Goal: Task Accomplishment & Management: Manage account settings

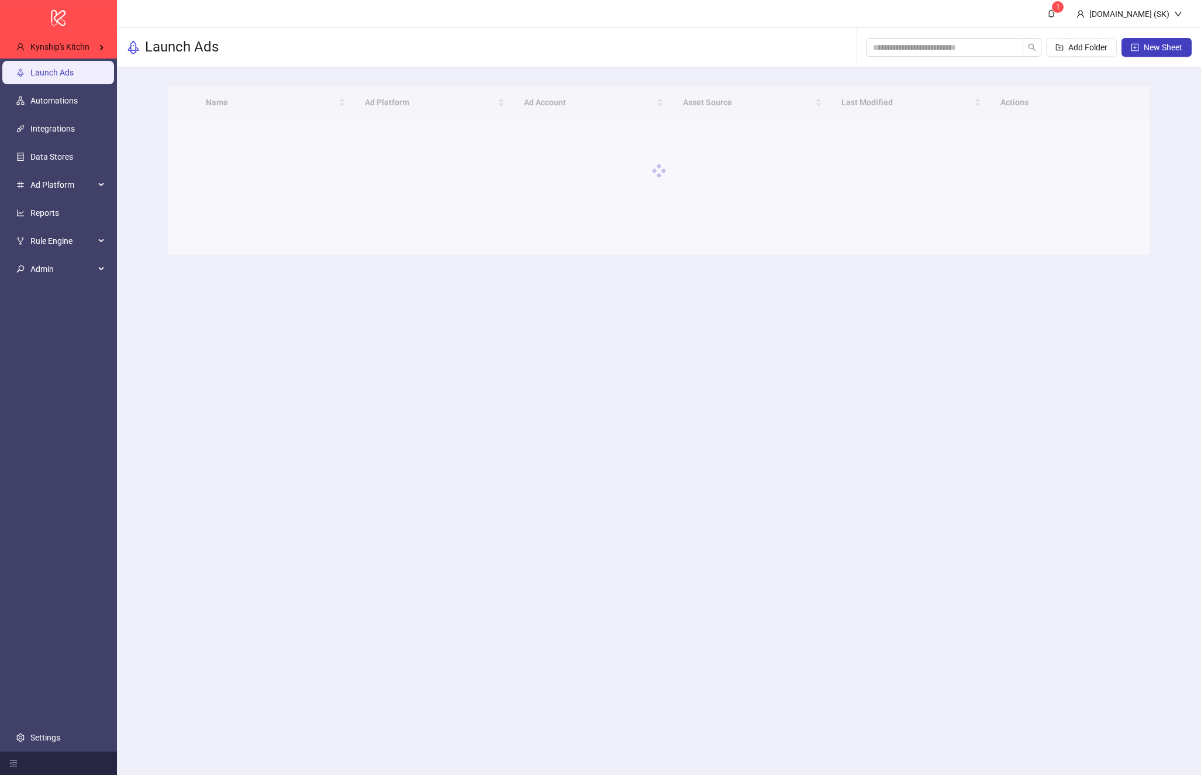
click at [429, 514] on main "1 Kitchn.io (SK) Launch Ads Add Folder New Sheet Name Ad Platform Ad Account As…" at bounding box center [659, 387] width 1084 height 775
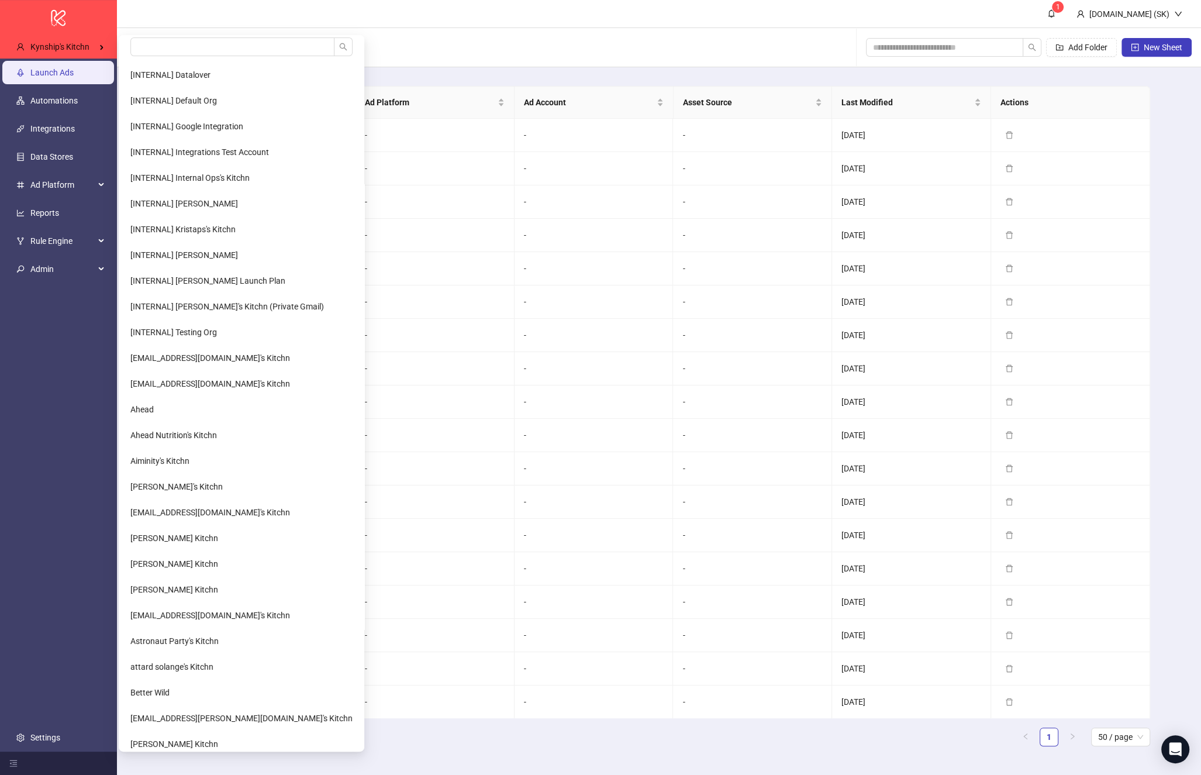
click at [151, 41] on input "search" at bounding box center [232, 46] width 204 height 19
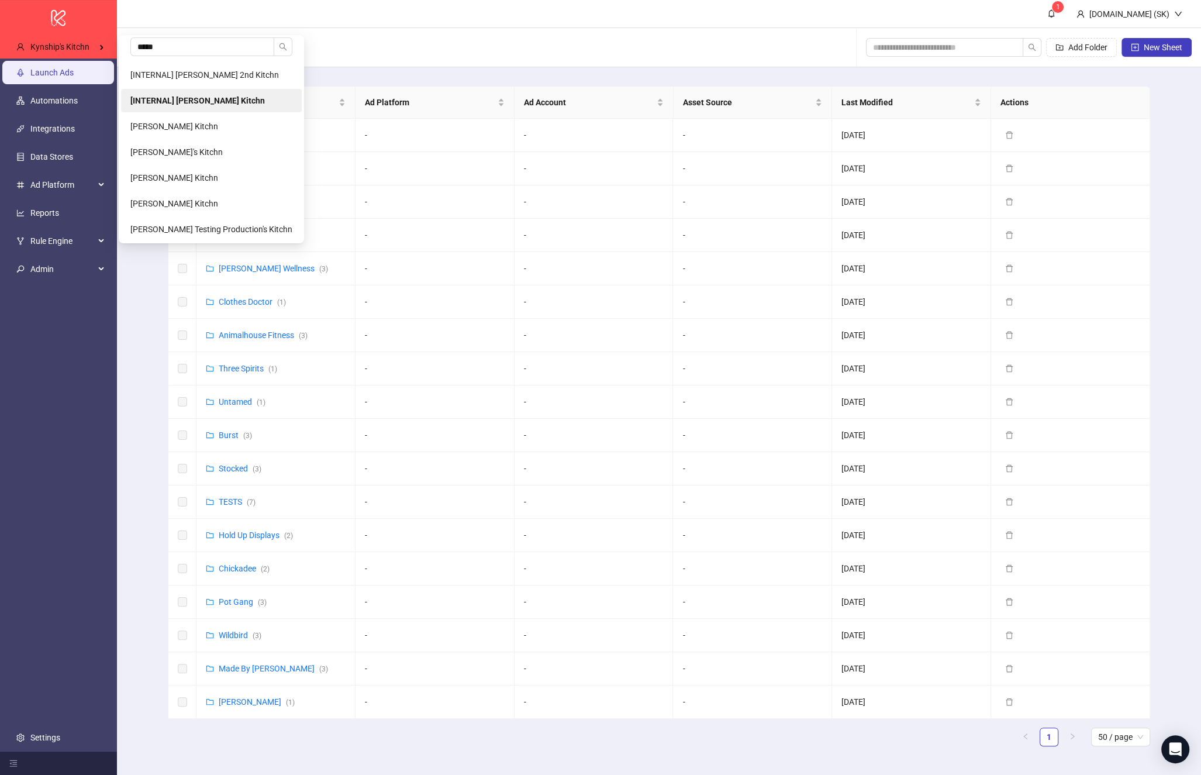
type input "*****"
click at [185, 96] on b "[INTERNAL] [PERSON_NAME] Kitchn" at bounding box center [197, 100] width 134 height 9
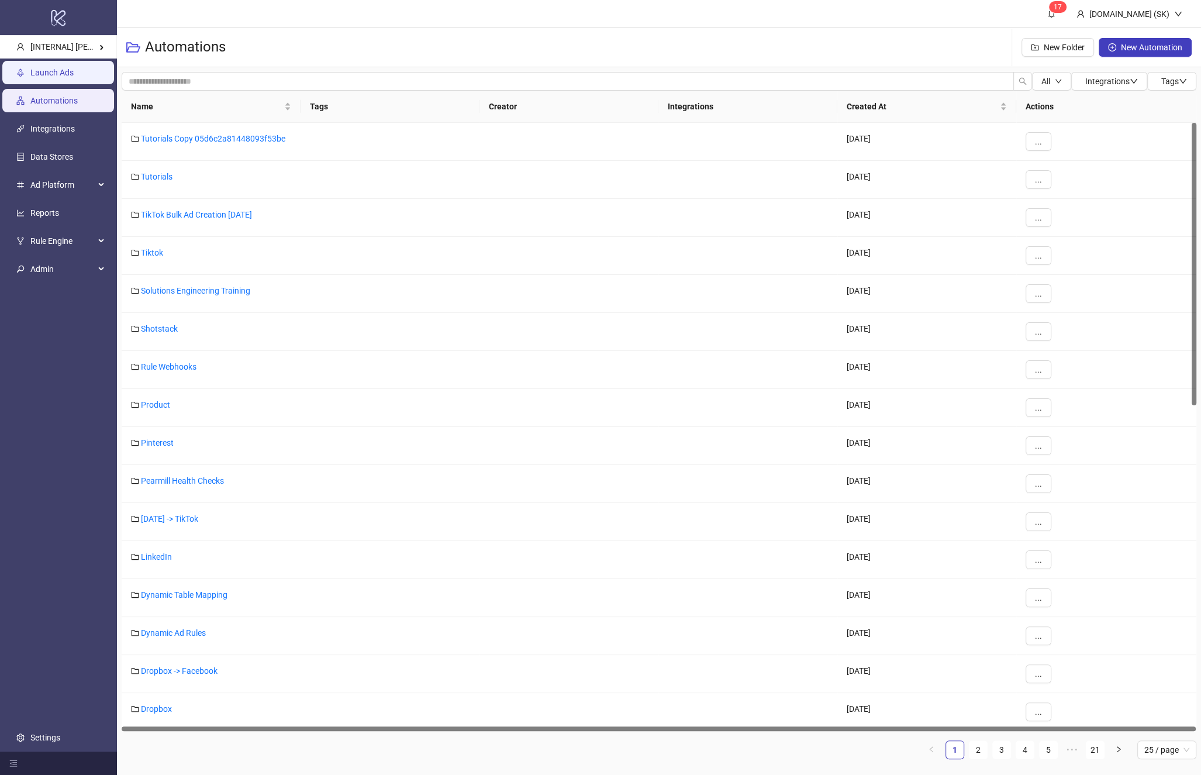
click at [54, 77] on link "Launch Ads" at bounding box center [51, 72] width 43 height 9
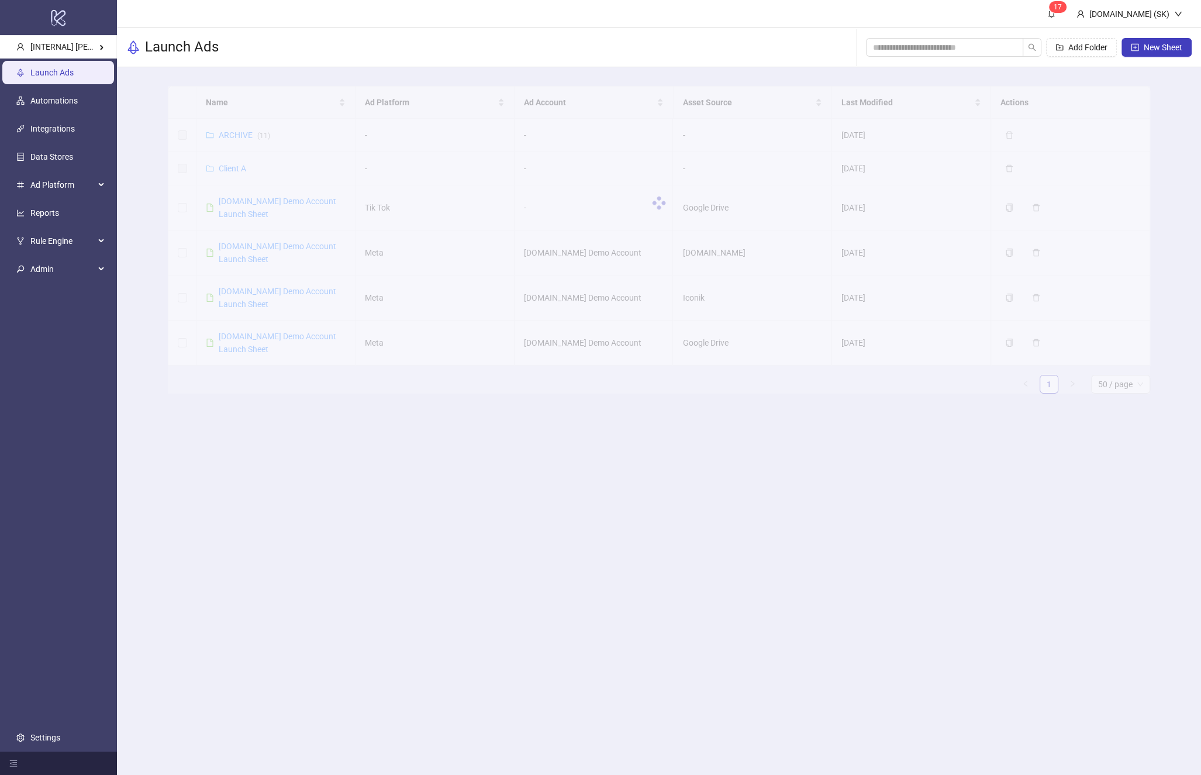
click at [278, 247] on div at bounding box center [659, 203] width 982 height 234
click at [279, 246] on div at bounding box center [659, 203] width 982 height 234
click at [281, 239] on div at bounding box center [659, 203] width 982 height 234
click at [282, 249] on link "Kitchn.io Demo Account Launch Sheet" at bounding box center [278, 252] width 118 height 22
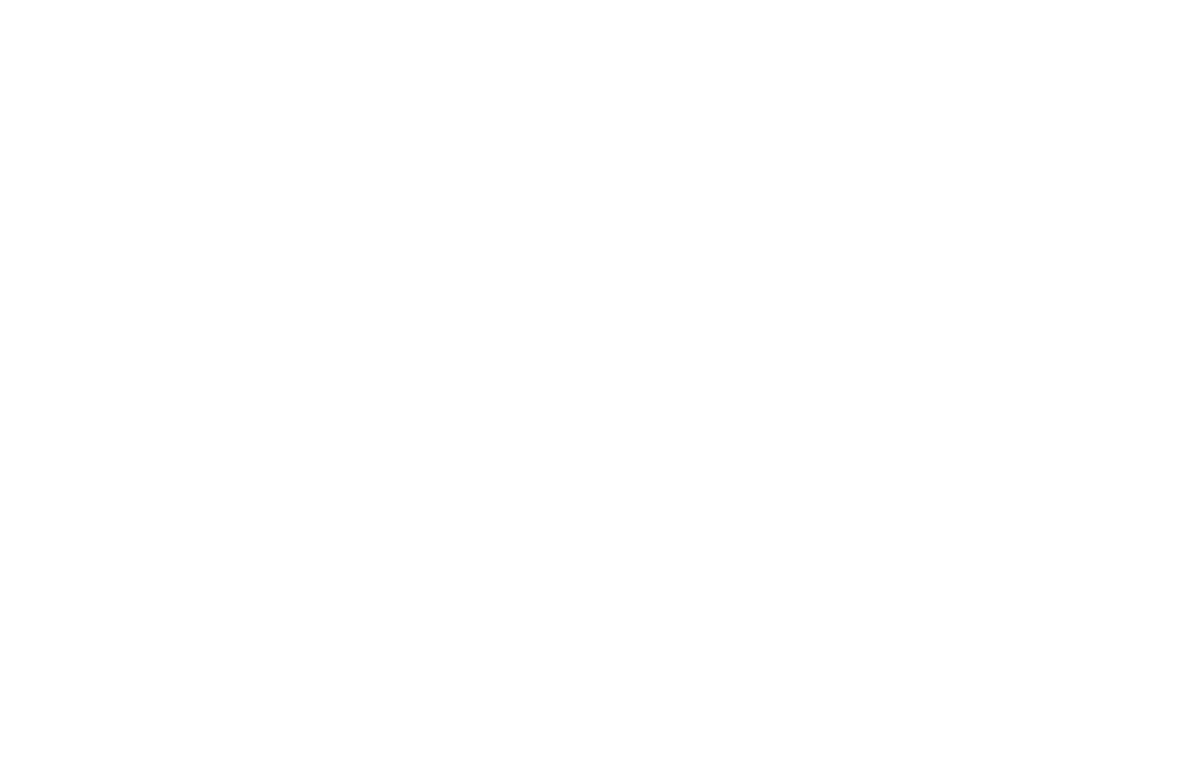
click at [285, 240] on div at bounding box center [600, 387] width 1201 height 775
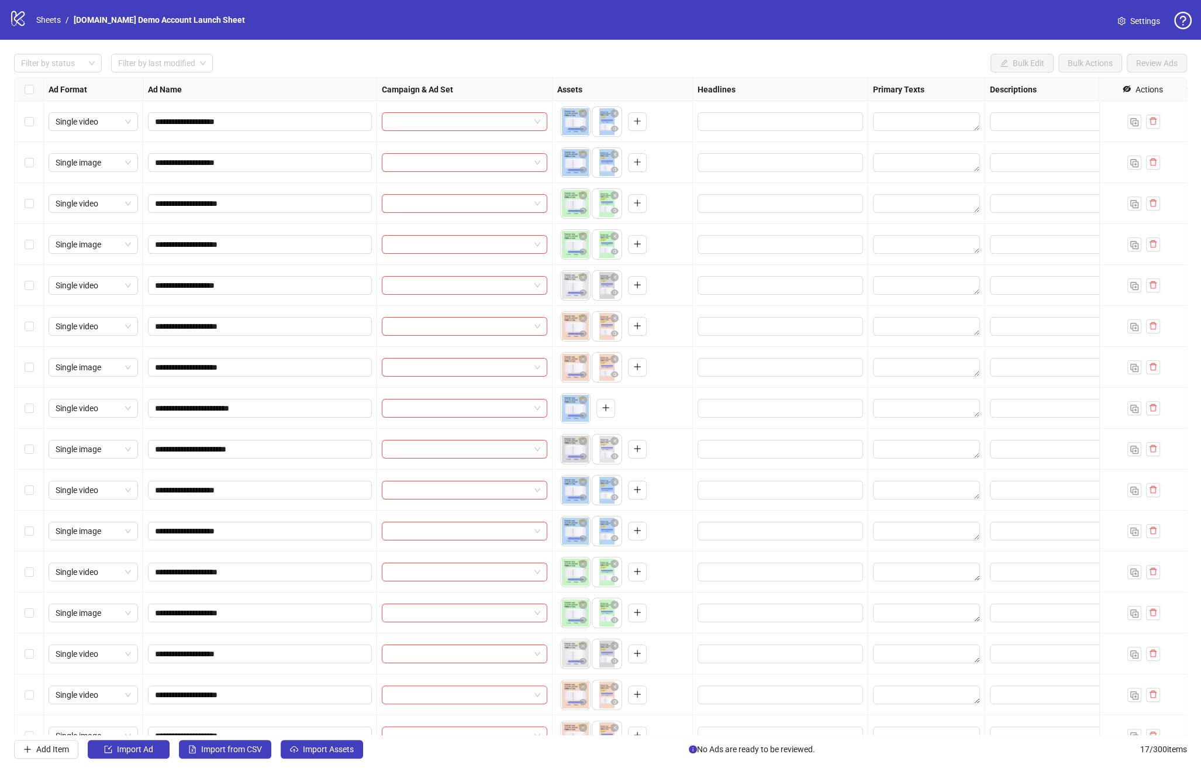
click at [771, 513] on div at bounding box center [780, 530] width 175 height 41
click at [771, 520] on div at bounding box center [780, 530] width 175 height 41
click at [765, 528] on input "Edit values" at bounding box center [779, 530] width 149 height 13
type input "****"
click at [790, 582] on button "Add" at bounding box center [792, 584] width 175 height 14
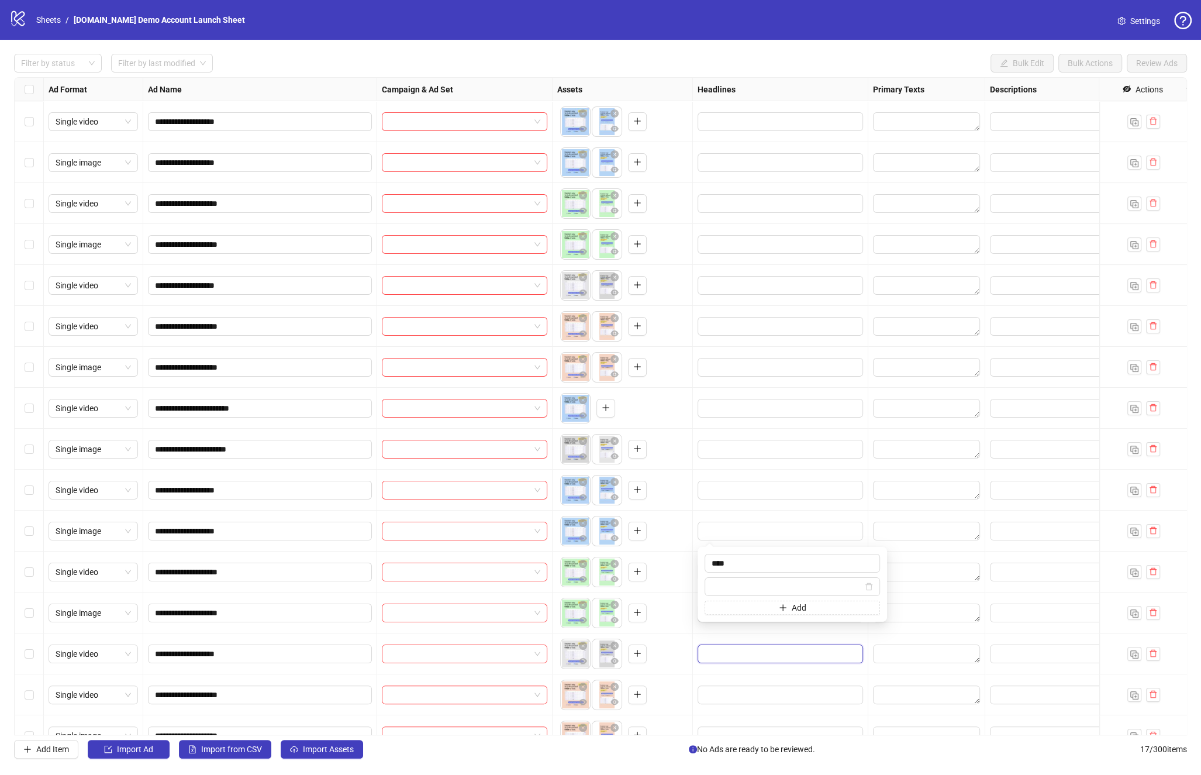
click at [746, 651] on input "Edit values" at bounding box center [779, 653] width 149 height 13
click at [732, 572] on input "Edit values" at bounding box center [779, 571] width 149 height 13
click at [734, 574] on input "Edit values" at bounding box center [779, 571] width 149 height 13
type input "**********"
click at [690, 564] on div "To pick up a draggable item, press the space bar. While dragging, use the arrow…" at bounding box center [623, 571] width 140 height 41
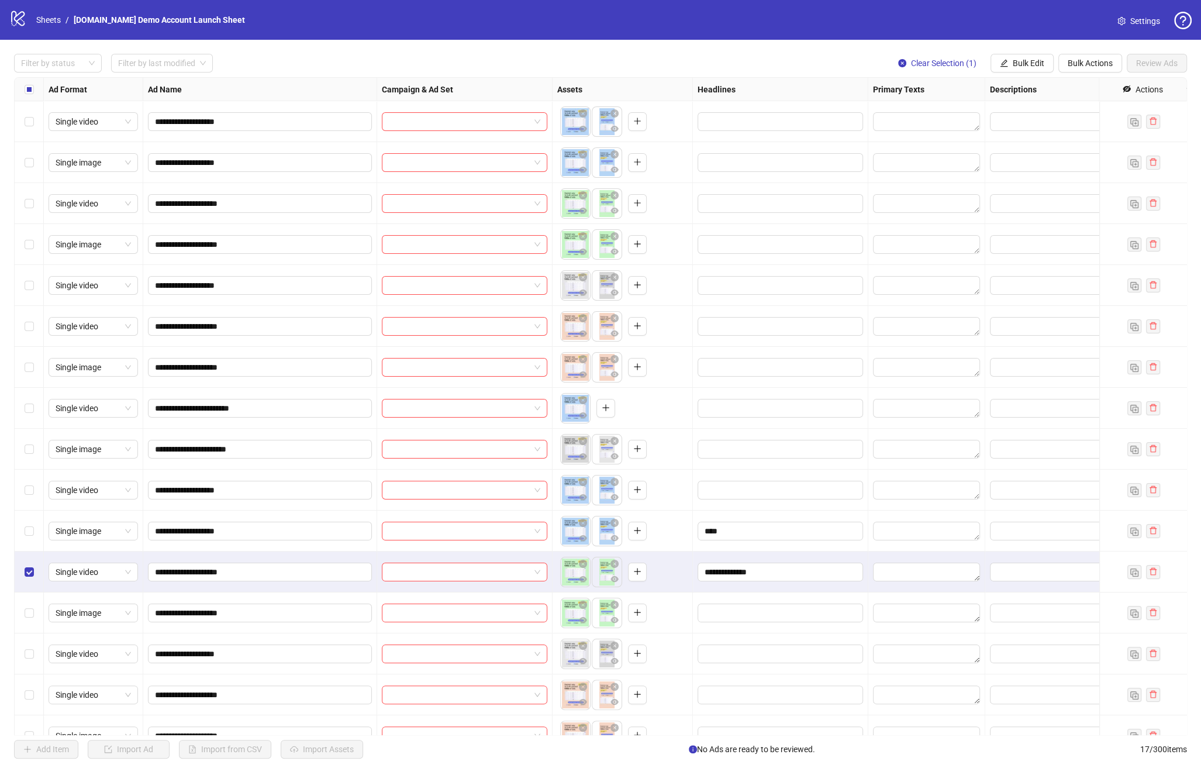
click at [33, 531] on div "Select row 11" at bounding box center [29, 530] width 29 height 41
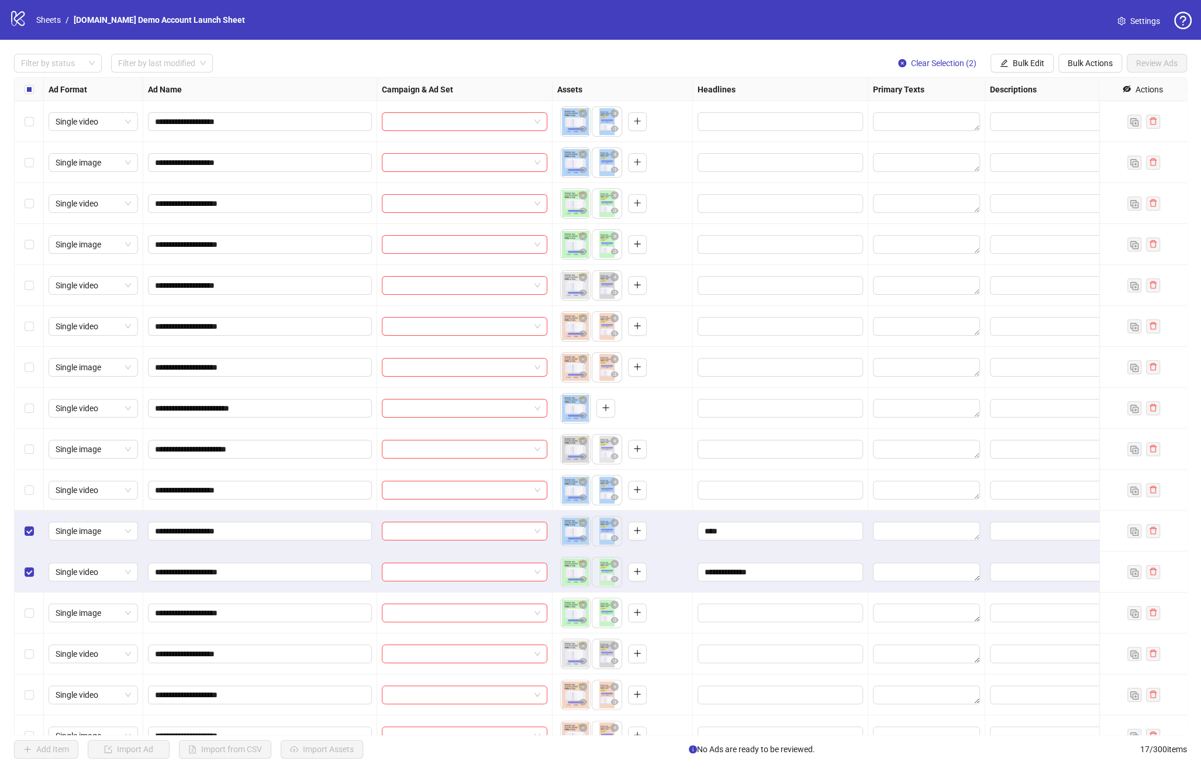
click at [1028, 51] on div "**********" at bounding box center [600, 406] width 1201 height 733
click at [1038, 74] on div "**********" at bounding box center [600, 406] width 1201 height 733
click at [1036, 60] on span "Bulk Edit" at bounding box center [1029, 62] width 32 height 9
click at [1026, 146] on span "Headlines" at bounding box center [1035, 142] width 70 height 13
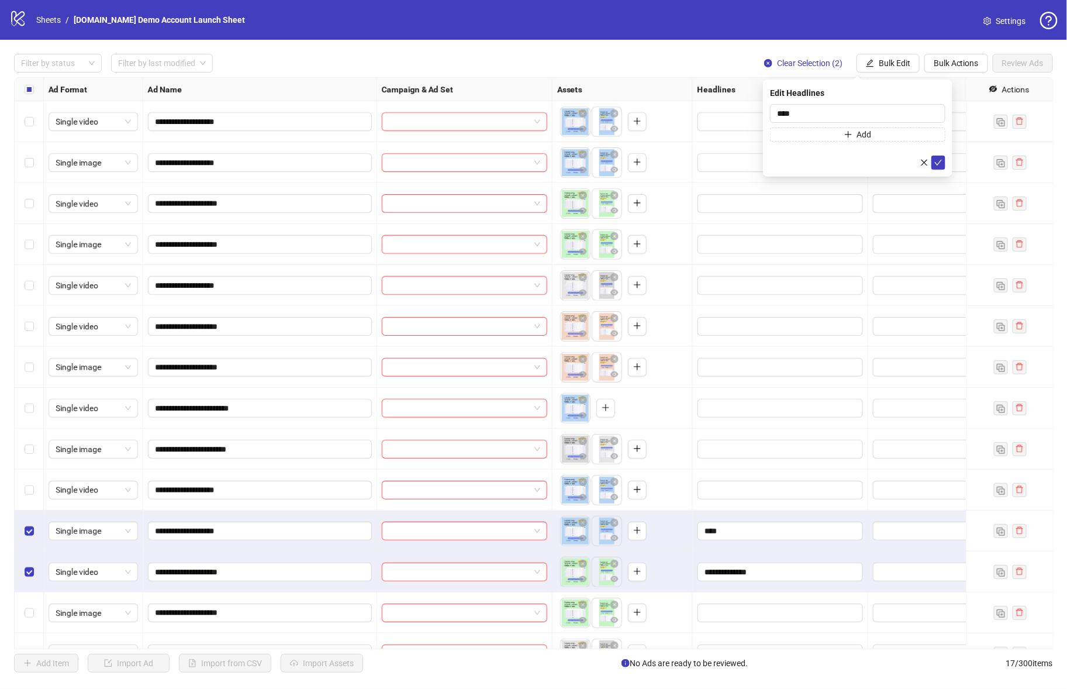
click at [630, 48] on div "**********" at bounding box center [533, 363] width 1067 height 647
click at [54, 17] on link "Sheets" at bounding box center [48, 19] width 29 height 13
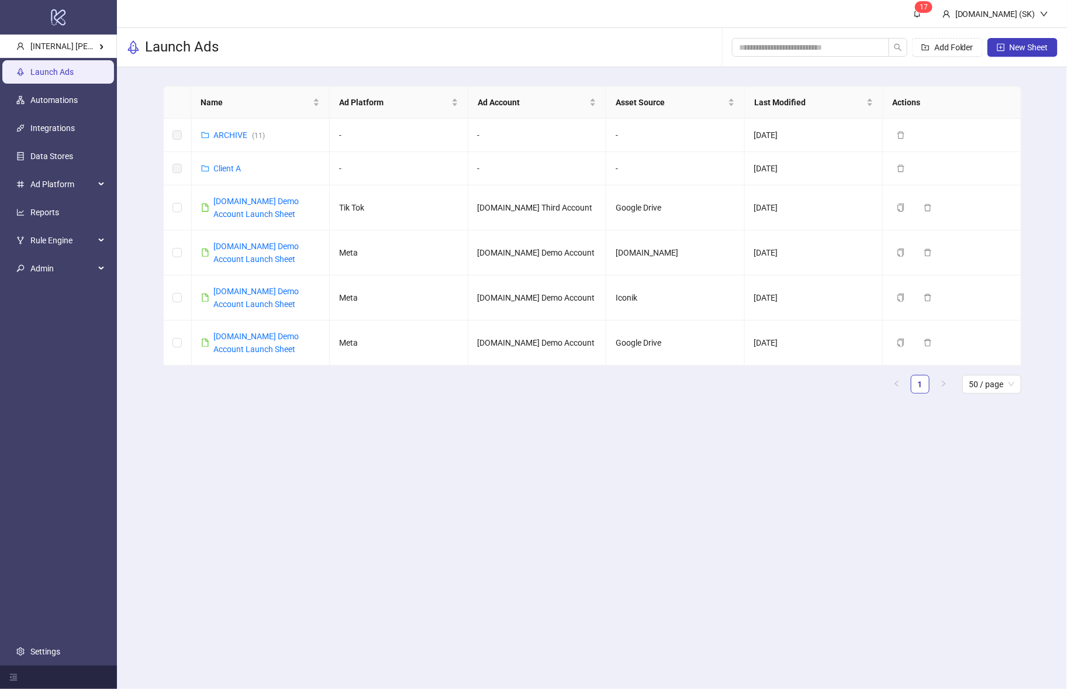
drag, startPoint x: 250, startPoint y: 373, endPoint x: 80, endPoint y: 102, distance: 320.6
click at [250, 375] on ul "1 50 / page" at bounding box center [592, 384] width 858 height 19
click at [59, 208] on link "Reports" at bounding box center [44, 212] width 29 height 9
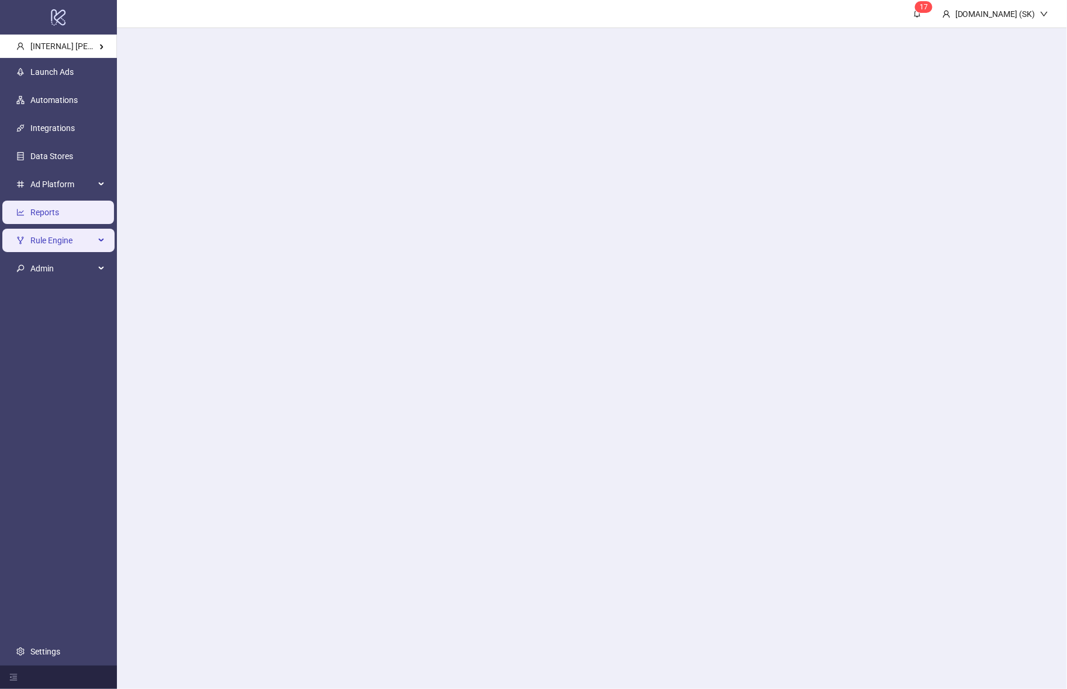
click at [64, 247] on span "Rule Engine" at bounding box center [62, 240] width 64 height 23
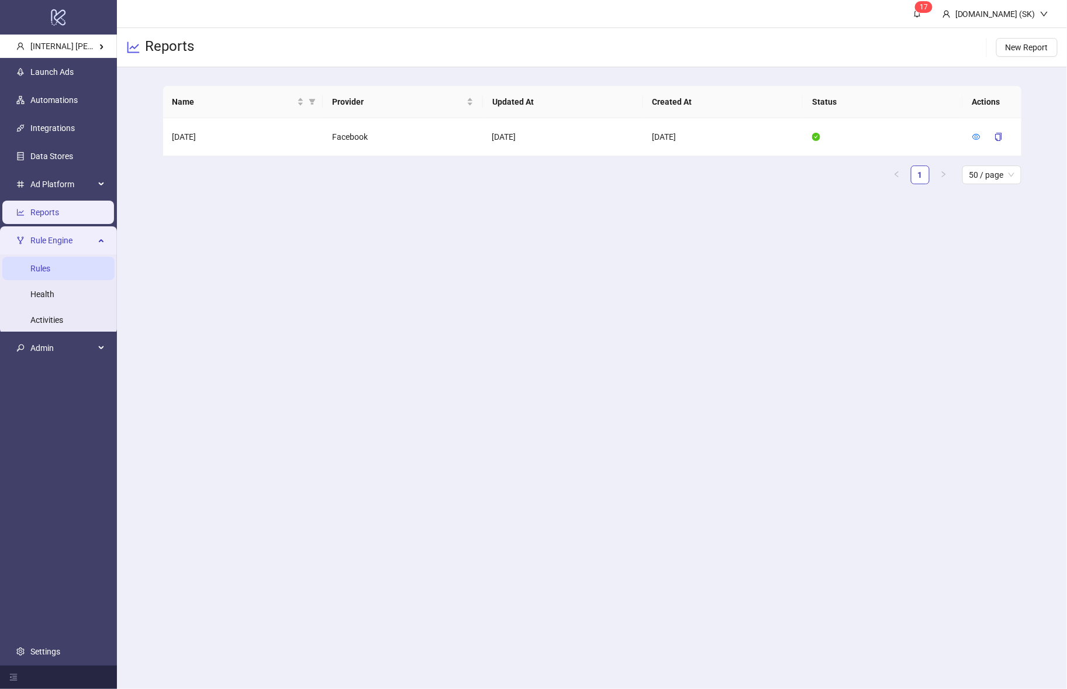
click at [50, 265] on link "Rules" at bounding box center [40, 268] width 20 height 9
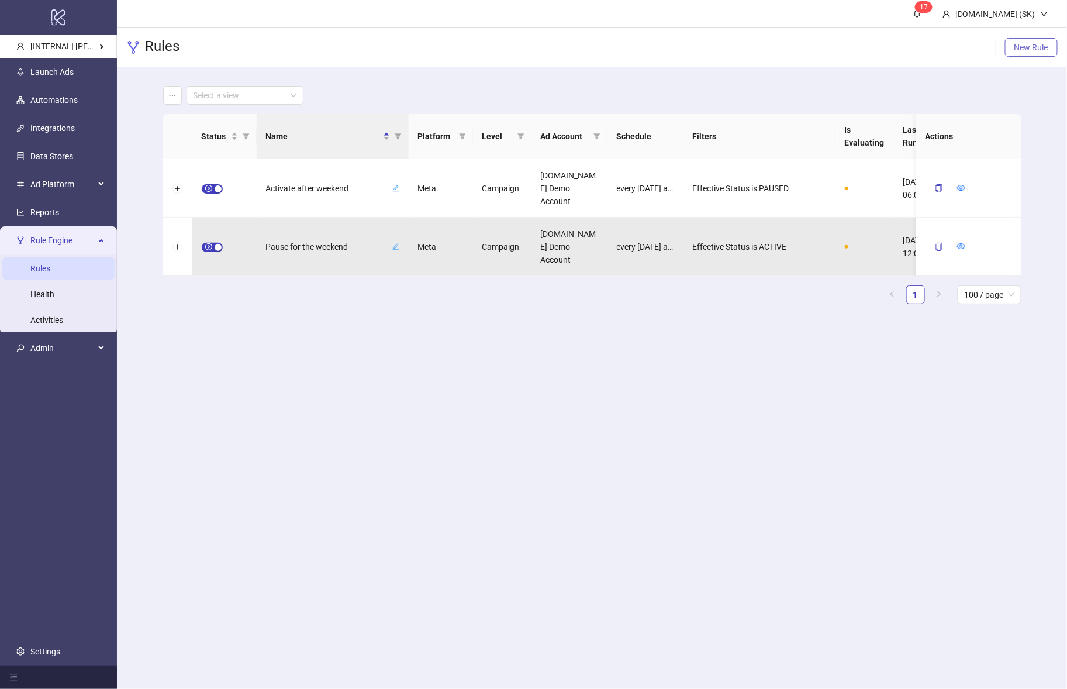
click at [1028, 46] on span "New Rule" at bounding box center [1031, 47] width 34 height 9
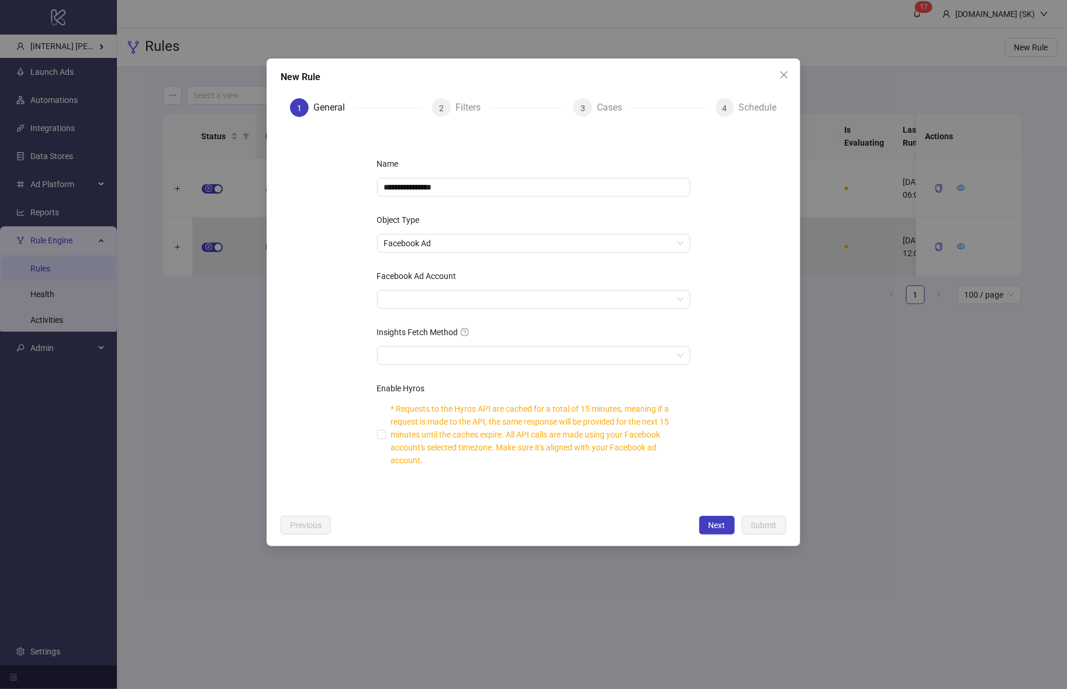
click at [561, 286] on div "Facebook Ad Account" at bounding box center [533, 278] width 313 height 23
click at [558, 299] on input "Facebook Ad Account" at bounding box center [528, 300] width 289 height 18
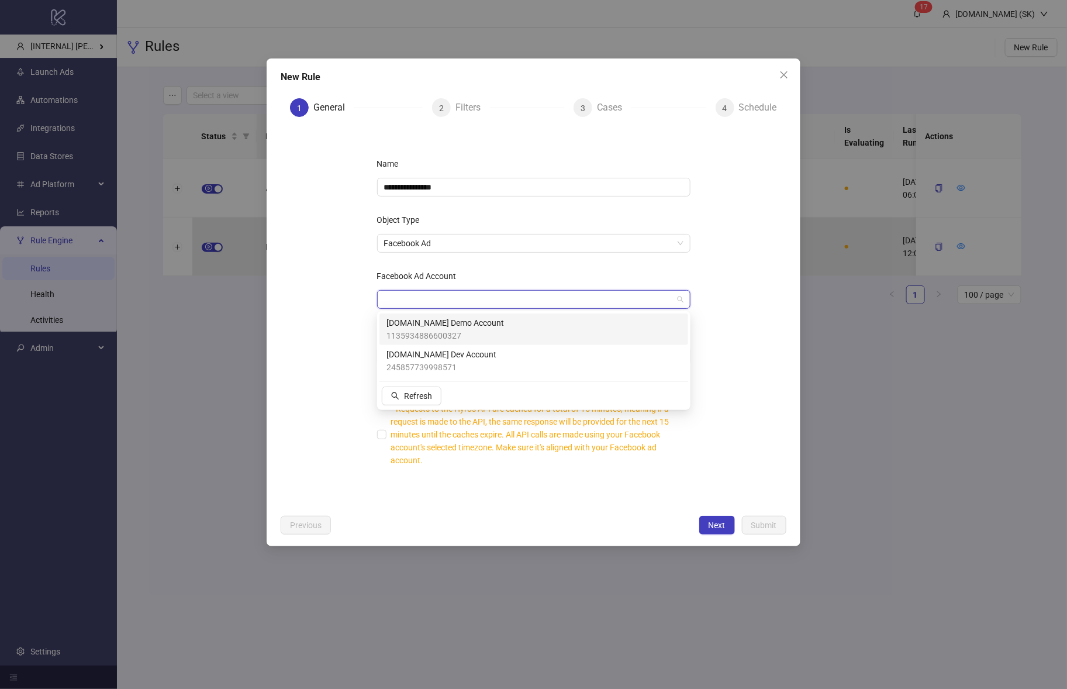
click at [491, 332] on div "Kitchn.io Demo Account 1135934886600327" at bounding box center [533, 329] width 295 height 26
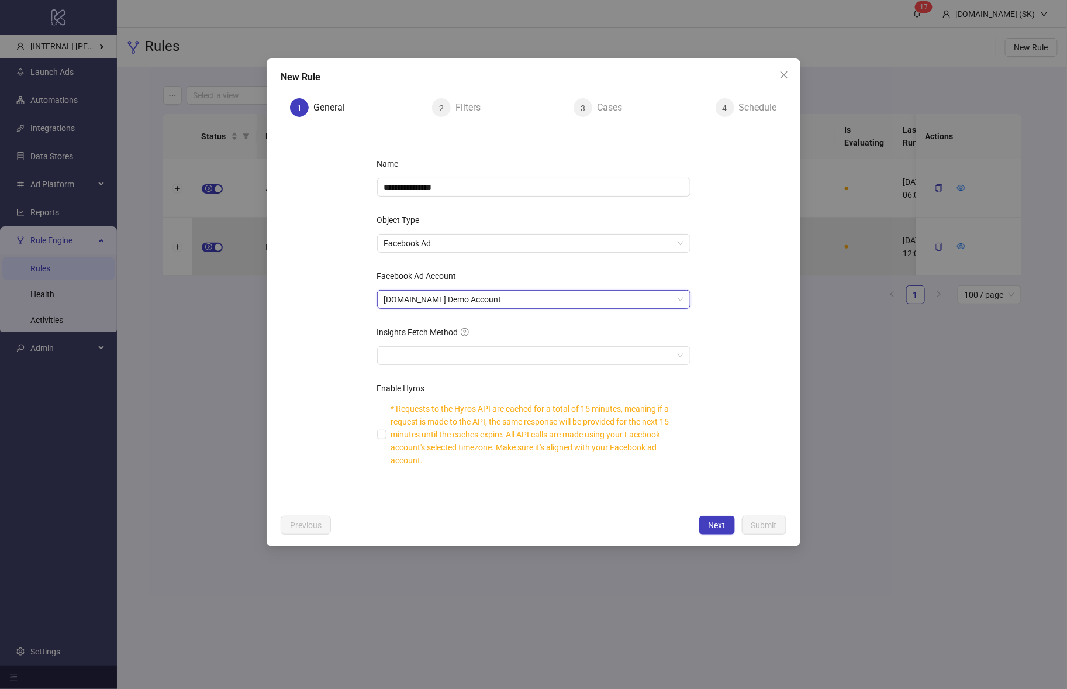
click at [750, 361] on form "**********" at bounding box center [534, 317] width 506 height 382
click at [727, 523] on button "Next" at bounding box center [717, 525] width 36 height 19
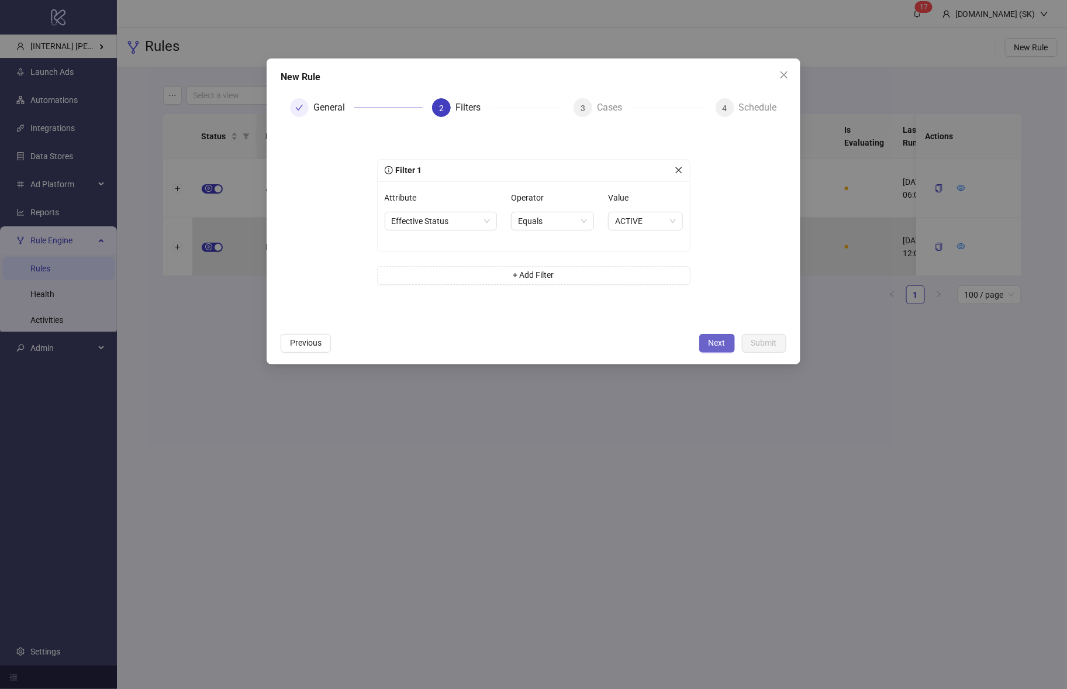
click at [704, 340] on button "Next" at bounding box center [717, 343] width 36 height 19
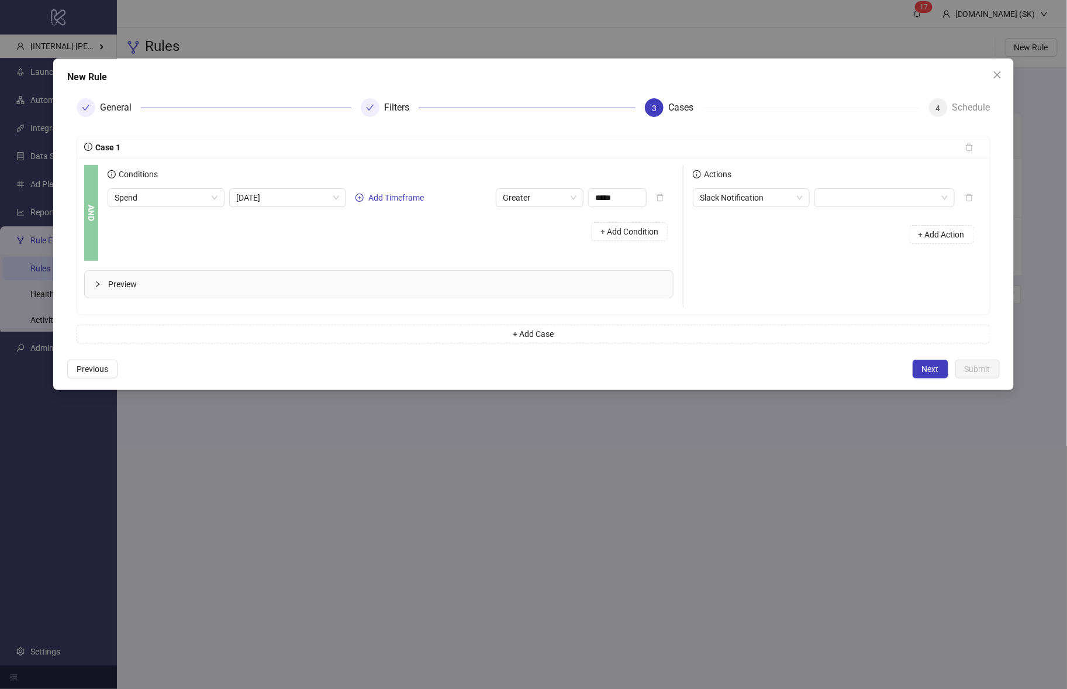
drag, startPoint x: 184, startPoint y: 327, endPoint x: 115, endPoint y: 298, distance: 75.5
click at [184, 327] on button "+ Add Case" at bounding box center [534, 334] width 914 height 19
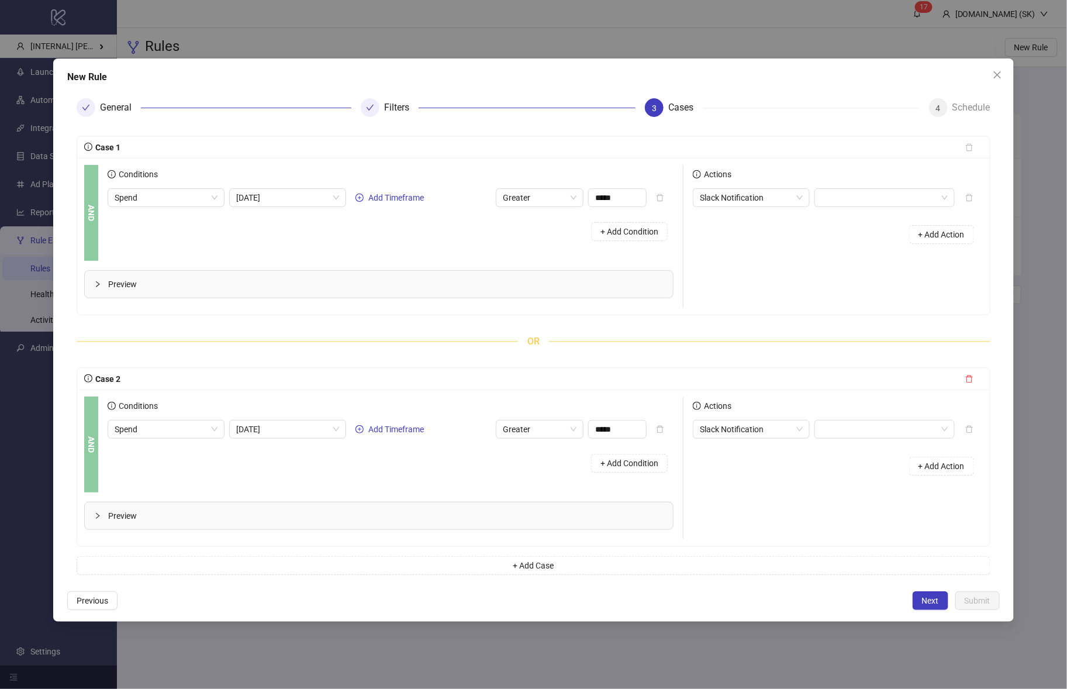
click at [96, 282] on icon "collapsed" at bounding box center [97, 284] width 7 height 7
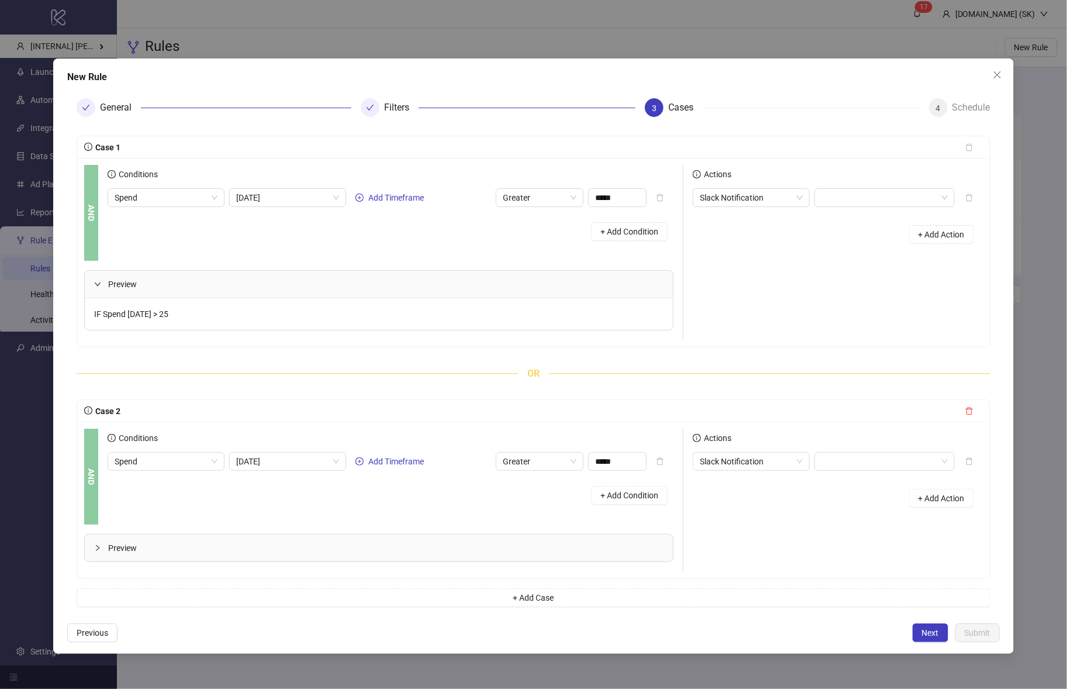
click at [96, 282] on icon "expanded" at bounding box center [97, 284] width 7 height 7
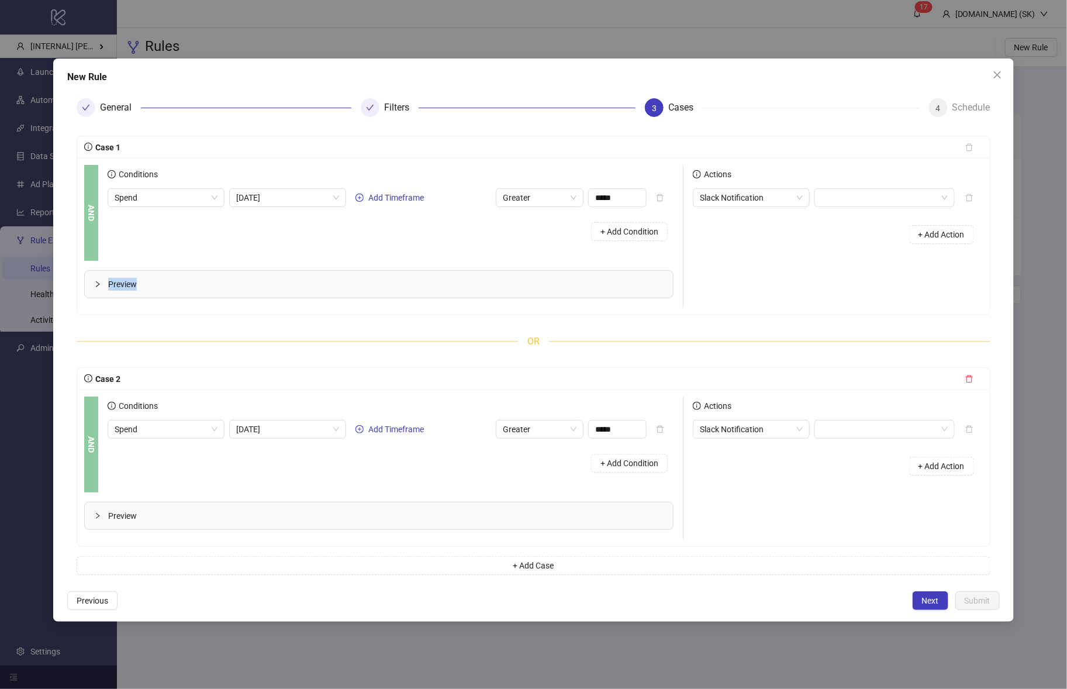
click at [96, 282] on icon "collapsed" at bounding box center [98, 284] width 4 height 6
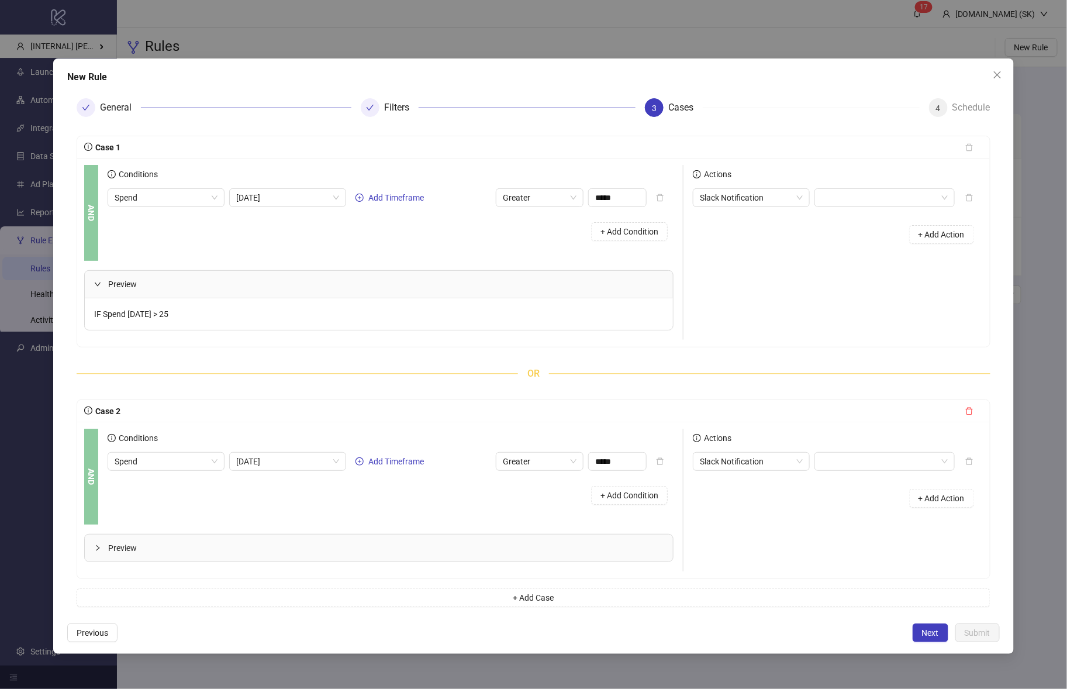
click at [96, 281] on icon "expanded" at bounding box center [97, 284] width 7 height 7
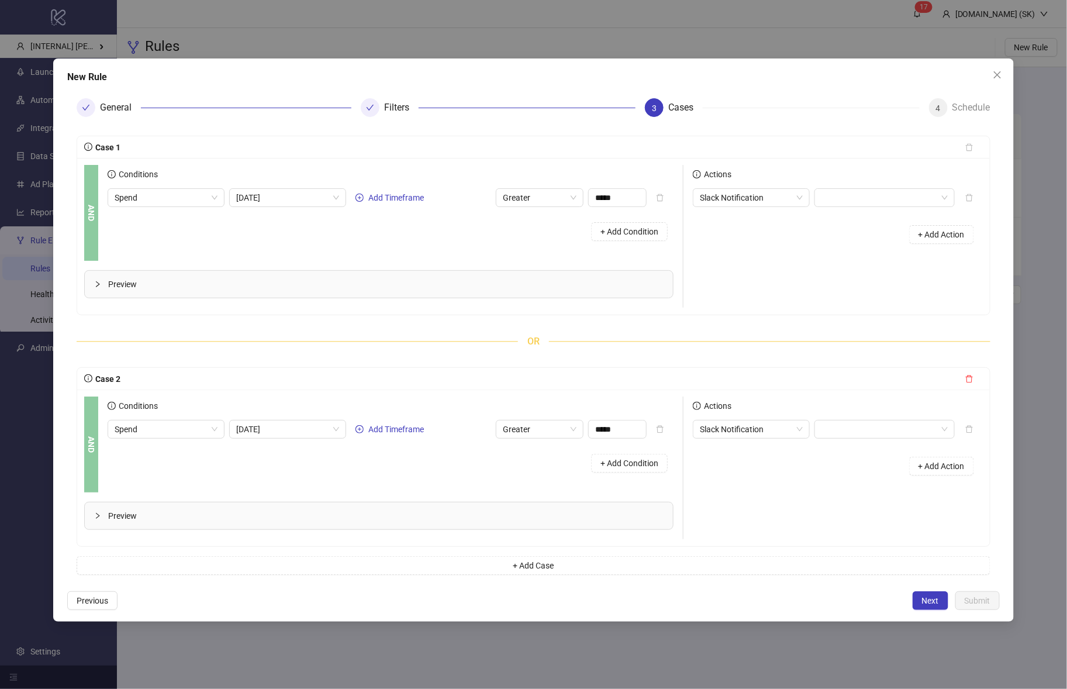
click at [102, 283] on div at bounding box center [101, 284] width 14 height 13
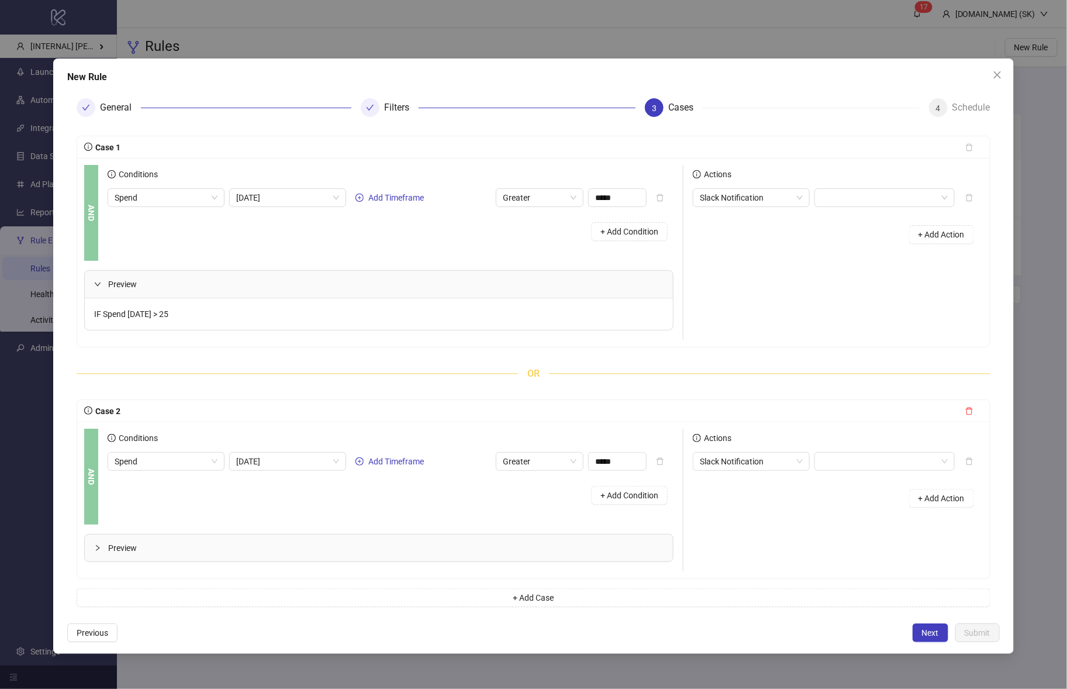
click at [95, 285] on icon "expanded" at bounding box center [97, 284] width 7 height 7
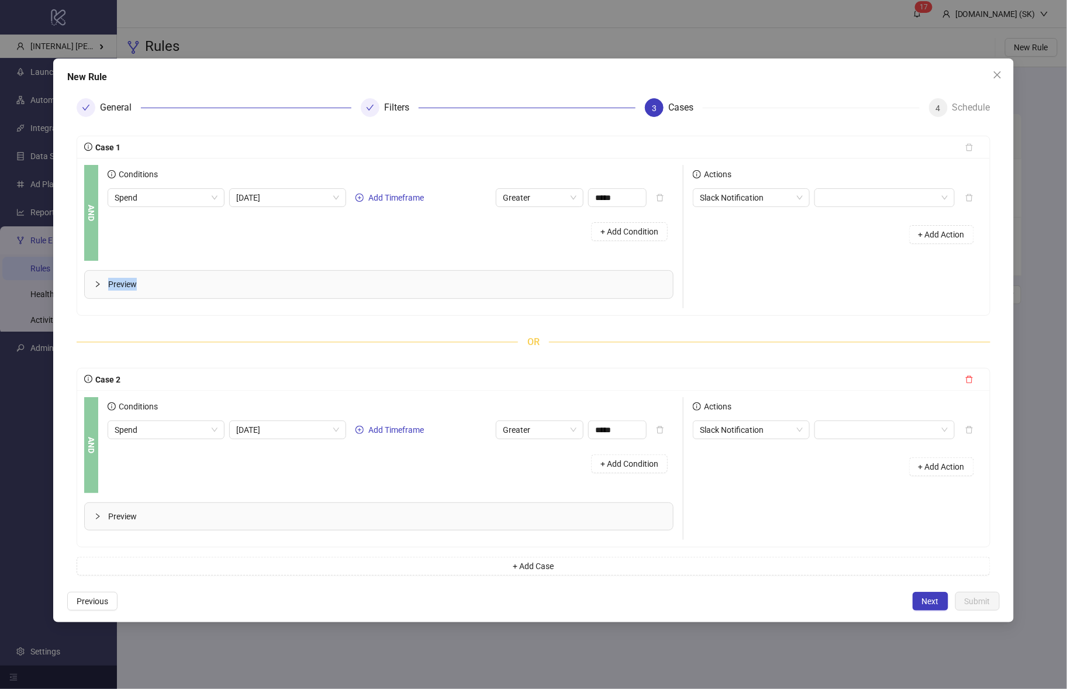
click at [95, 285] on icon "collapsed" at bounding box center [97, 284] width 7 height 7
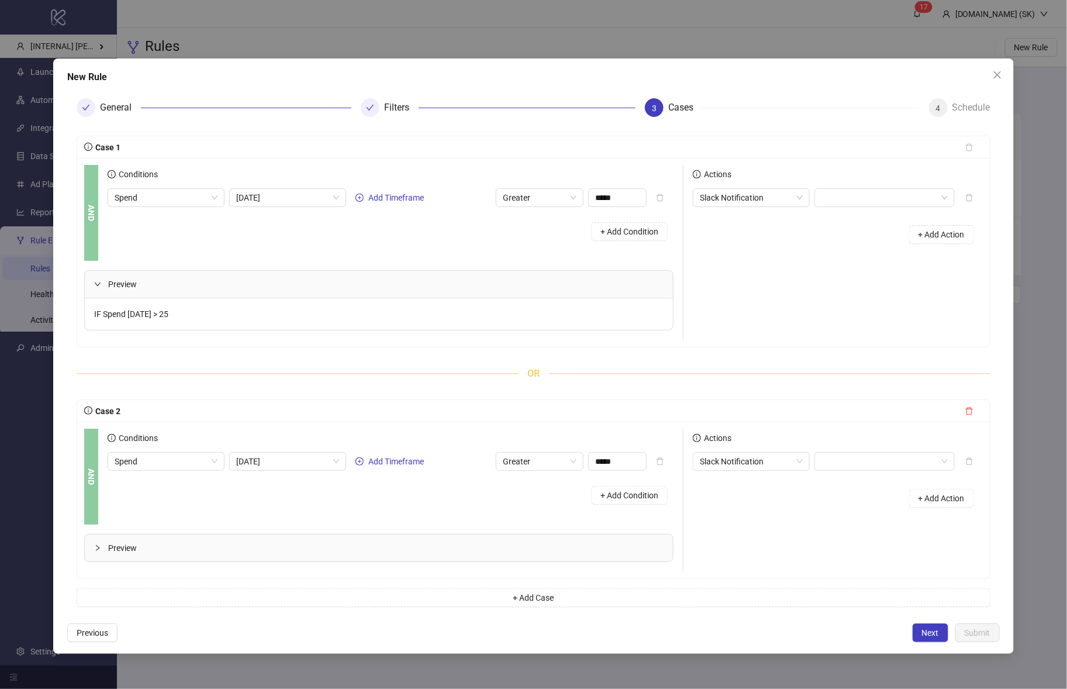
click at [123, 333] on div "Preview IF Spend Today > 25" at bounding box center [383, 300] width 599 height 79
click at [110, 546] on span "Preview" at bounding box center [385, 547] width 555 height 13
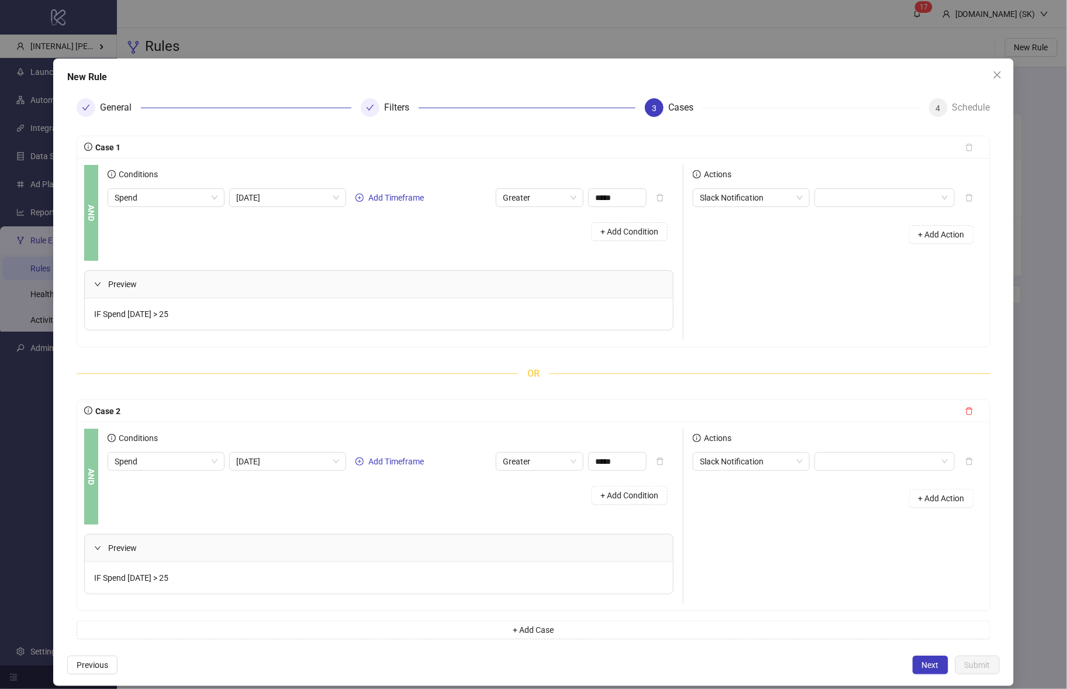
click at [98, 279] on div at bounding box center [101, 284] width 14 height 13
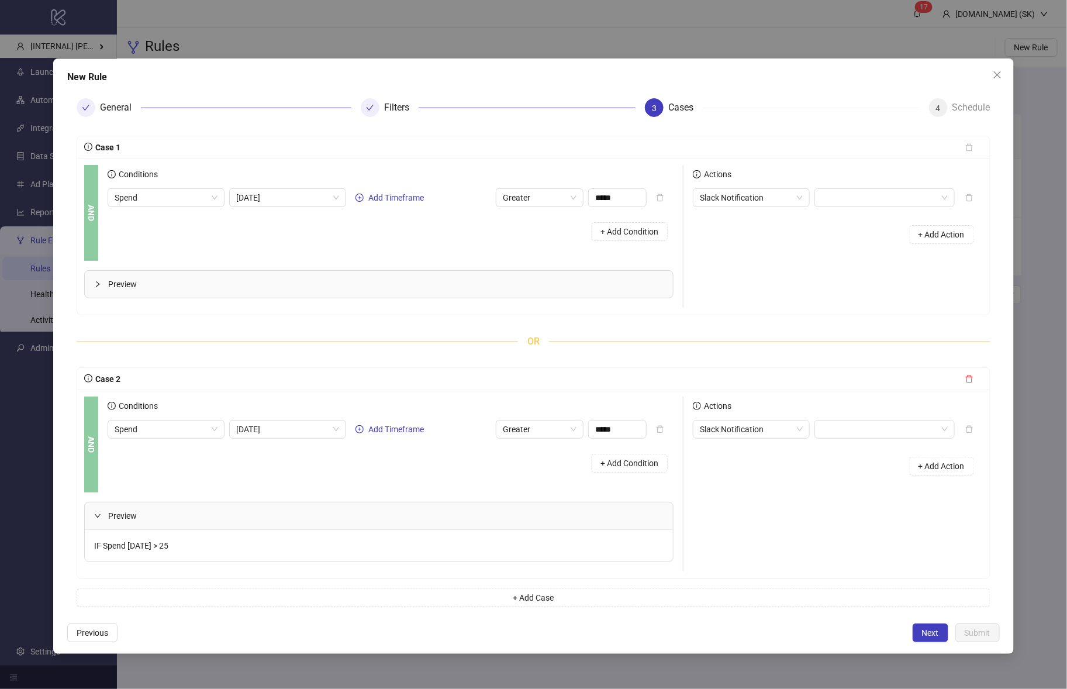
click at [102, 283] on div at bounding box center [101, 284] width 14 height 13
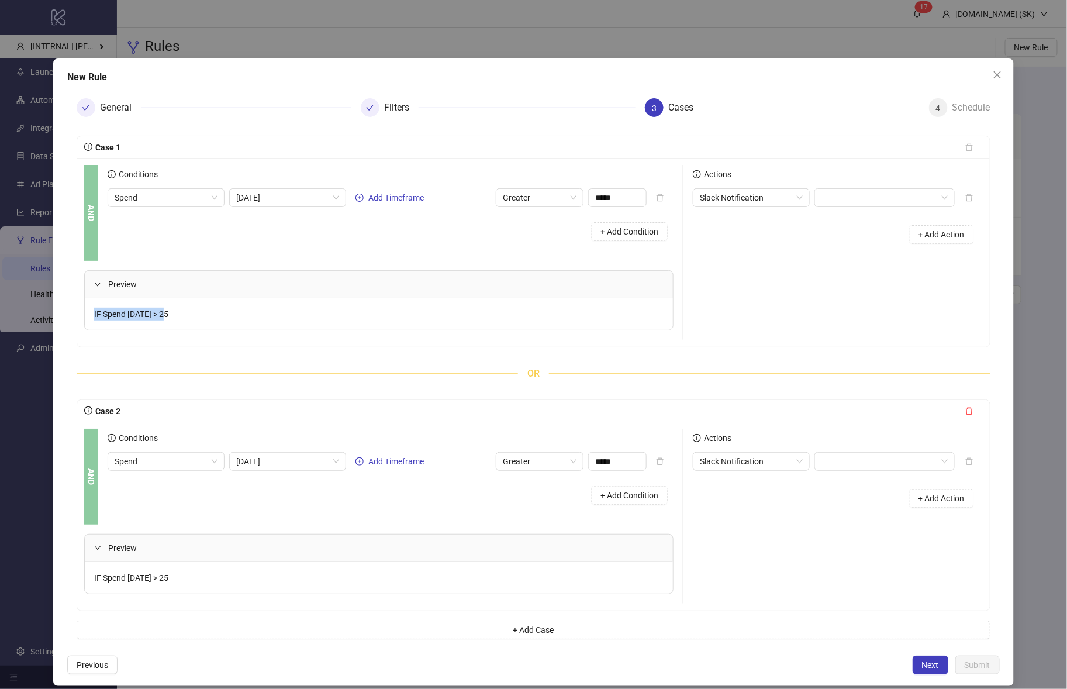
drag, startPoint x: 91, startPoint y: 313, endPoint x: 178, endPoint y: 312, distance: 87.1
click at [178, 312] on div "IF Spend Today > 25" at bounding box center [379, 314] width 588 height 32
drag, startPoint x: 178, startPoint y: 312, endPoint x: 126, endPoint y: 294, distance: 54.8
click at [178, 312] on div "IF Spend Today > 25" at bounding box center [379, 314] width 588 height 32
click at [99, 283] on icon "expanded" at bounding box center [98, 284] width 6 height 4
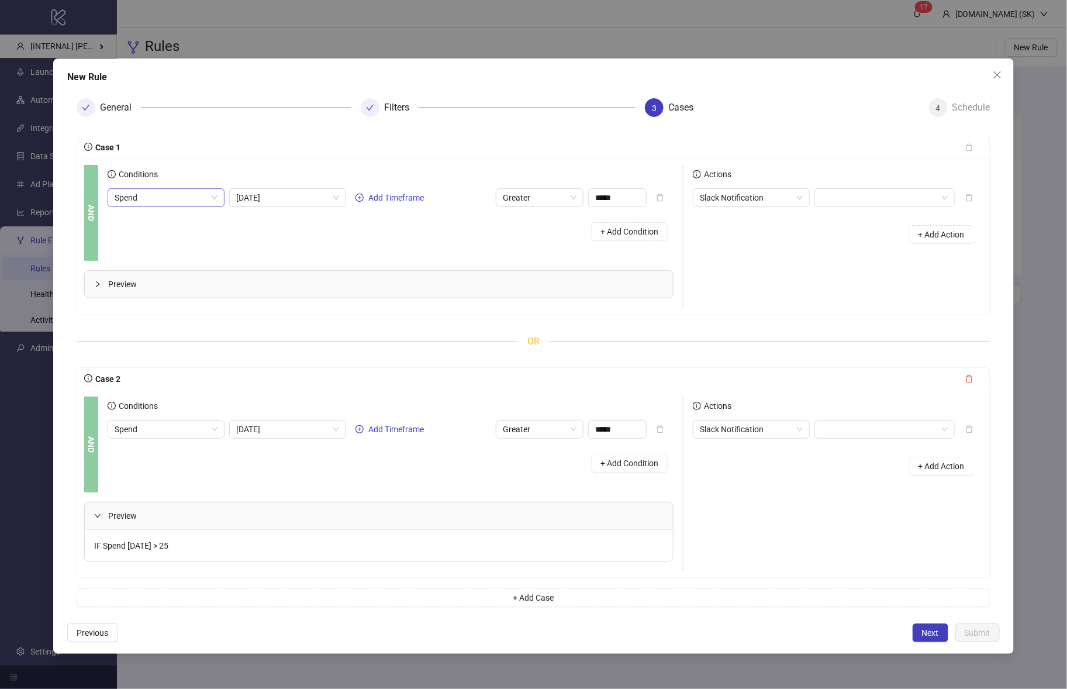
click at [174, 195] on span "Spend" at bounding box center [166, 198] width 103 height 18
type input "**********"
click at [247, 131] on form "Case 1 AND Conditions Spend Today Add Timeframe Greater ***** + Add Condition P…" at bounding box center [533, 371] width 933 height 490
click at [186, 205] on span "Spend" at bounding box center [166, 198] width 103 height 18
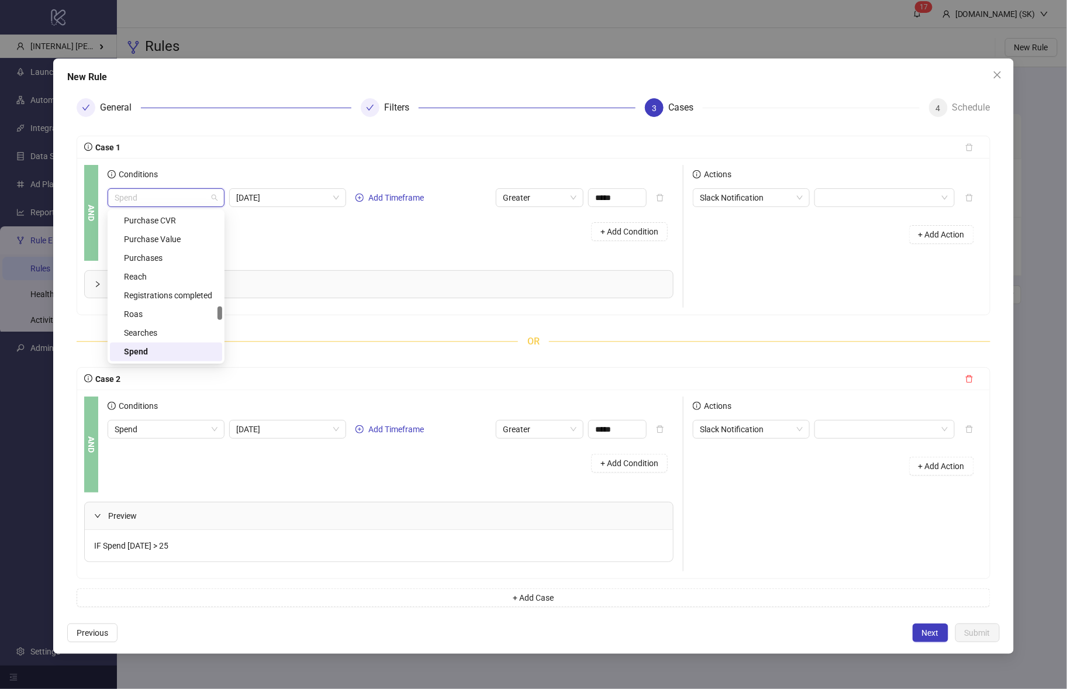
click at [283, 239] on div "+ Add Condition" at bounding box center [391, 231] width 566 height 30
click at [110, 281] on span "Preview" at bounding box center [385, 284] width 555 height 13
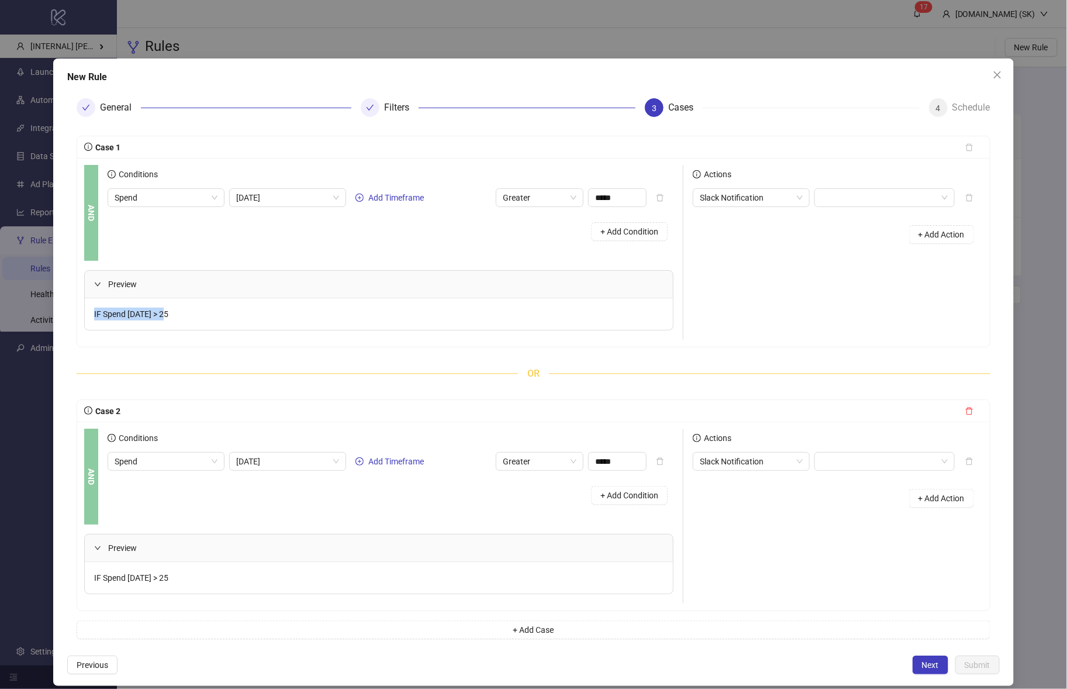
drag, startPoint x: 95, startPoint y: 313, endPoint x: 252, endPoint y: 315, distance: 157.3
click at [252, 315] on div "IF Spend Today > 25" at bounding box center [379, 314] width 588 height 32
drag, startPoint x: 251, startPoint y: 315, endPoint x: 232, endPoint y: 319, distance: 20.3
click at [248, 316] on div "IF Spend Today > 25" at bounding box center [379, 314] width 588 height 32
drag, startPoint x: 96, startPoint y: 315, endPoint x: 239, endPoint y: 318, distance: 142.7
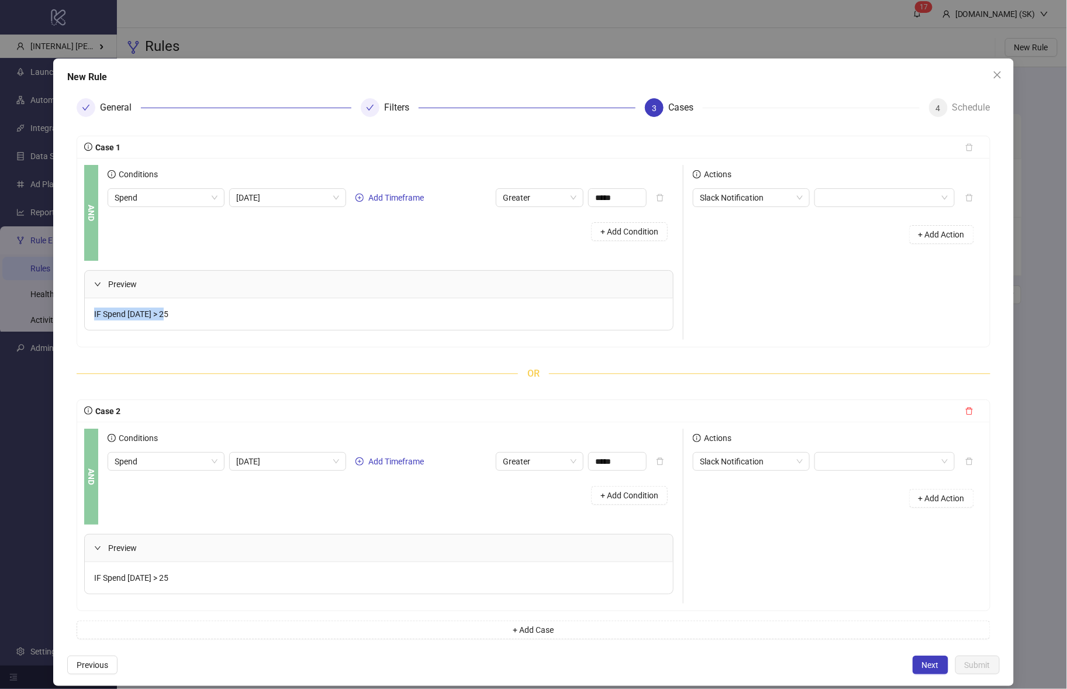
click at [239, 318] on div "IF Spend Today > 25" at bounding box center [379, 314] width 588 height 32
click at [237, 317] on div "IF Spend Today > 25" at bounding box center [379, 314] width 588 height 32
click at [196, 295] on div "Preview" at bounding box center [379, 284] width 588 height 27
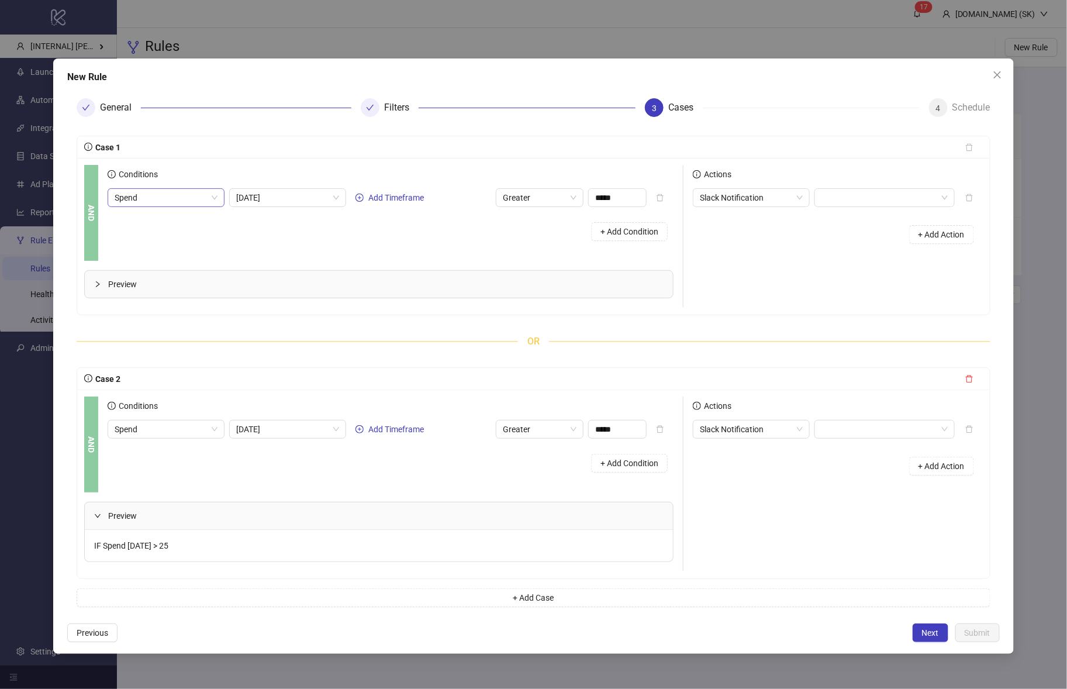
click at [151, 195] on span "Spend" at bounding box center [166, 198] width 103 height 18
click at [298, 233] on div "+ Add Condition" at bounding box center [391, 231] width 566 height 30
click at [134, 271] on div "Preview" at bounding box center [379, 284] width 588 height 27
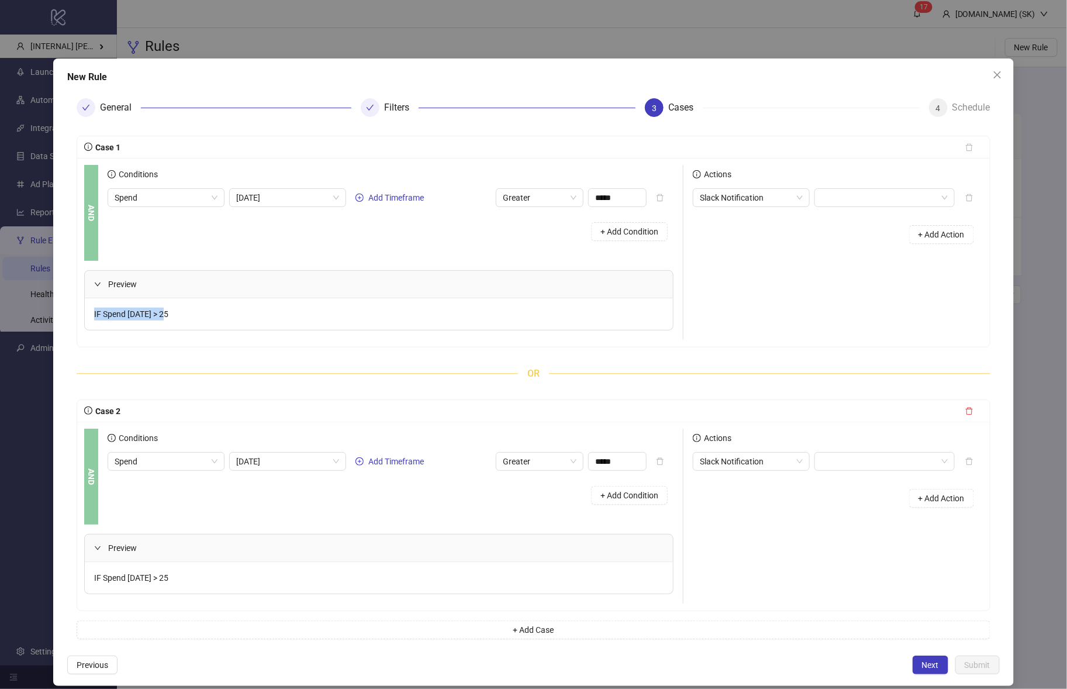
drag, startPoint x: 89, startPoint y: 315, endPoint x: 195, endPoint y: 312, distance: 105.9
click at [195, 312] on div "IF Spend Today > 25" at bounding box center [379, 314] width 588 height 32
drag, startPoint x: 177, startPoint y: 314, endPoint x: 91, endPoint y: 315, distance: 86.5
click at [91, 315] on div "IF Spend Today > 25" at bounding box center [379, 314] width 588 height 32
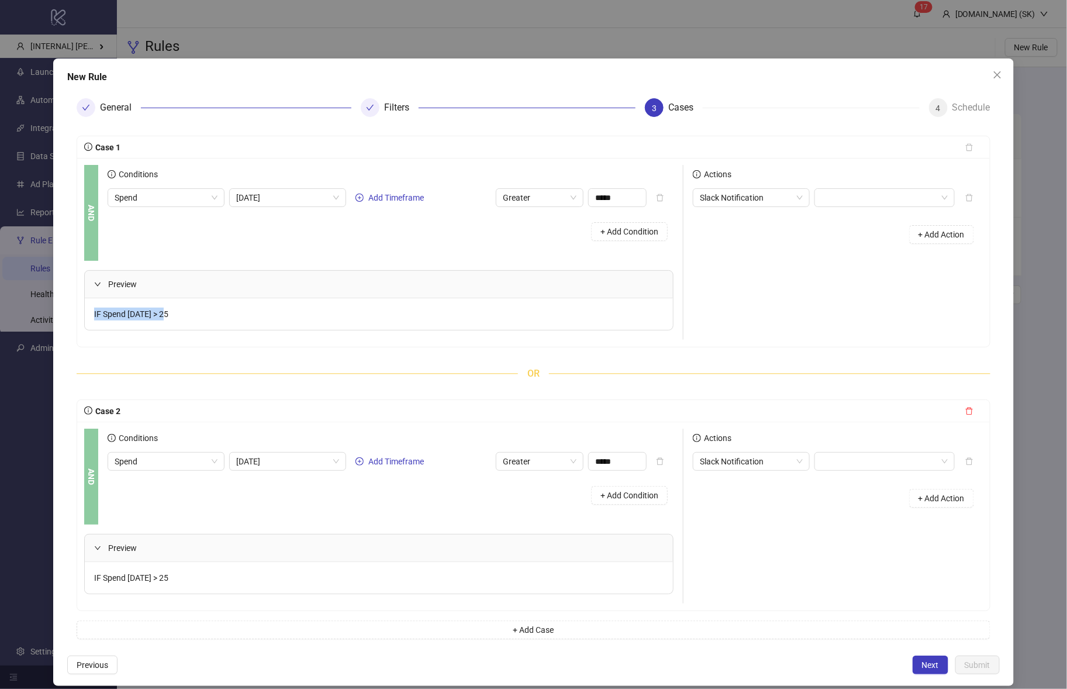
click at [91, 315] on div "IF Spend Today > 25" at bounding box center [379, 314] width 588 height 32
drag, startPoint x: 89, startPoint y: 303, endPoint x: 210, endPoint y: 304, distance: 120.5
click at [210, 304] on div "IF Spend Today > 25" at bounding box center [379, 314] width 588 height 32
drag, startPoint x: 193, startPoint y: 310, endPoint x: 92, endPoint y: 312, distance: 101.2
click at [92, 312] on div "IF Spend Today > 25" at bounding box center [379, 314] width 588 height 32
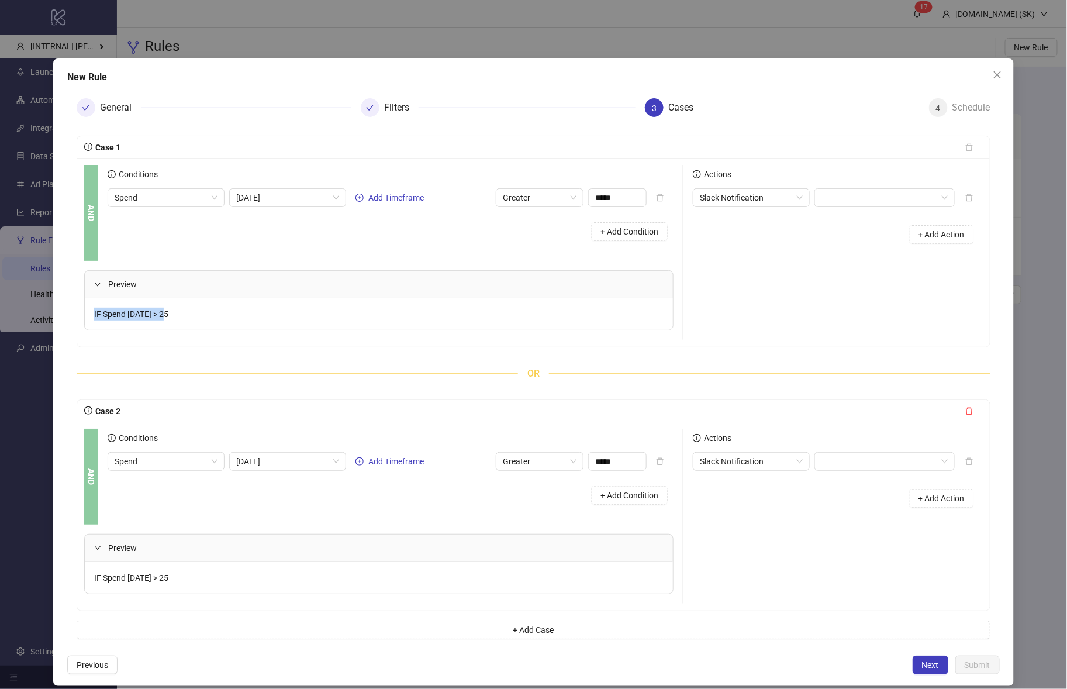
click at [111, 313] on span "IF Spend Today > 25" at bounding box center [131, 313] width 74 height 9
drag, startPoint x: 105, startPoint y: 312, endPoint x: 217, endPoint y: 303, distance: 112.0
click at [217, 303] on div "IF Spend Today > 25" at bounding box center [379, 314] width 588 height 32
click at [195, 318] on div "IF Spend Today > 25" at bounding box center [379, 314] width 588 height 32
drag, startPoint x: 194, startPoint y: 318, endPoint x: 88, endPoint y: 316, distance: 106.4
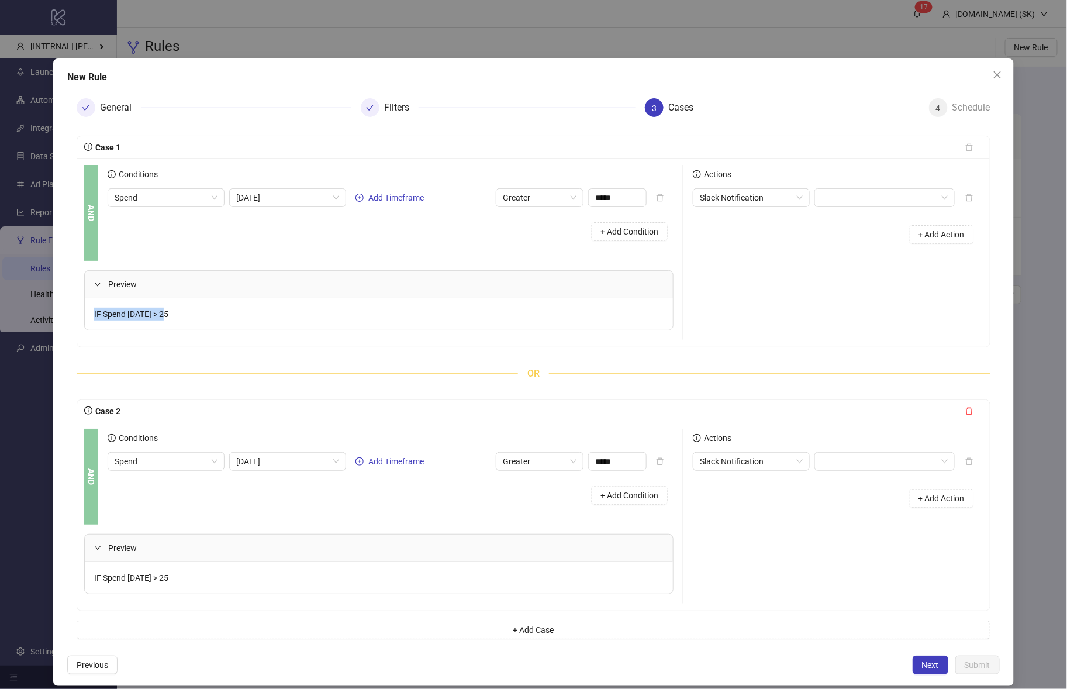
click at [88, 316] on div "IF Spend Today > 25" at bounding box center [379, 314] width 588 height 32
click at [95, 313] on span "IF Spend Today > 25" at bounding box center [131, 313] width 74 height 9
drag, startPoint x: 94, startPoint y: 313, endPoint x: 201, endPoint y: 309, distance: 107.1
click at [201, 309] on div "IF Spend Today > 25" at bounding box center [379, 314] width 588 height 32
click at [198, 310] on div "IF Spend Today > 25" at bounding box center [379, 314] width 588 height 32
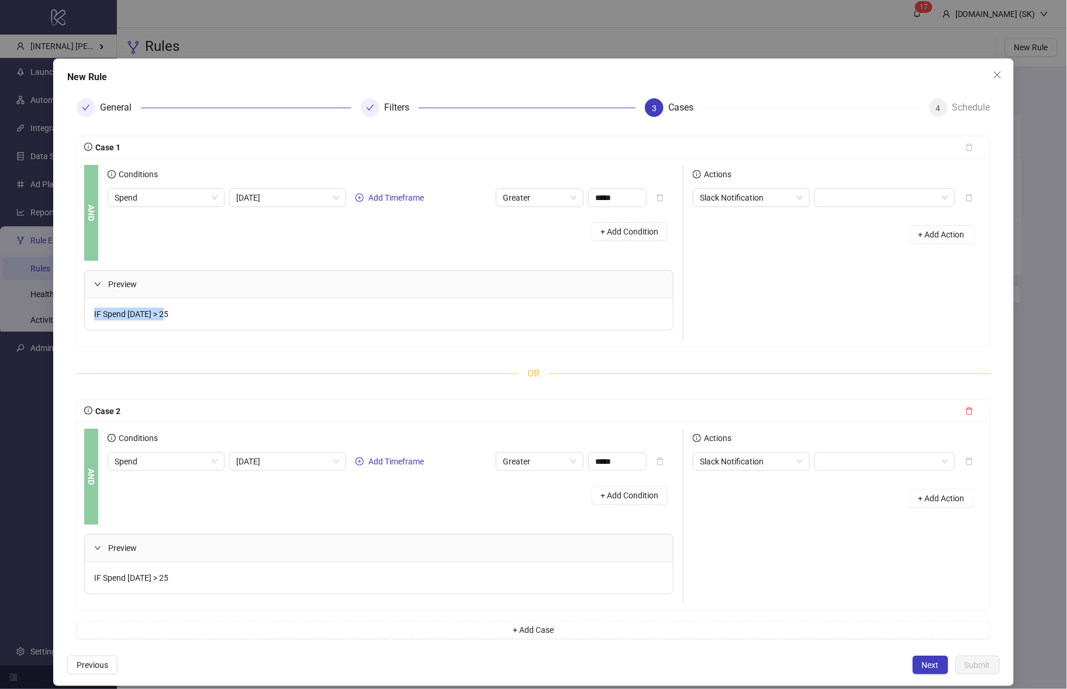
drag, startPoint x: 137, startPoint y: 322, endPoint x: 88, endPoint y: 315, distance: 50.1
click at [88, 315] on div "IF Spend Today > 25" at bounding box center [379, 314] width 588 height 32
drag, startPoint x: 88, startPoint y: 315, endPoint x: 192, endPoint y: 319, distance: 104.7
click at [192, 319] on div "IF Spend Today > 25" at bounding box center [379, 314] width 588 height 32
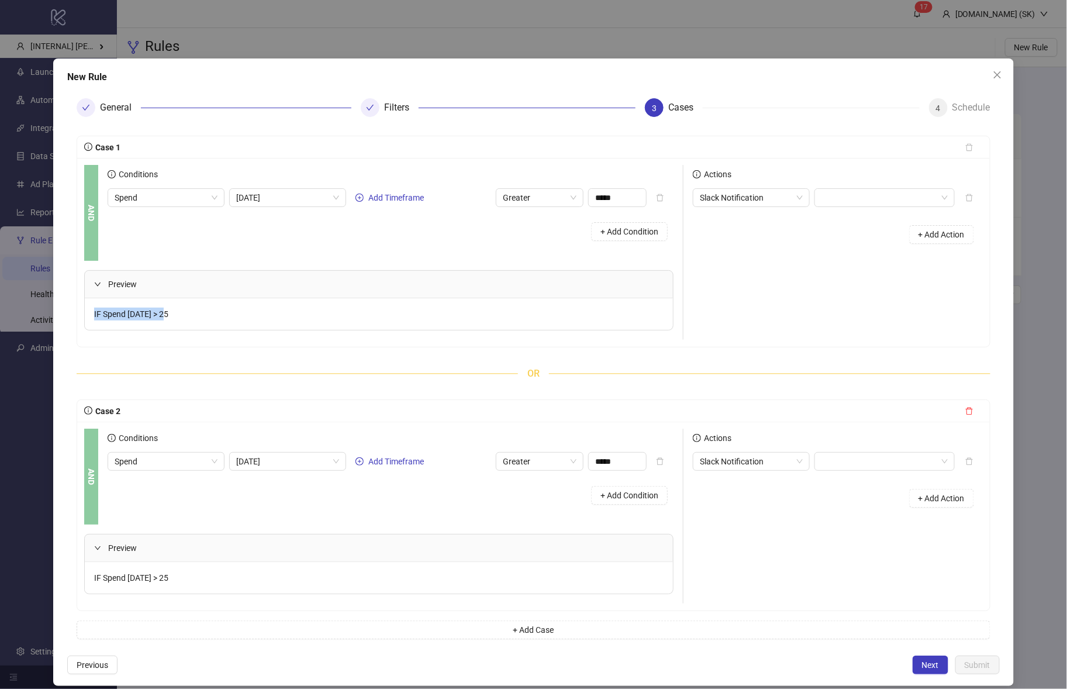
click at [192, 319] on div "IF Spend Today > 25" at bounding box center [379, 314] width 588 height 32
click at [191, 318] on div "IF Spend Today > 25" at bounding box center [379, 314] width 588 height 32
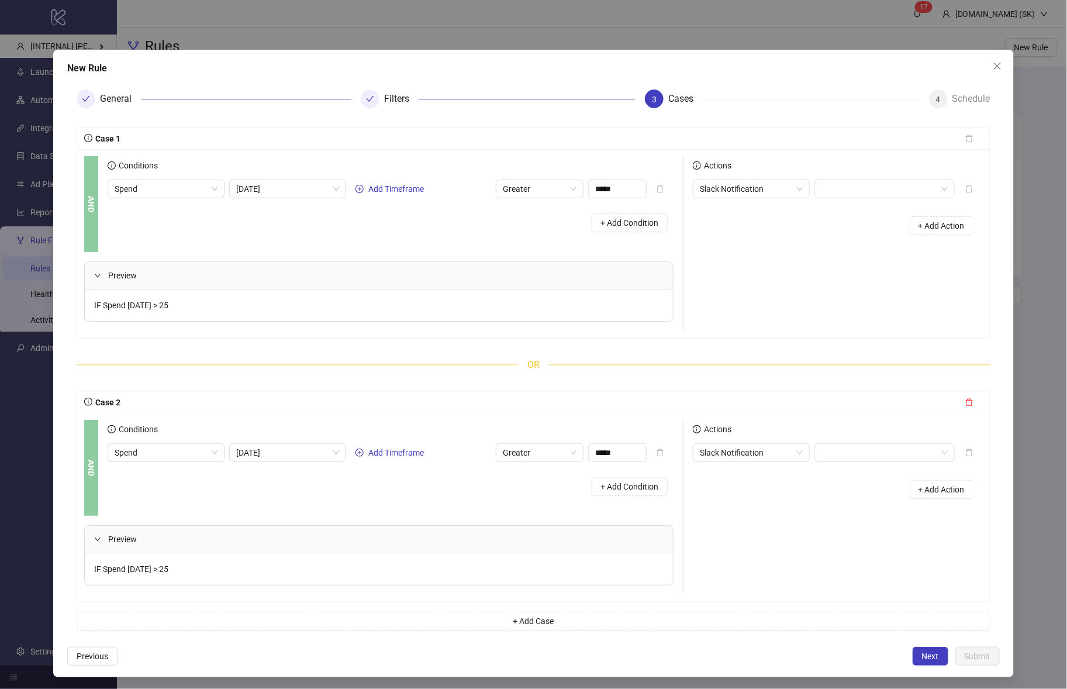
click at [434, 355] on div "Case 1 AND Conditions Spend Today Add Timeframe Greater ***** + Add Condition P…" at bounding box center [534, 378] width 914 height 503
click at [995, 59] on button "Close" at bounding box center [997, 66] width 19 height 19
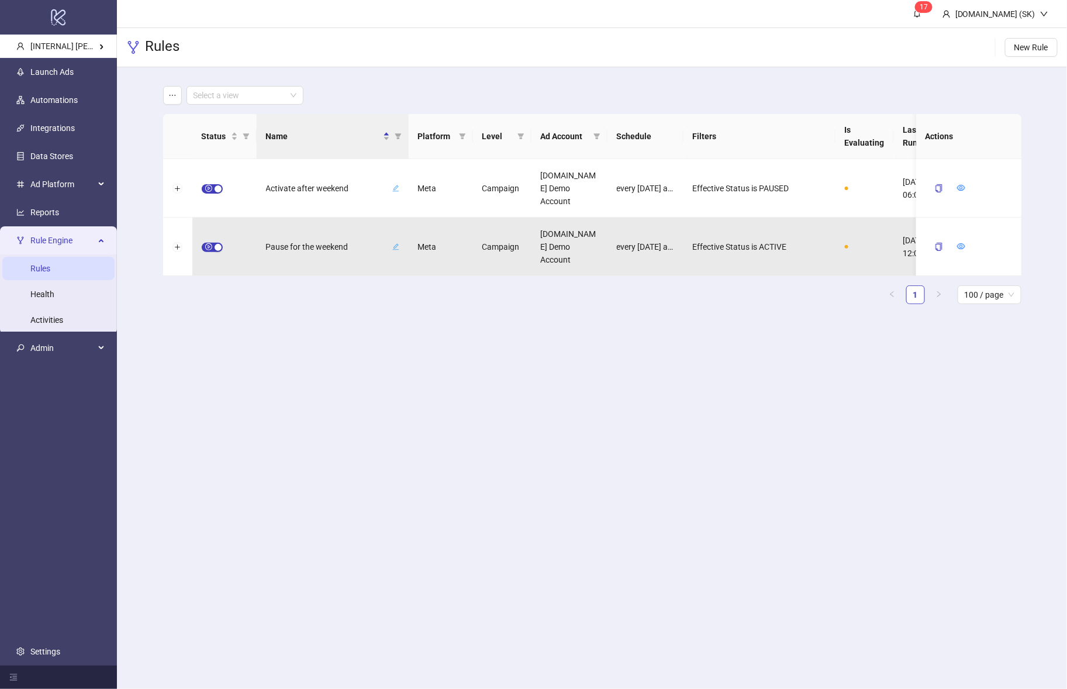
scroll to position [0, 0]
click at [717, 43] on body "logo/logo-mobile [INTERNAL] Simon's Kitchn Launch Ads Automations Integrations …" at bounding box center [533, 344] width 1067 height 689
click at [263, 419] on main "1 7 Kitchn.io (SK) Rules New Rule Select a view Status Name Platform Level Ad A…" at bounding box center [592, 344] width 950 height 689
drag, startPoint x: 344, startPoint y: 407, endPoint x: 4, endPoint y: 342, distance: 346.4
click at [344, 407] on main "1 7 Kitchn.io (SK) Rules New Rule Select a view Status Name Platform Level Ad A…" at bounding box center [592, 344] width 950 height 689
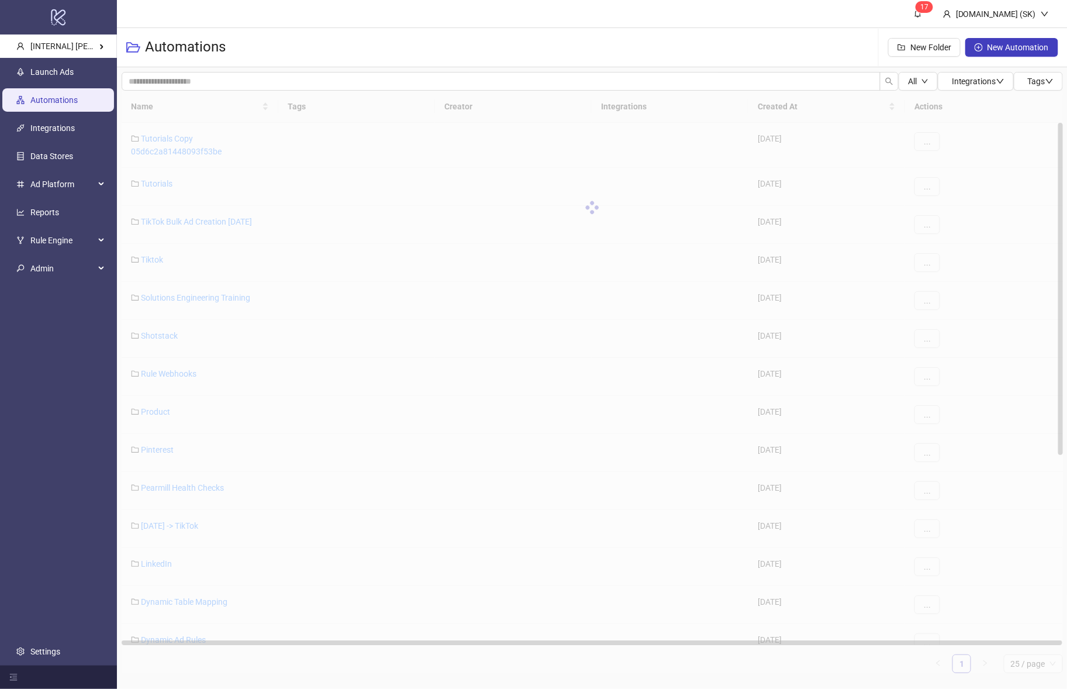
click at [114, 34] on input "search" at bounding box center [114, 34] width 0 height 0
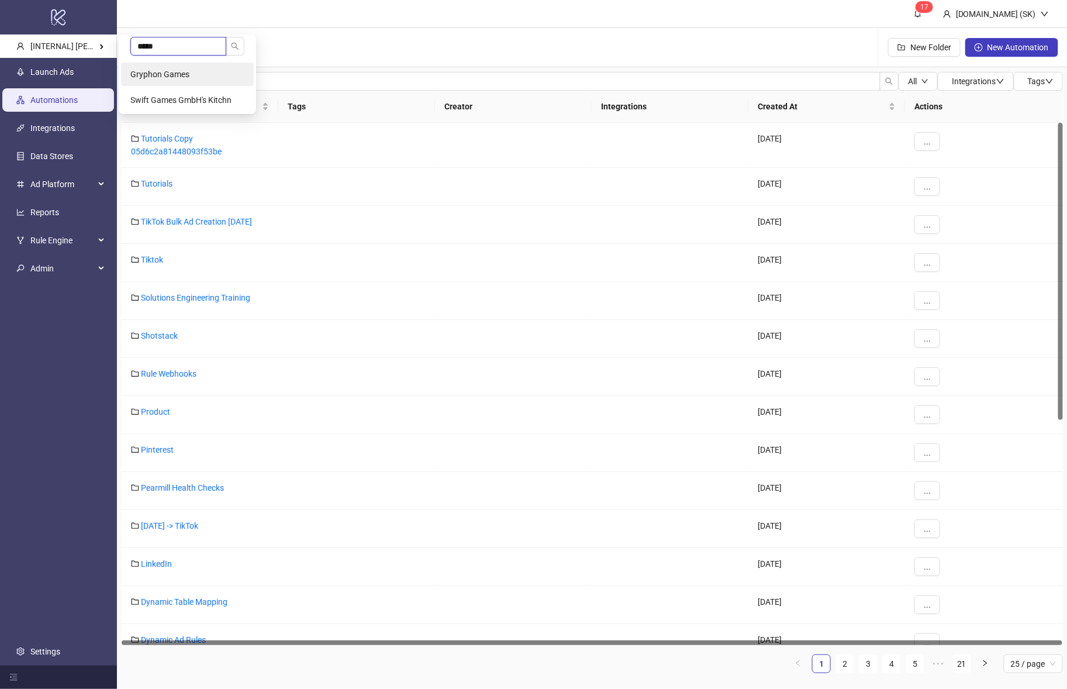
type input "*****"
click at [167, 73] on span "Gryphon Games" at bounding box center [159, 74] width 59 height 9
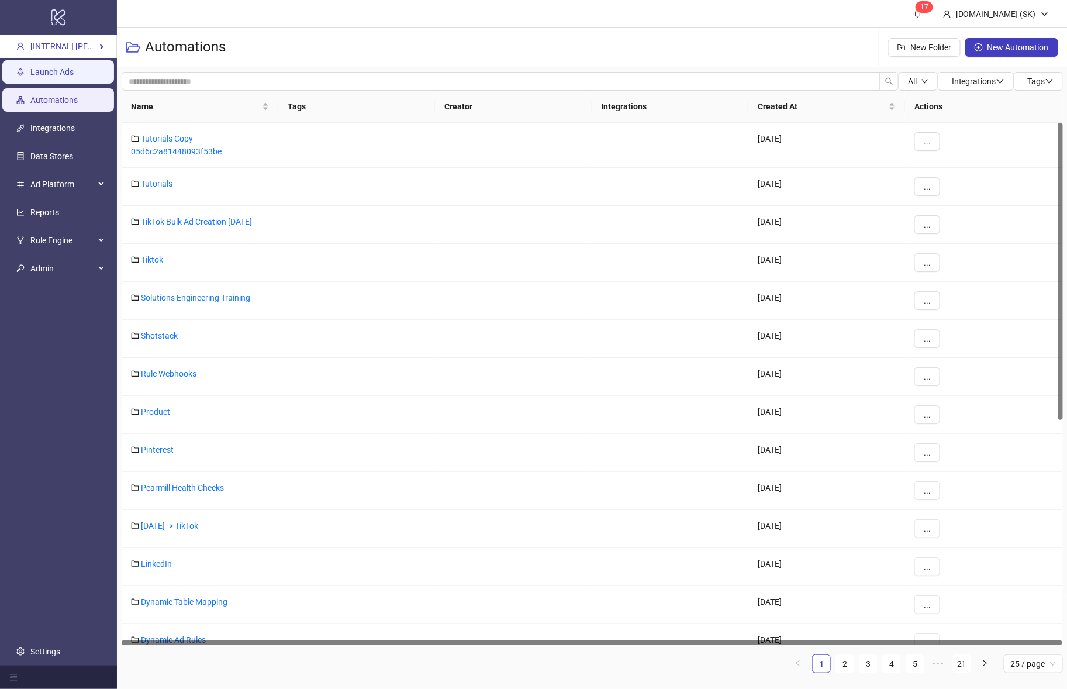
click at [60, 77] on link "Launch Ads" at bounding box center [51, 71] width 43 height 9
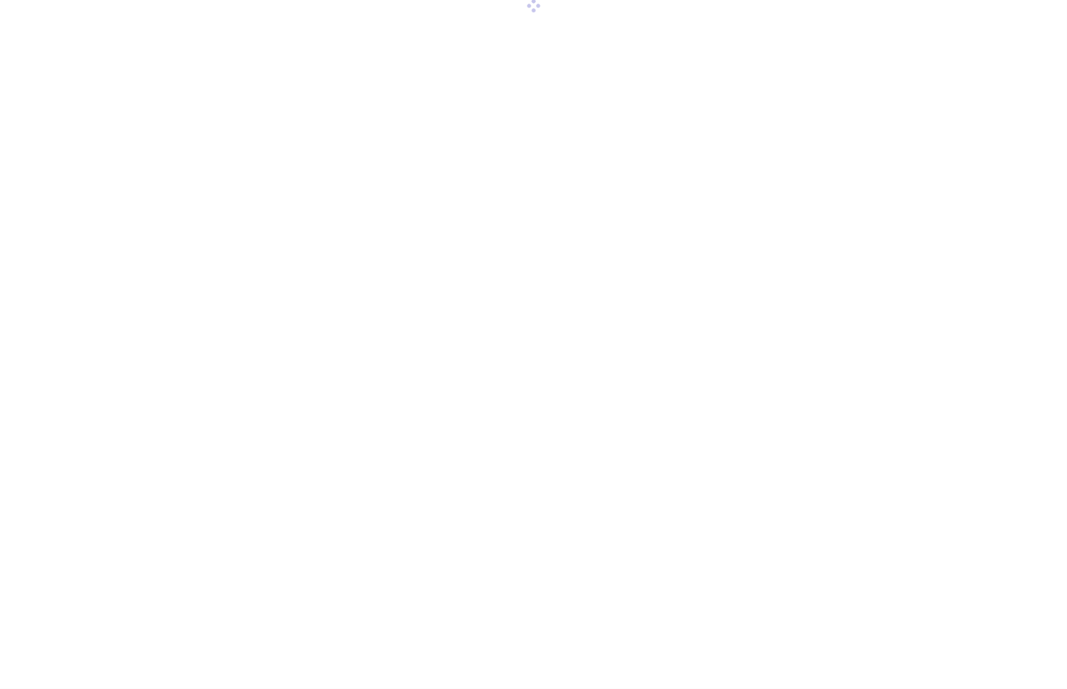
click at [60, 78] on div at bounding box center [533, 344] width 1067 height 689
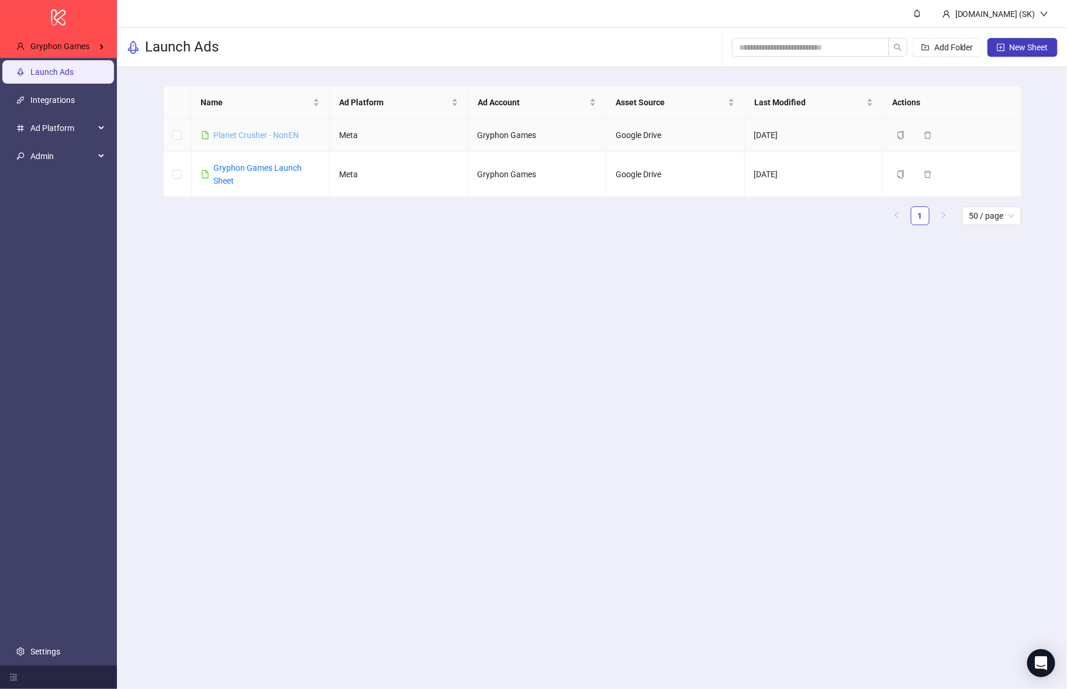
click at [264, 136] on link "Planet Crusher - NonEN" at bounding box center [256, 134] width 85 height 9
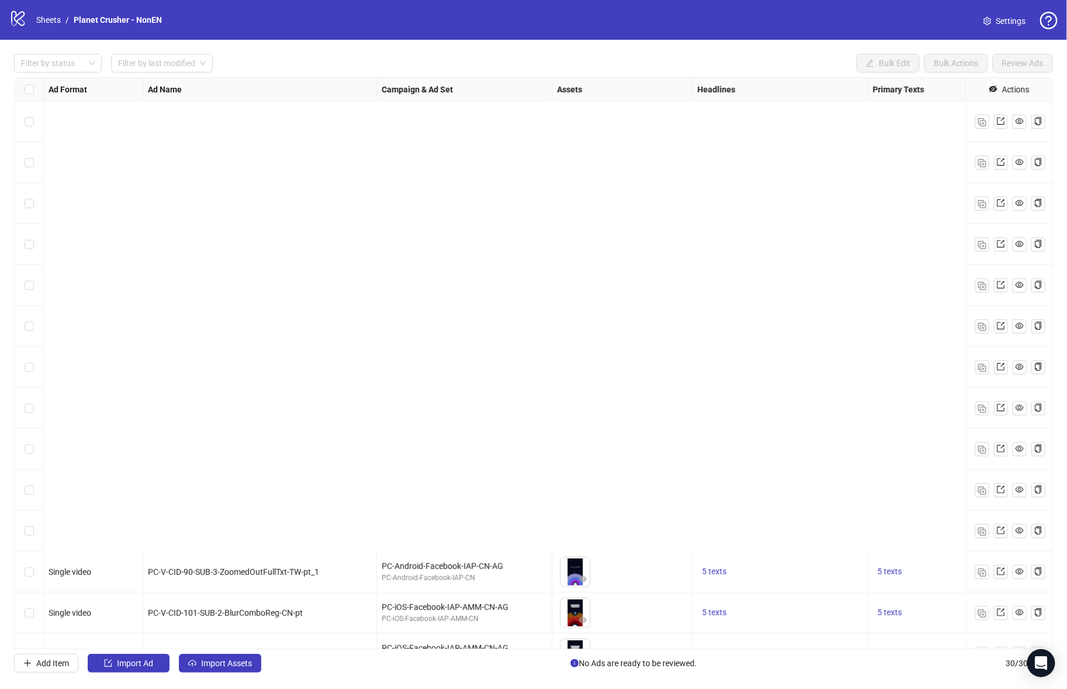
scroll to position [680, 0]
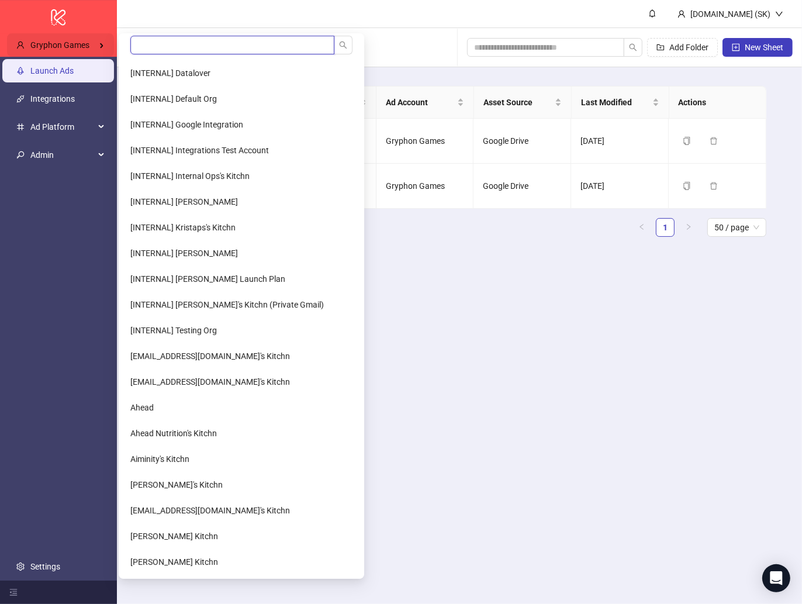
click at [187, 50] on input "search" at bounding box center [232, 45] width 204 height 19
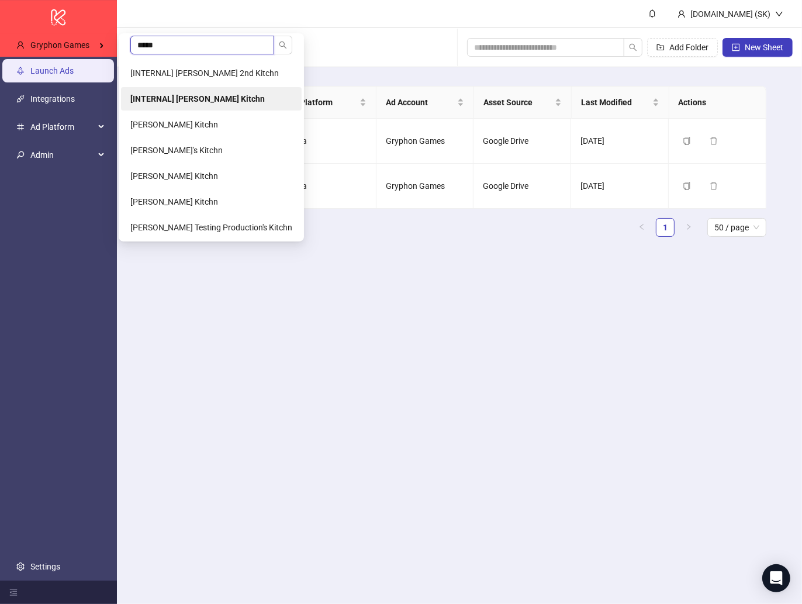
type input "*****"
click at [194, 97] on b "[INTERNAL] [PERSON_NAME] Kitchn" at bounding box center [197, 98] width 134 height 9
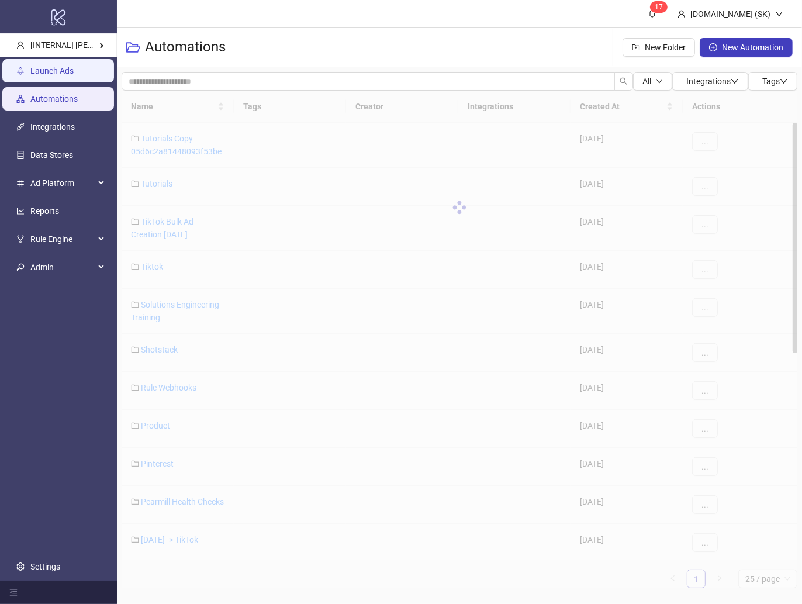
click at [74, 66] on link "Launch Ads" at bounding box center [51, 70] width 43 height 9
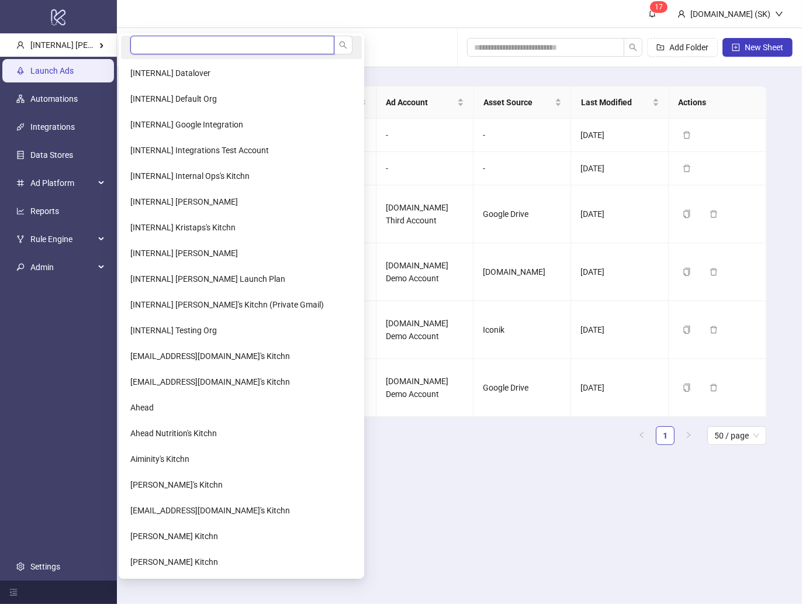
click at [160, 50] on input "search" at bounding box center [232, 45] width 204 height 19
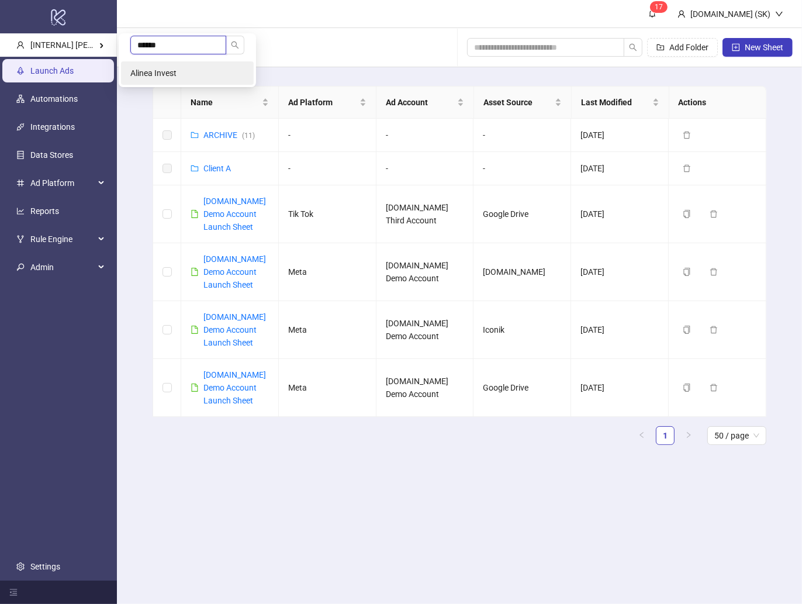
type input "******"
click at [182, 72] on li "Alinea Invest" at bounding box center [187, 72] width 133 height 23
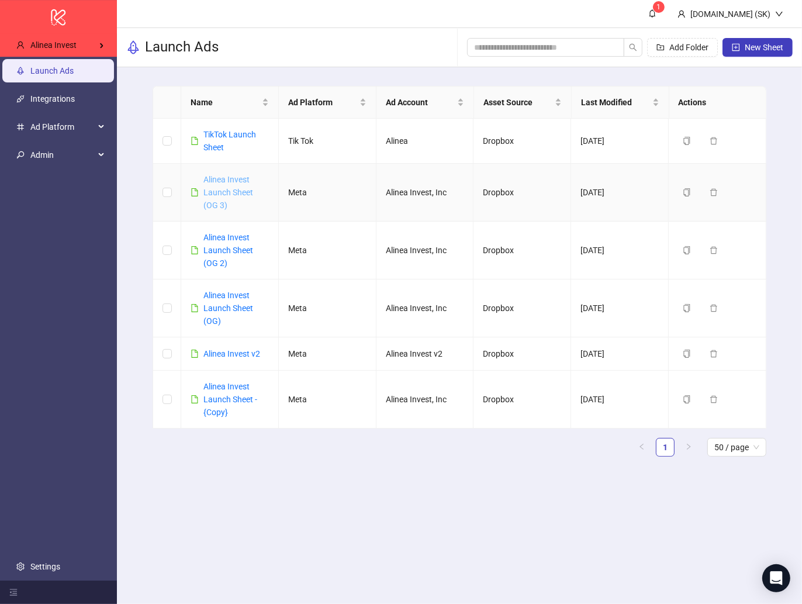
click at [243, 196] on link "Alinea Invest Launch Sheet (OG 3)" at bounding box center [228, 192] width 50 height 35
drag, startPoint x: 334, startPoint y: 574, endPoint x: 319, endPoint y: 587, distance: 20.3
click at [334, 574] on main "1 [DOMAIN_NAME] (SK) Launch Ads Add Folder New Sheet Name Ad Platform Ad Accoun…" at bounding box center [459, 302] width 685 height 604
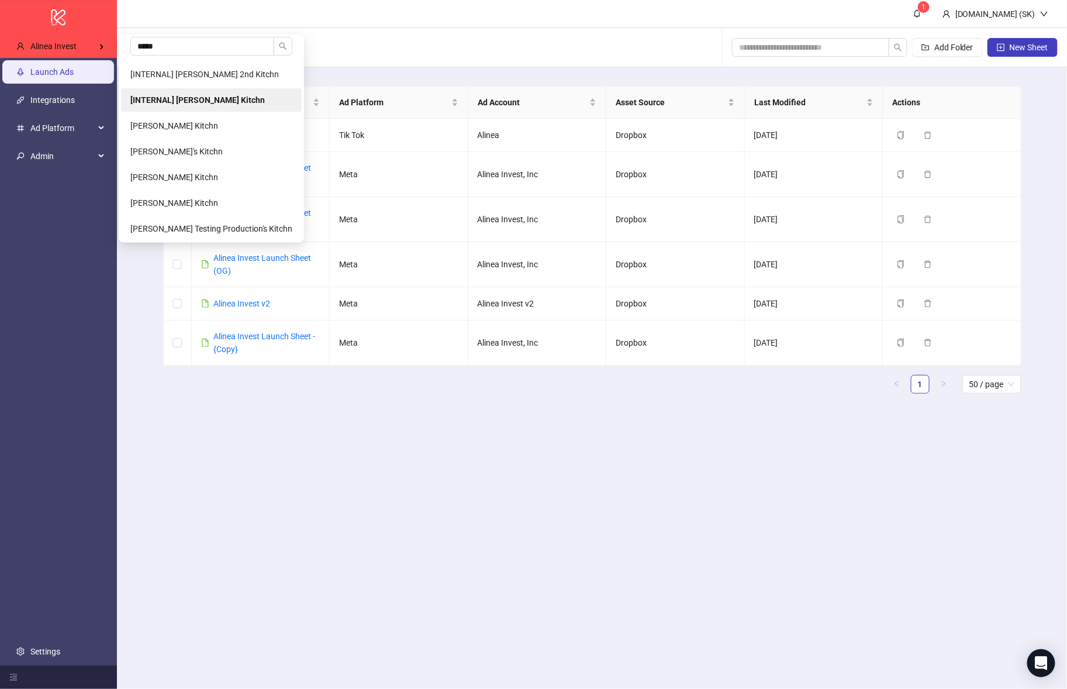
type input "*****"
click at [193, 106] on li "[INTERNAL] [PERSON_NAME] Kitchn" at bounding box center [211, 99] width 181 height 23
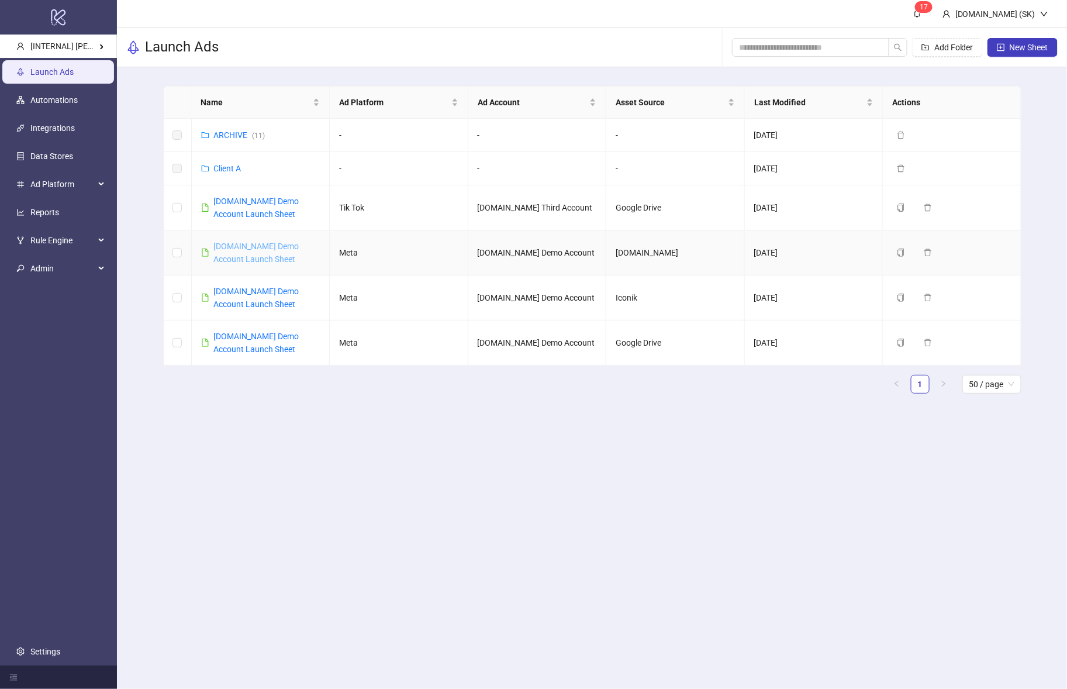
click at [263, 247] on link "Kitchn.io Demo Account Launch Sheet" at bounding box center [256, 252] width 85 height 22
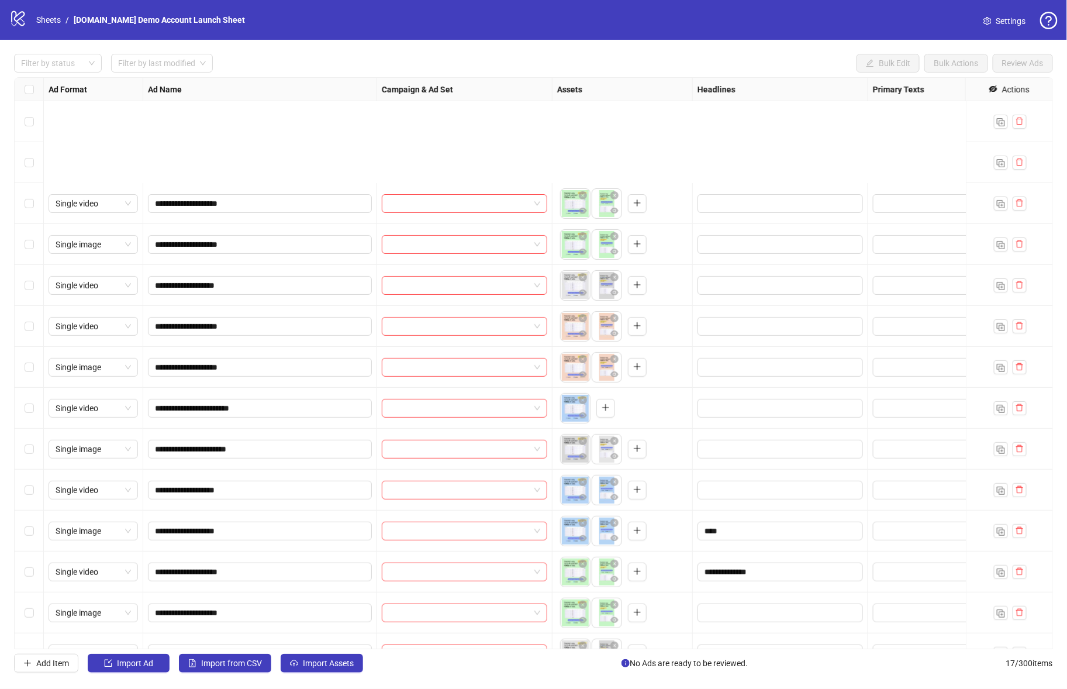
scroll to position [148, 0]
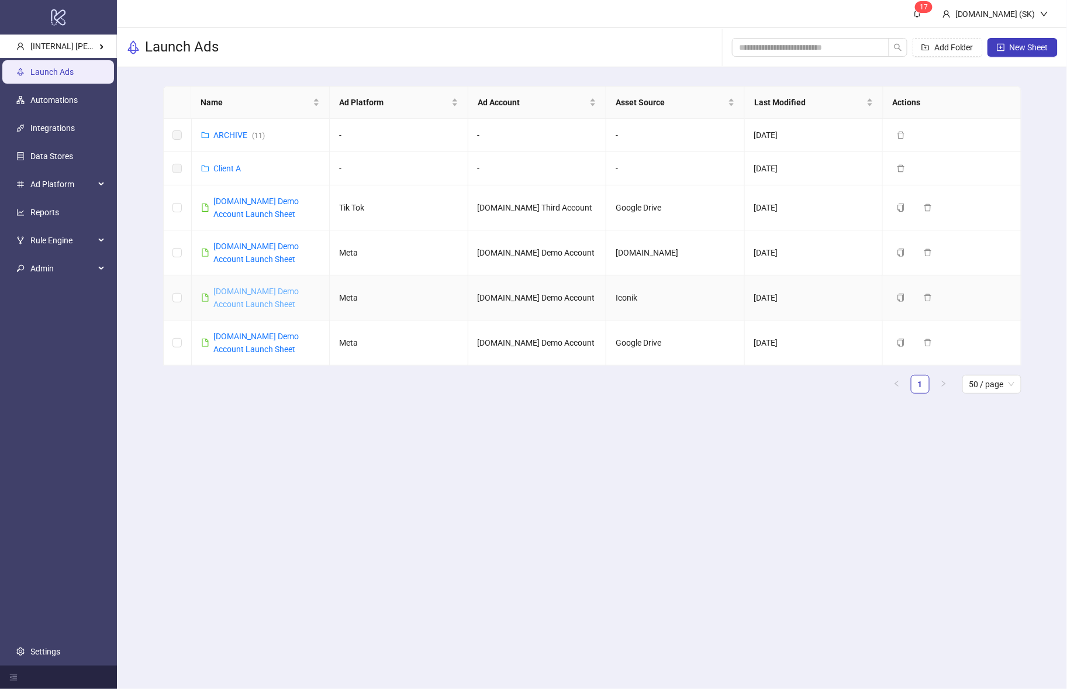
click at [238, 301] on link "[DOMAIN_NAME] Demo Account Launch Sheet" at bounding box center [256, 298] width 85 height 22
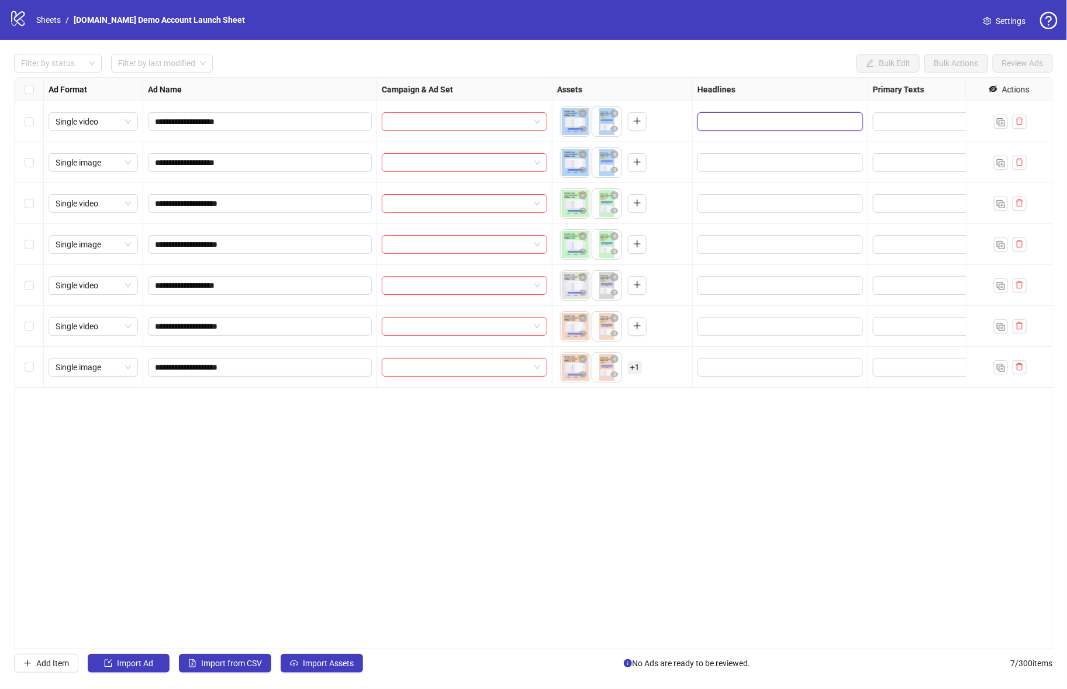
click at [747, 123] on input "Edit values" at bounding box center [779, 121] width 149 height 13
type input "**********"
click at [782, 171] on icon "plus" at bounding box center [783, 175] width 8 height 8
click at [752, 487] on div "**********" at bounding box center [534, 363] width 1040 height 572
drag, startPoint x: 686, startPoint y: 417, endPoint x: 816, endPoint y: 126, distance: 318.6
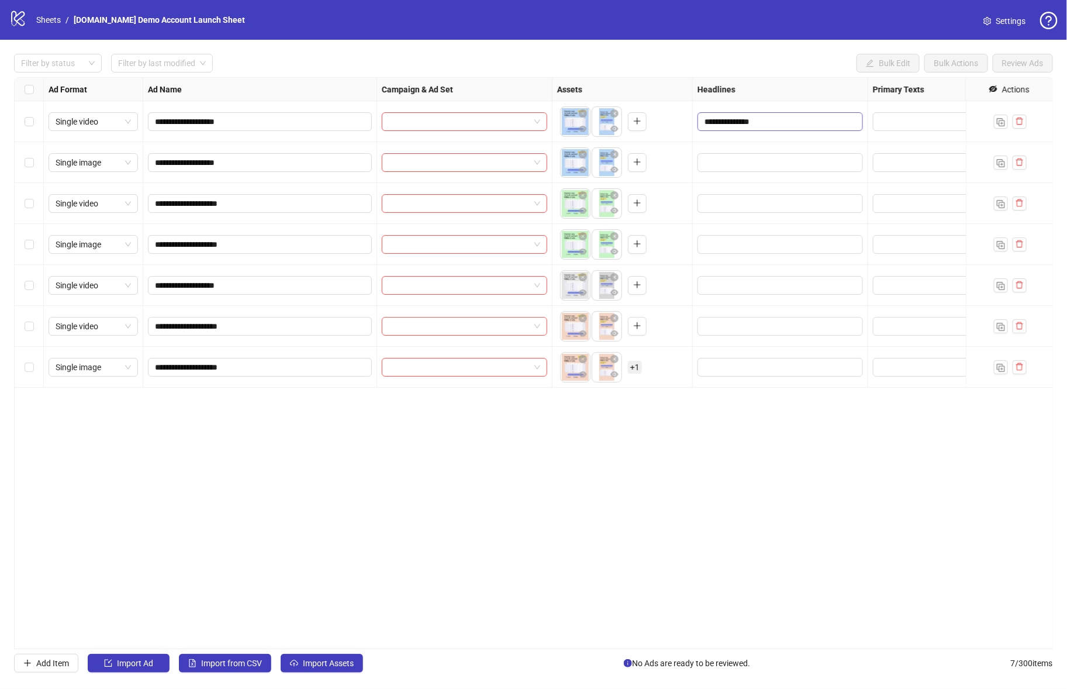
click at [822, 132] on div "**********" at bounding box center [534, 363] width 1040 height 572
click at [812, 124] on input "**********" at bounding box center [779, 121] width 149 height 13
click at [795, 401] on div "**********" at bounding box center [534, 363] width 1040 height 572
drag, startPoint x: 472, startPoint y: 401, endPoint x: 457, endPoint y: 402, distance: 15.8
click at [454, 398] on div "**********" at bounding box center [534, 363] width 1040 height 572
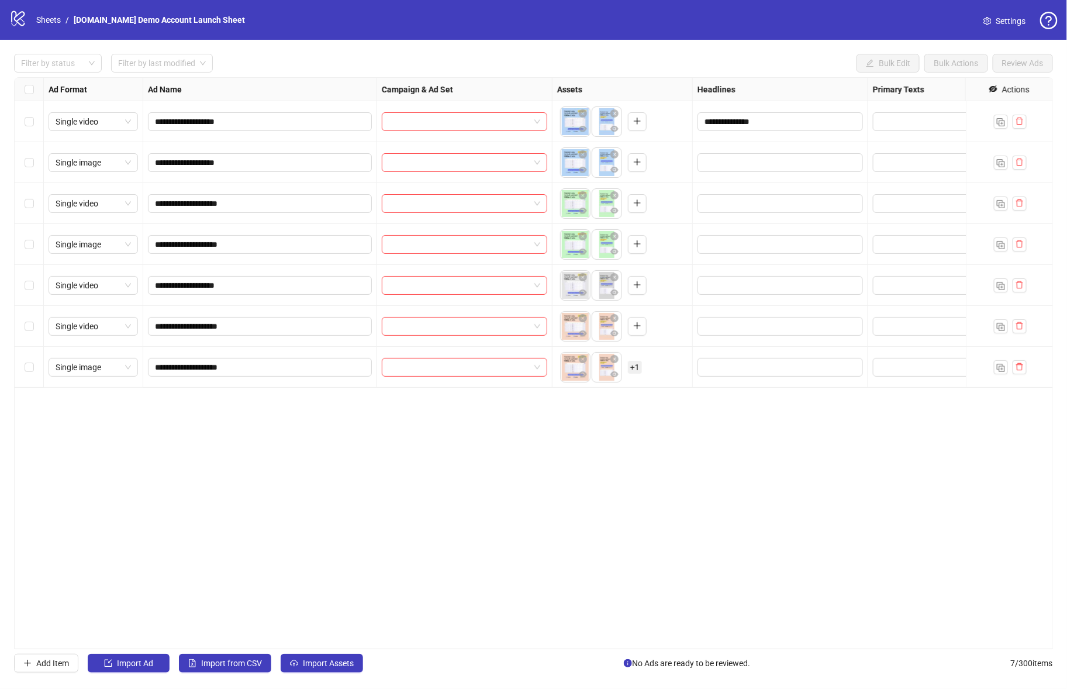
click at [447, 509] on div "**********" at bounding box center [534, 363] width 1040 height 572
click at [53, 18] on link "Sheets" at bounding box center [48, 19] width 29 height 13
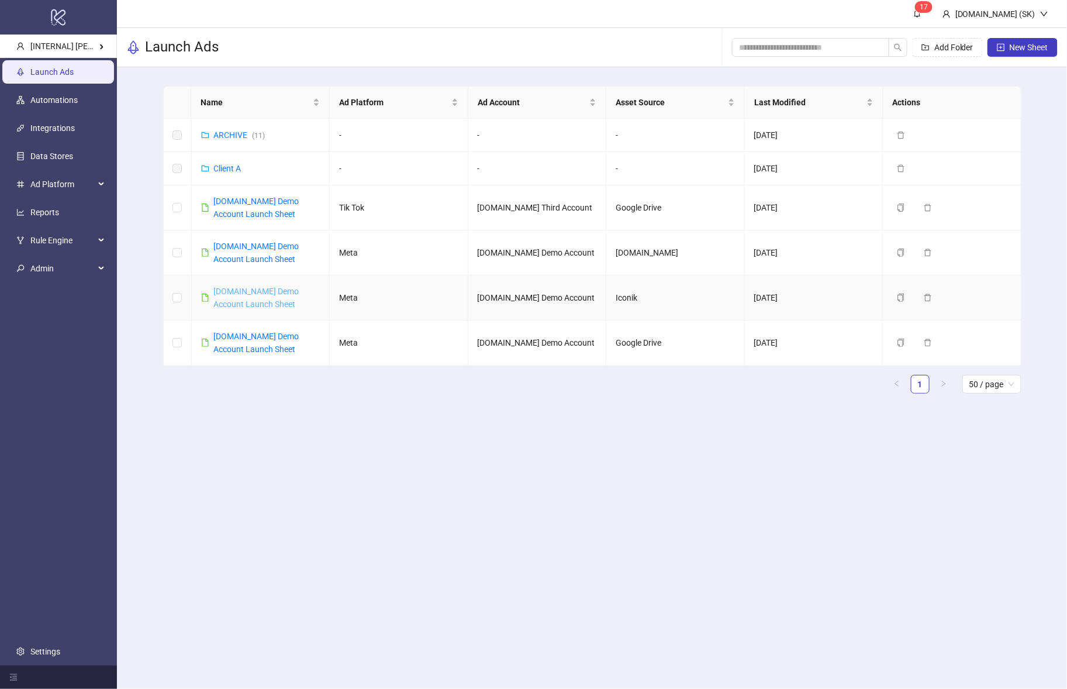
click at [255, 293] on link "[DOMAIN_NAME] Demo Account Launch Sheet" at bounding box center [256, 298] width 85 height 22
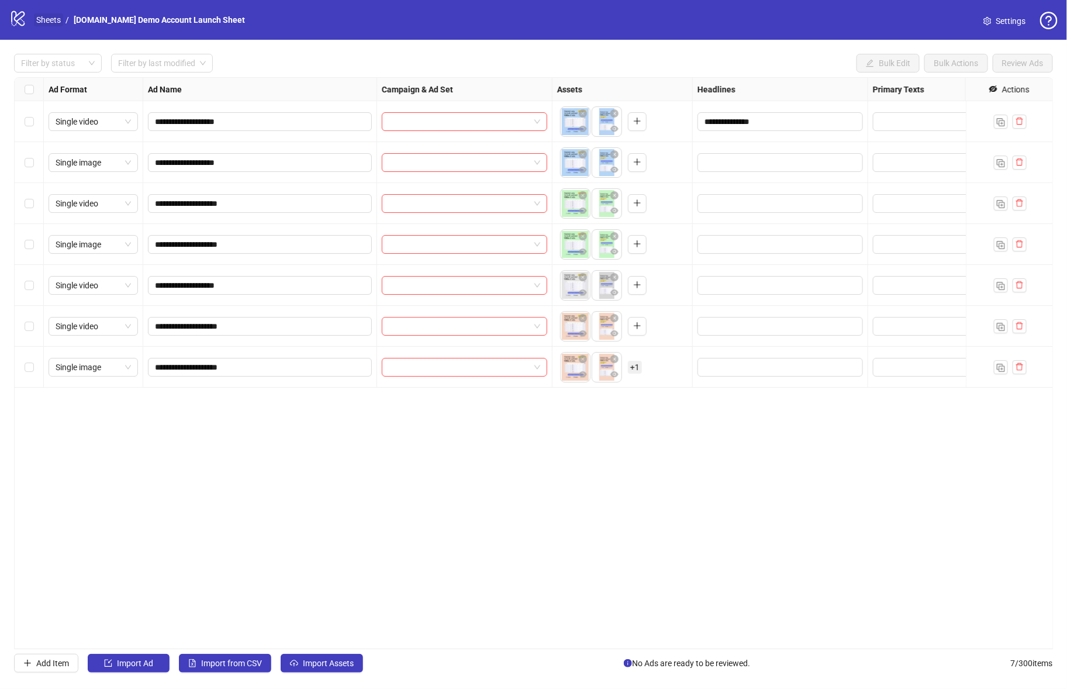
click at [51, 19] on link "Sheets" at bounding box center [48, 19] width 29 height 13
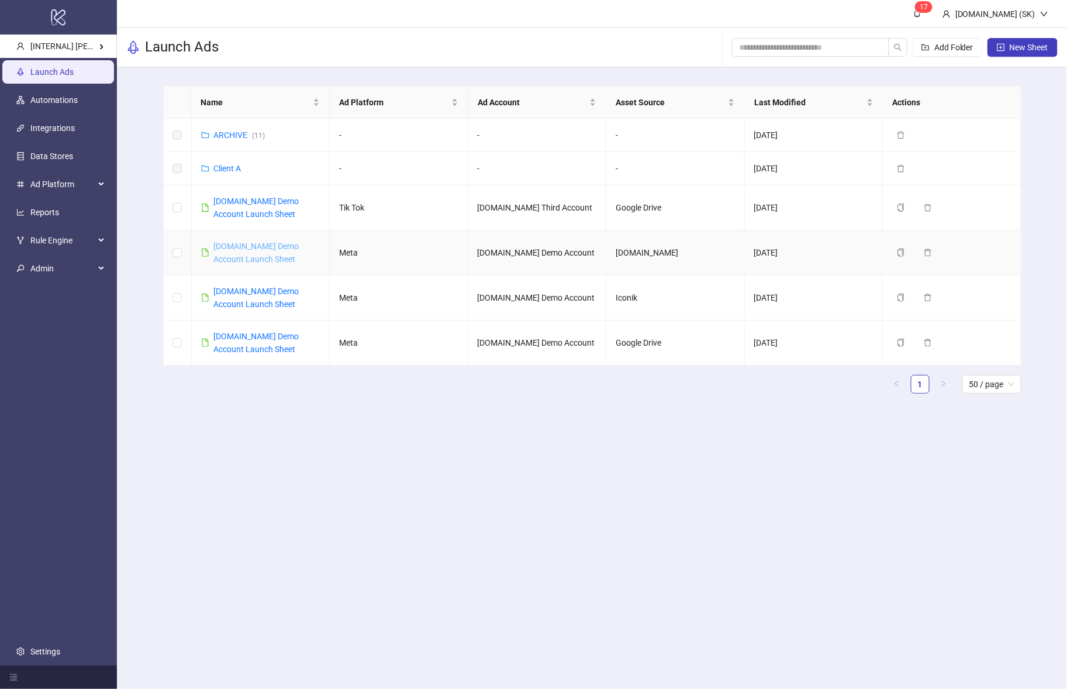
click at [274, 247] on link "[DOMAIN_NAME] Demo Account Launch Sheet" at bounding box center [256, 252] width 85 height 22
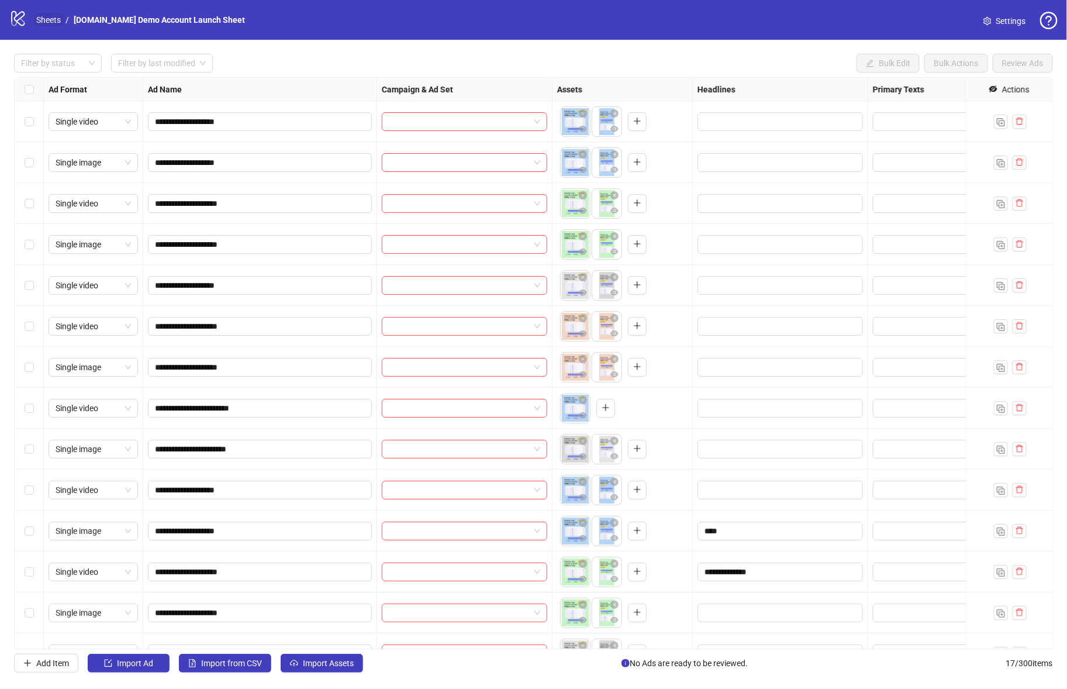
click at [48, 20] on link "Sheets" at bounding box center [48, 19] width 29 height 13
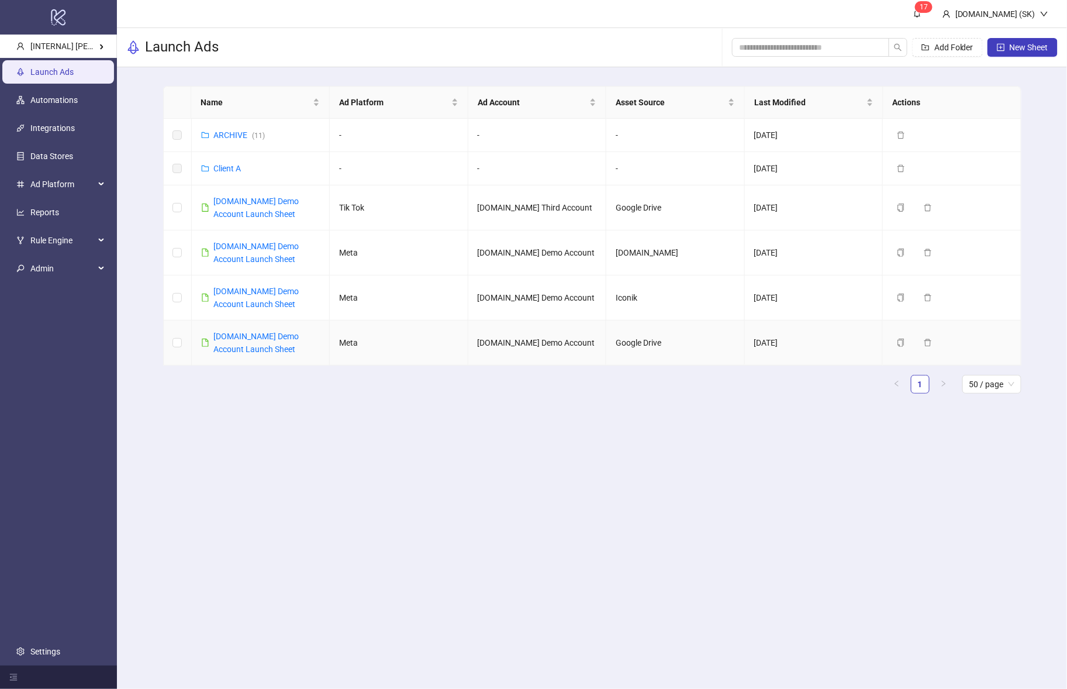
click at [237, 339] on div "[DOMAIN_NAME] Demo Account Launch Sheet" at bounding box center [267, 343] width 106 height 26
click at [239, 334] on link "[DOMAIN_NAME] Demo Account Launch Sheet" at bounding box center [256, 343] width 85 height 22
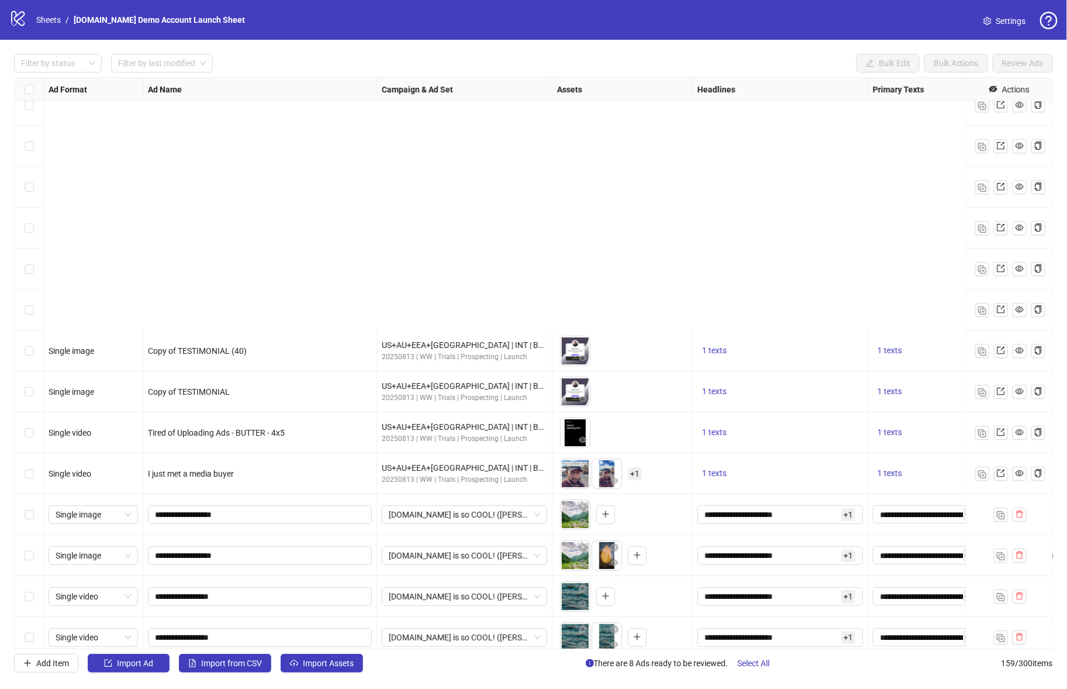
scroll to position [5960, 0]
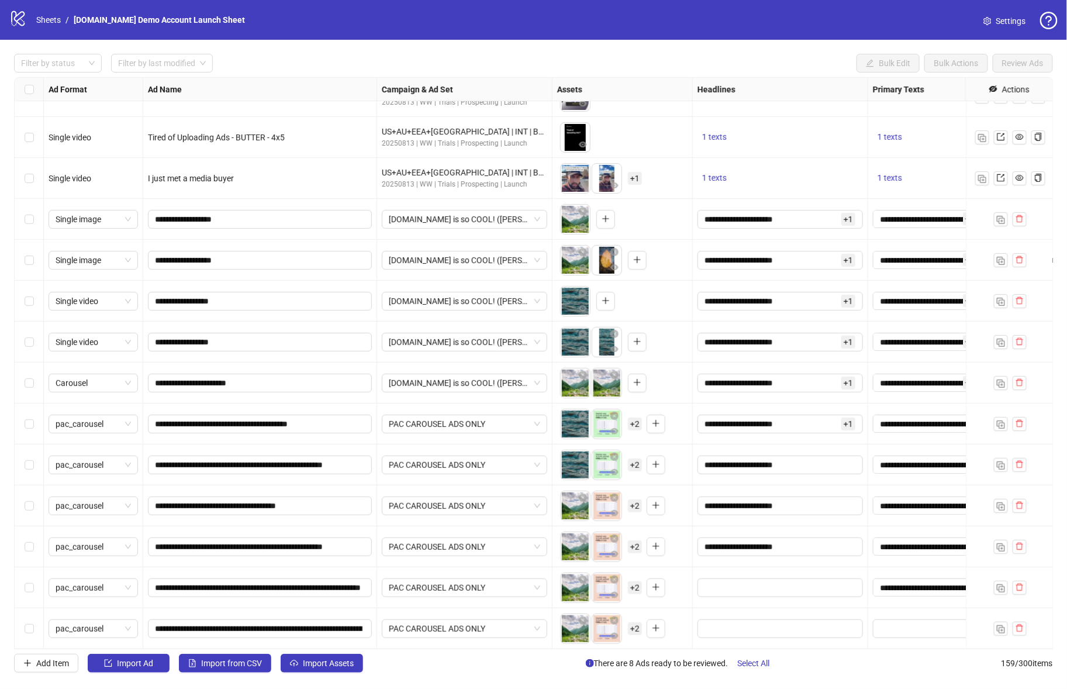
drag, startPoint x: 34, startPoint y: 627, endPoint x: 13, endPoint y: 408, distance: 220.3
click at [34, 626] on div "Select row 159" at bounding box center [29, 628] width 29 height 41
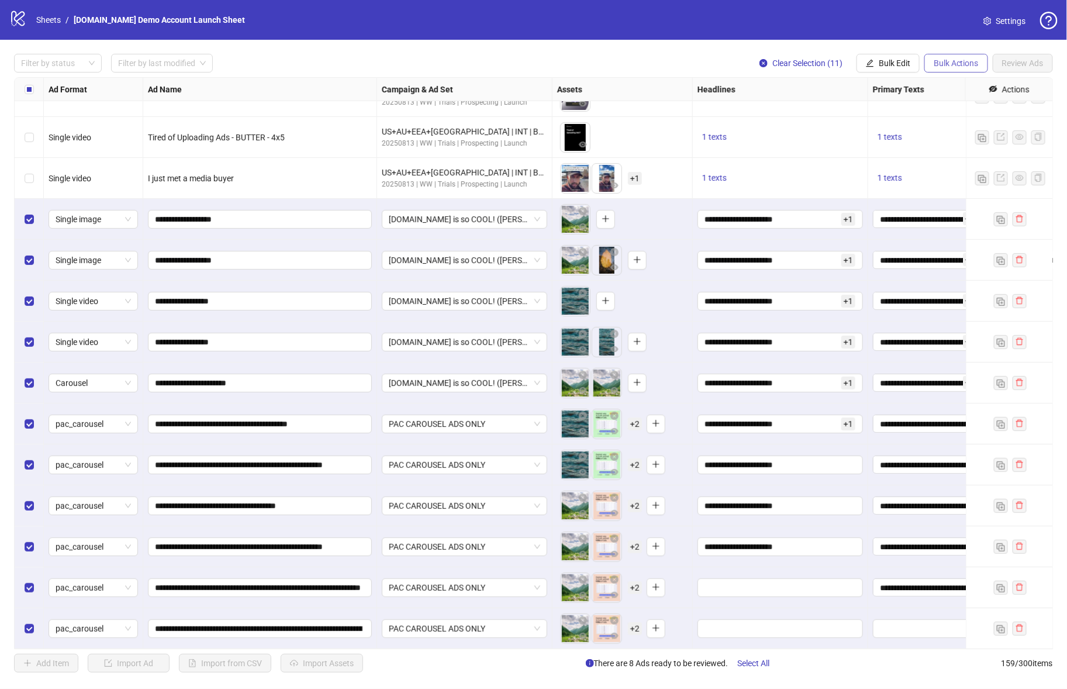
click at [954, 68] on span "Bulk Actions" at bounding box center [956, 62] width 45 height 9
click at [957, 82] on span "Delete" at bounding box center [974, 86] width 80 height 13
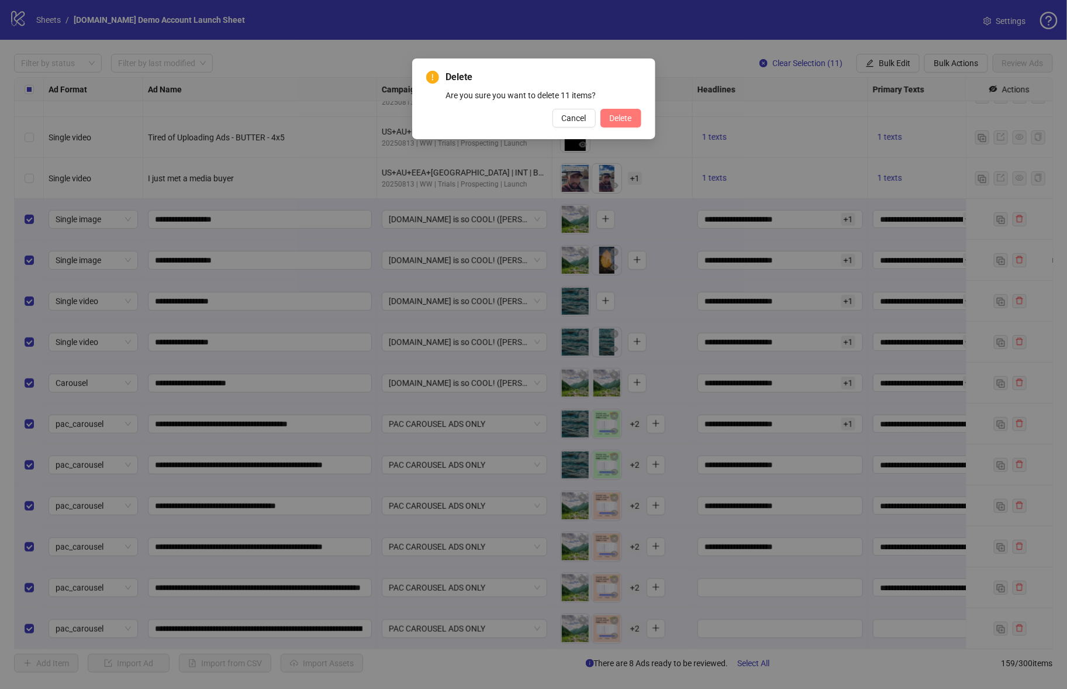
click at [612, 111] on button "Delete" at bounding box center [621, 118] width 41 height 19
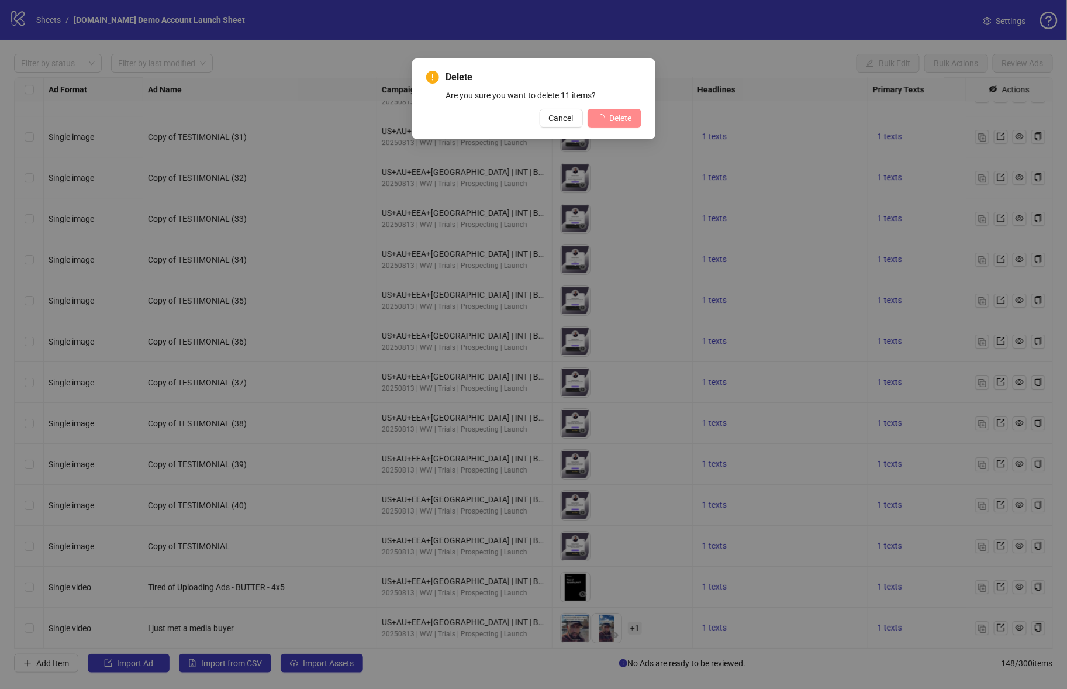
scroll to position [5510, 0]
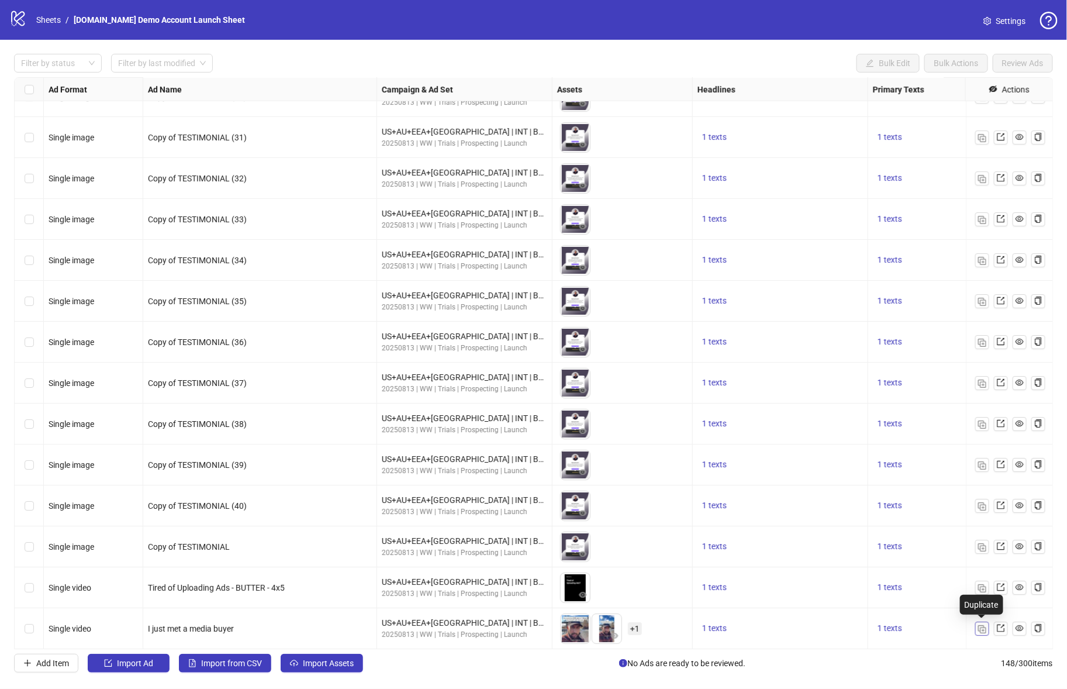
click at [983, 631] on img "button" at bounding box center [982, 629] width 8 height 8
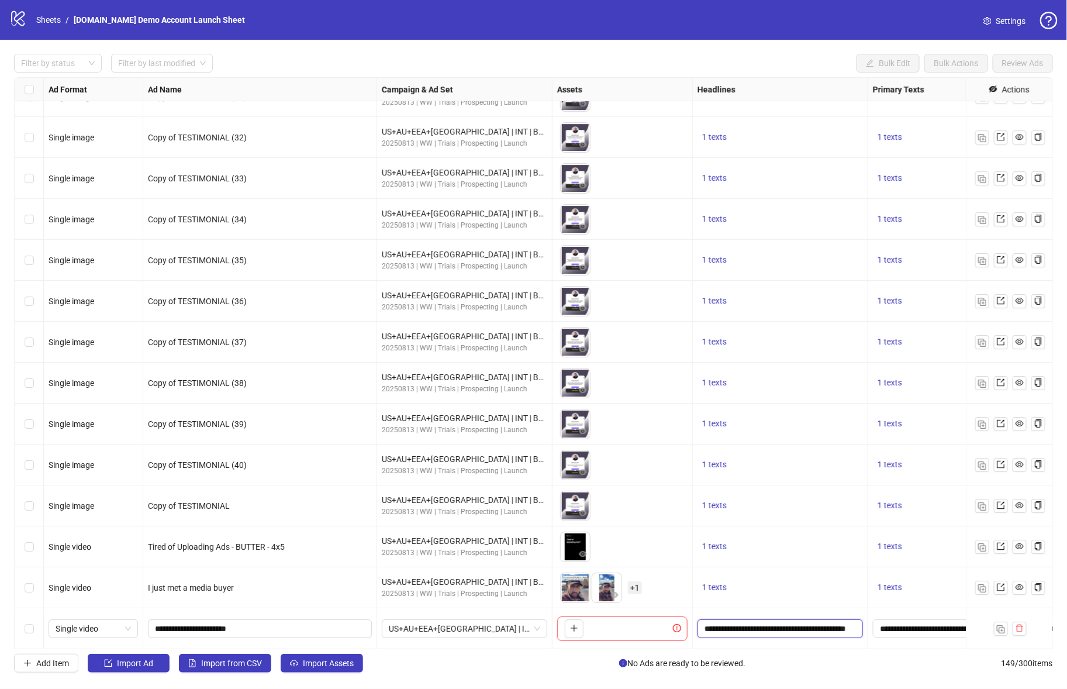
click at [777, 628] on input "**********" at bounding box center [779, 628] width 149 height 13
click at [638, 611] on div "To pick up a draggable item, press the space bar. While dragging, use the arrow…" at bounding box center [623, 628] width 140 height 41
click at [28, 593] on label "Select row 148" at bounding box center [29, 587] width 9 height 13
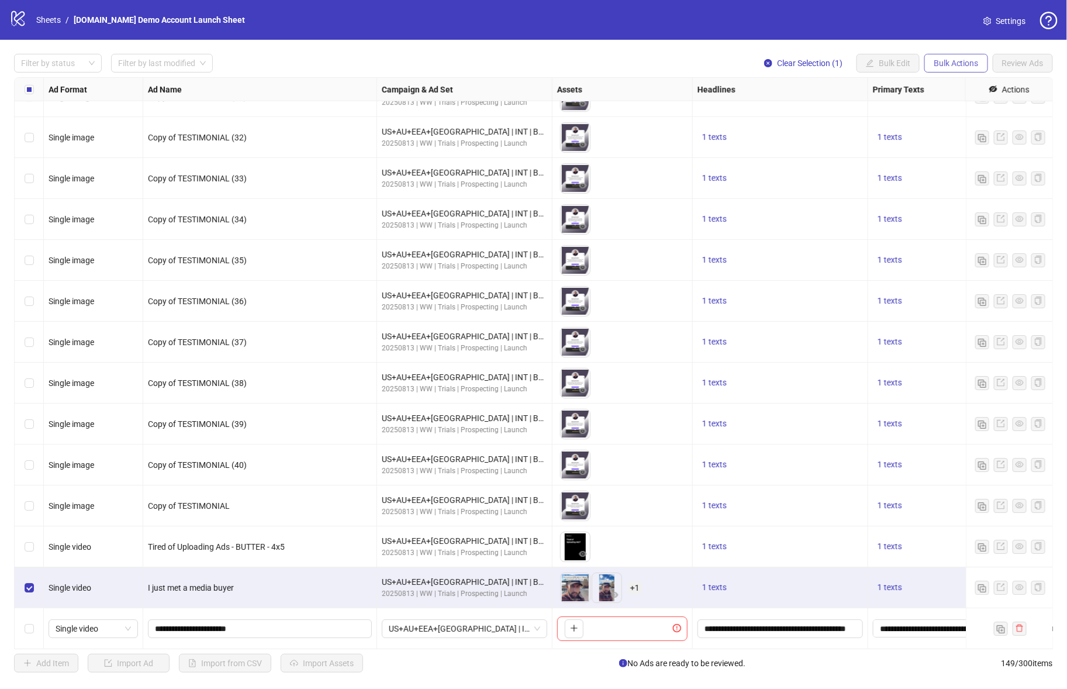
click at [939, 56] on button "Bulk Actions" at bounding box center [956, 63] width 64 height 19
click at [965, 122] on span "Duplicate with assets" at bounding box center [974, 124] width 80 height 13
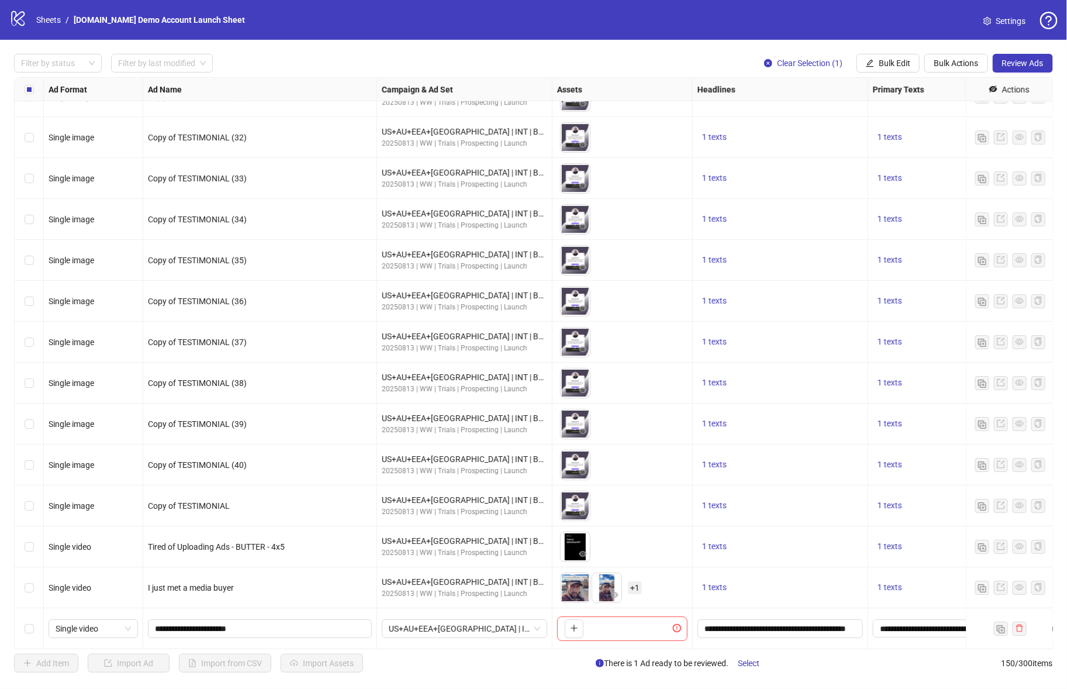
scroll to position [5592, 0]
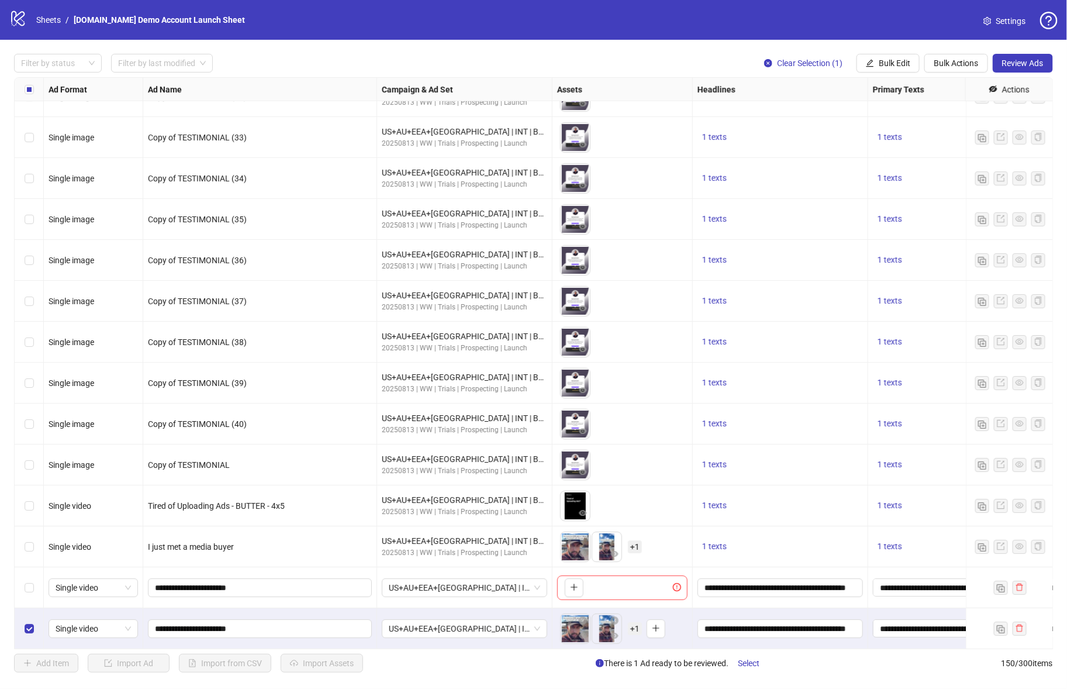
drag, startPoint x: 30, startPoint y: 617, endPoint x: 34, endPoint y: 627, distance: 10.7
click at [30, 617] on div "Select row 150" at bounding box center [29, 628] width 29 height 41
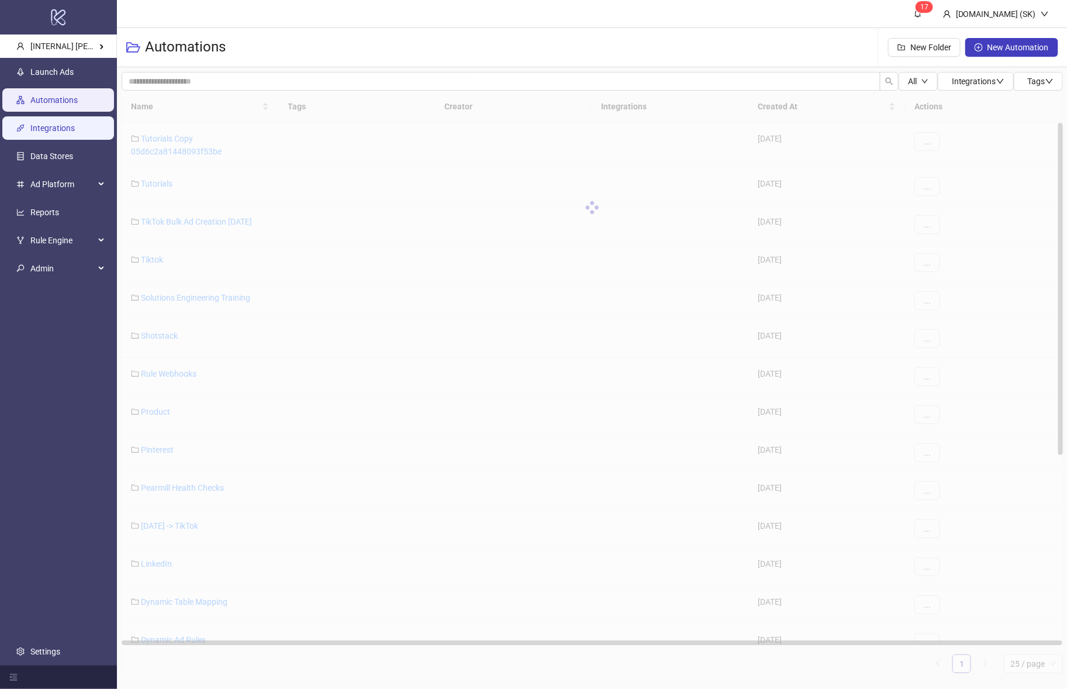
click at [75, 123] on link "Integrations" at bounding box center [52, 127] width 44 height 9
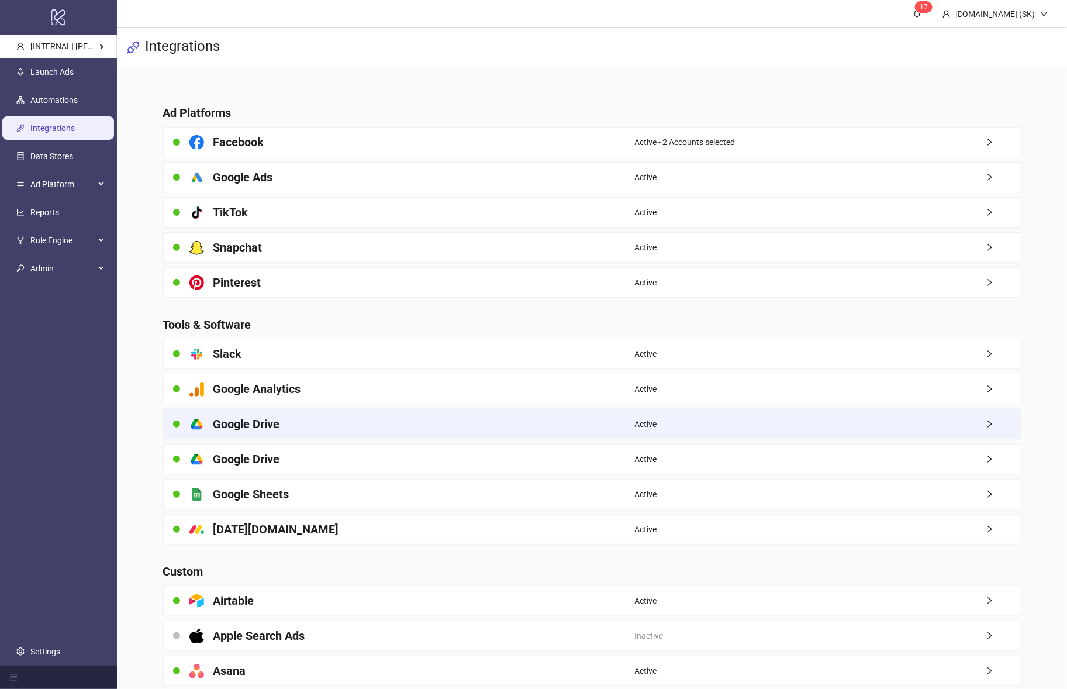
click at [370, 433] on div "platform/google_drive Google Drive" at bounding box center [399, 423] width 471 height 29
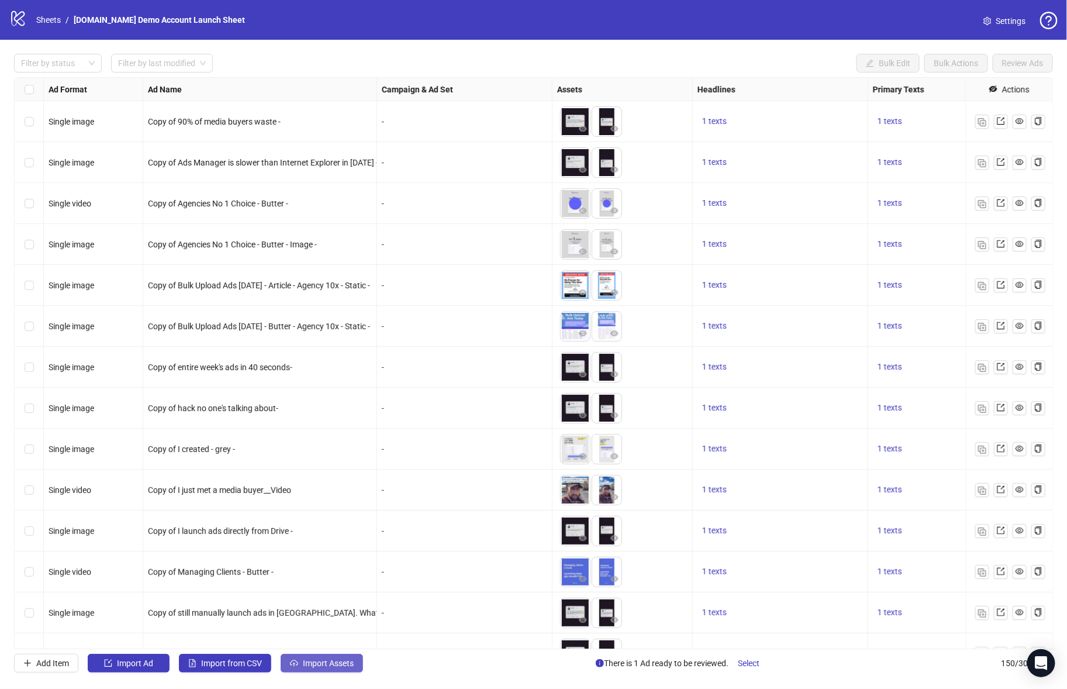
drag, startPoint x: 373, startPoint y: 661, endPoint x: 334, endPoint y: 664, distance: 38.8
click at [373, 661] on div "Add Item Import Ad Import from CSV Import Assets There is 1 Ad ready to be revi…" at bounding box center [533, 663] width 1039 height 19
click at [334, 664] on span "Import Assets" at bounding box center [328, 662] width 51 height 9
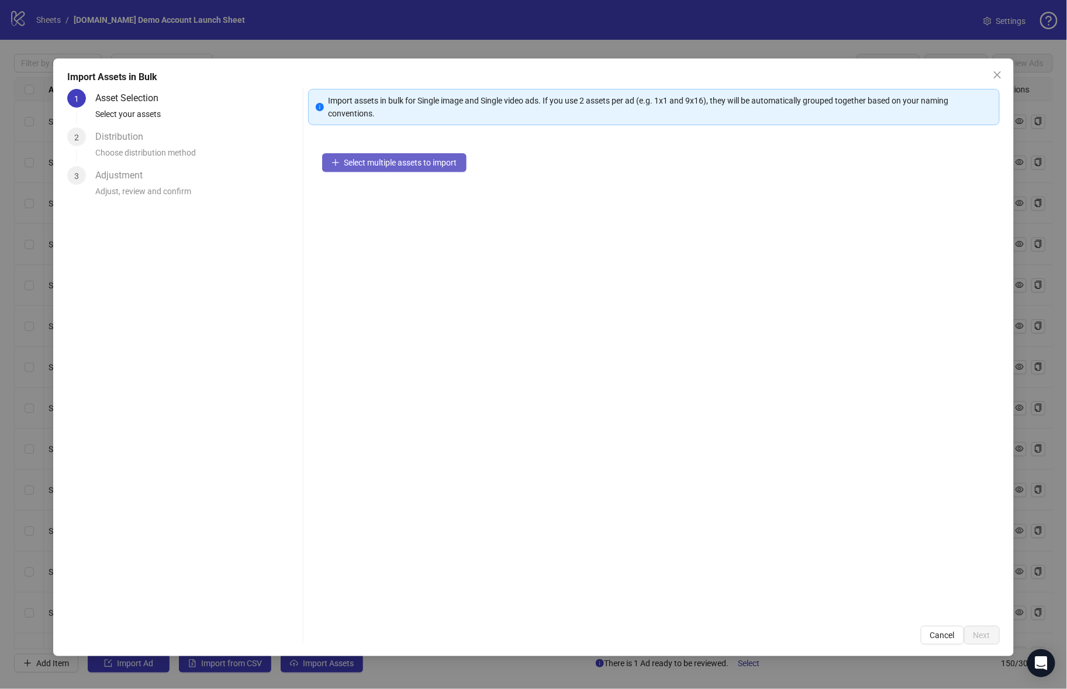
click at [421, 158] on span "Select multiple assets to import" at bounding box center [400, 162] width 113 height 9
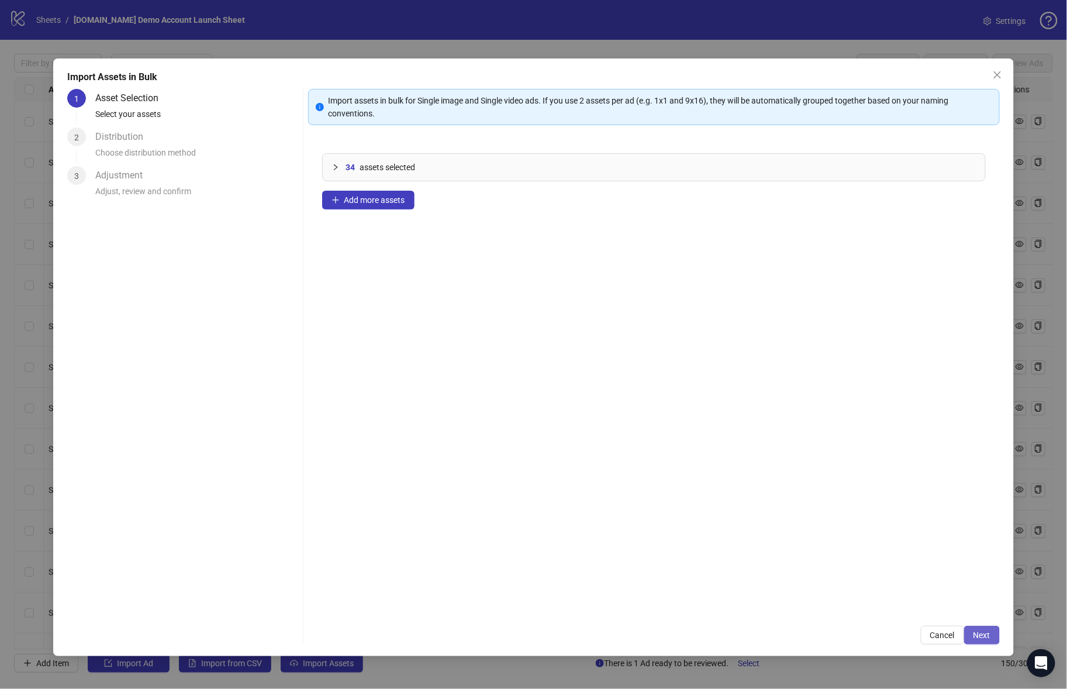
click at [981, 630] on span "Next" at bounding box center [982, 634] width 17 height 9
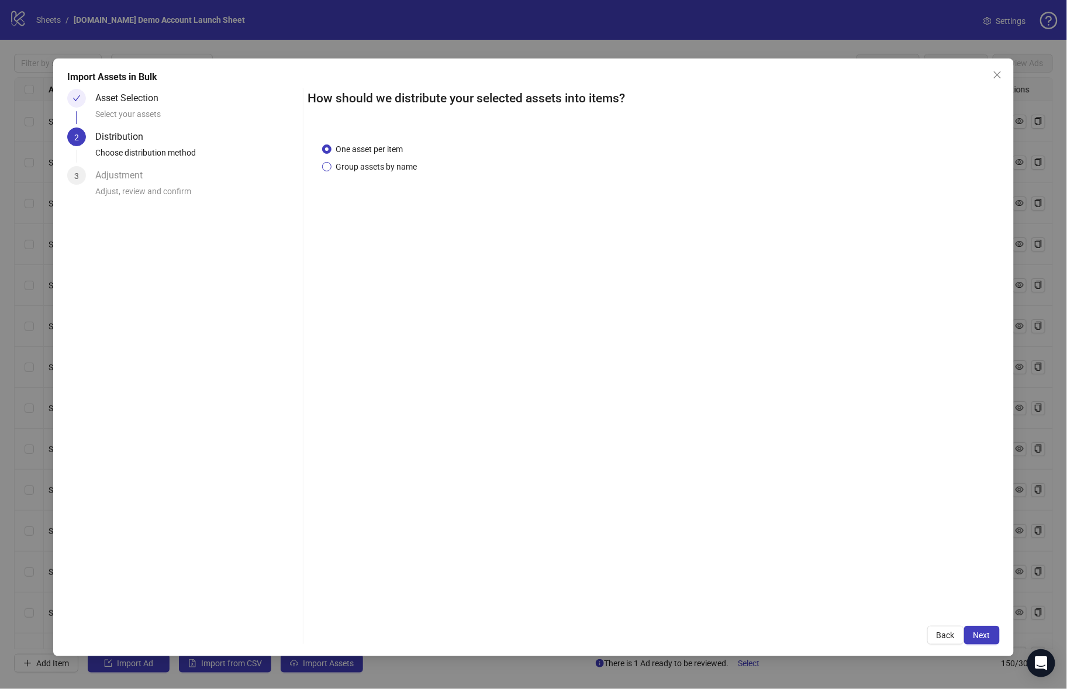
click at [394, 167] on span "Group assets by name" at bounding box center [377, 166] width 91 height 13
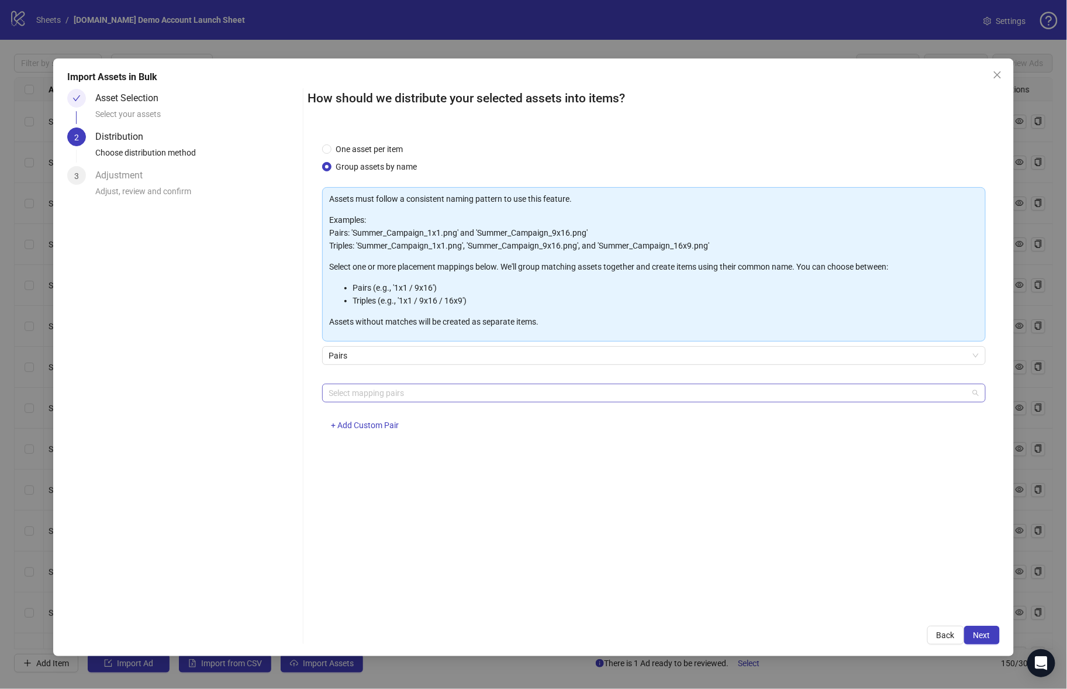
click at [421, 387] on div at bounding box center [648, 393] width 647 height 16
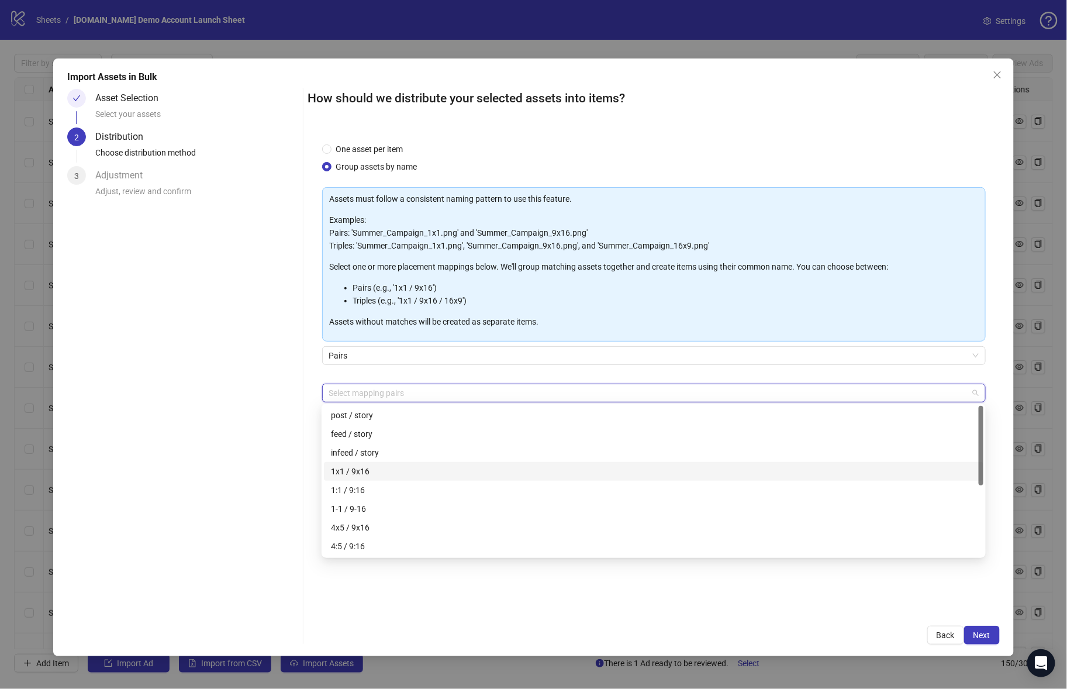
click at [414, 466] on div "1x1 / 9x16" at bounding box center [654, 471] width 646 height 13
click at [755, 633] on div "Back Next" at bounding box center [654, 635] width 692 height 19
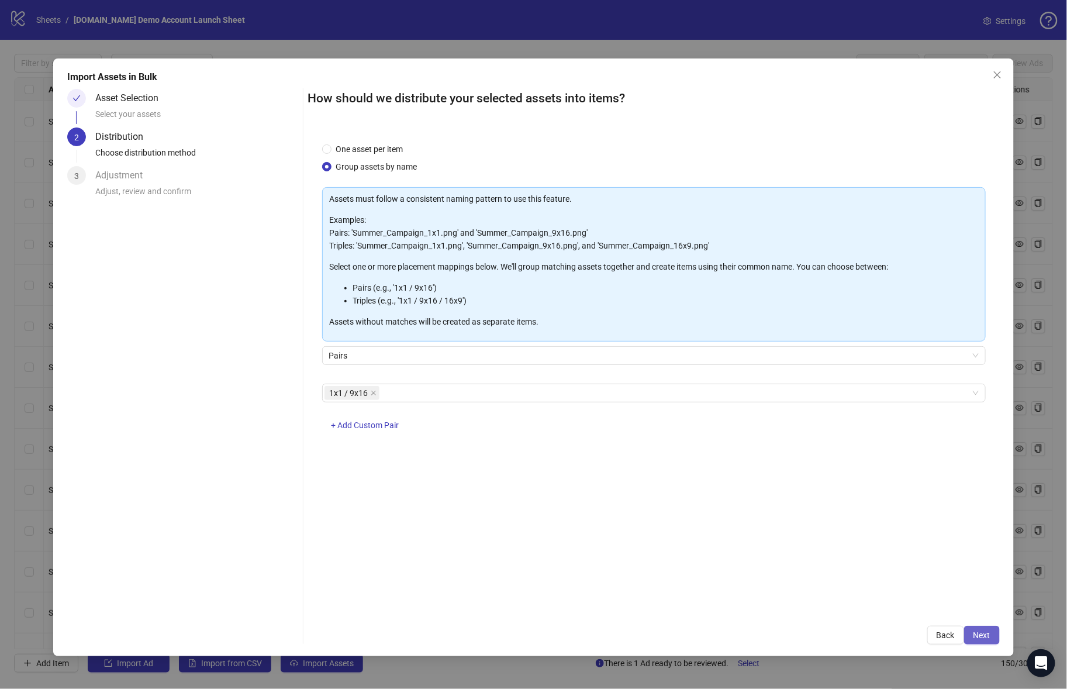
click at [988, 634] on span "Next" at bounding box center [982, 634] width 17 height 9
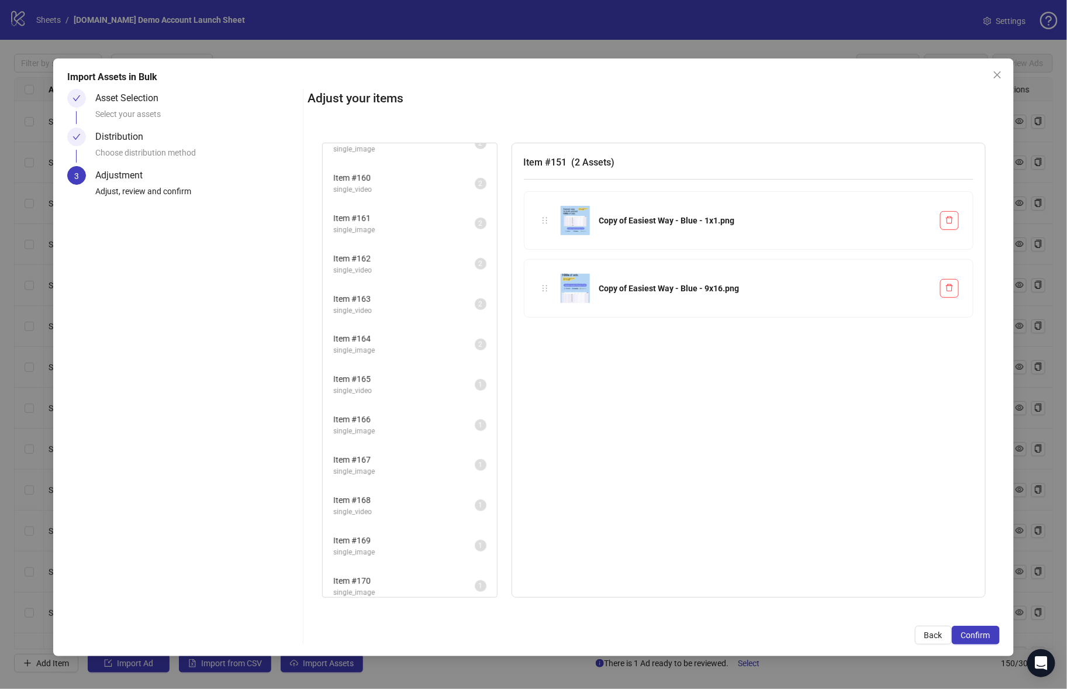
scroll to position [342, 0]
click at [443, 446] on li "Item # 167 single_image 1" at bounding box center [410, 465] width 172 height 38
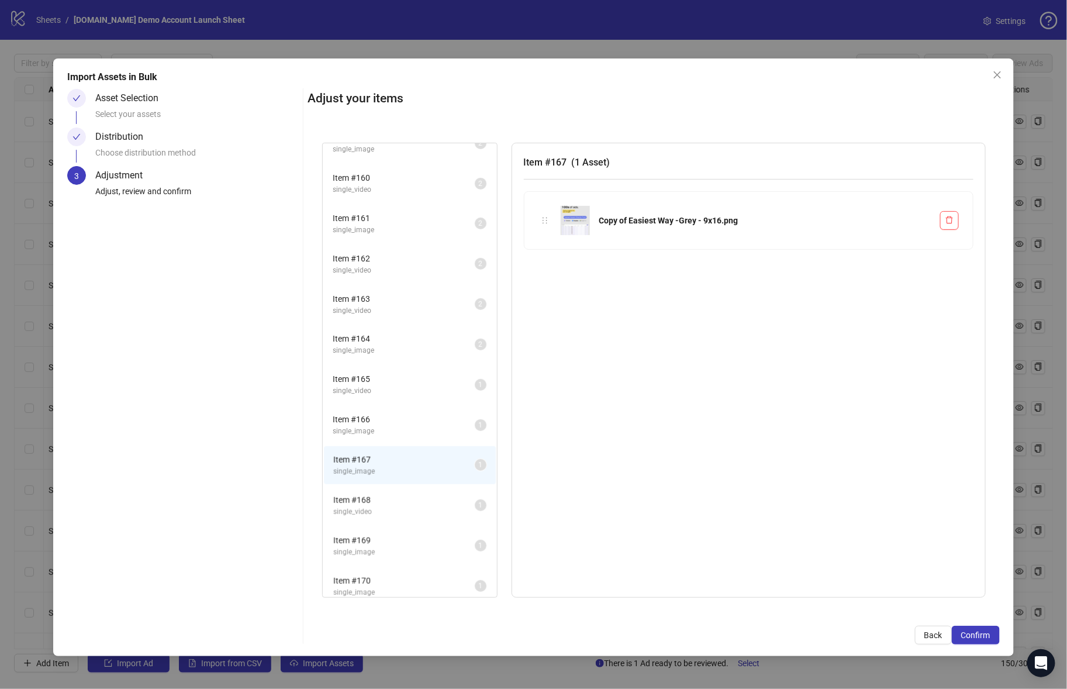
click at [442, 416] on span "Item # 166" at bounding box center [404, 419] width 142 height 13
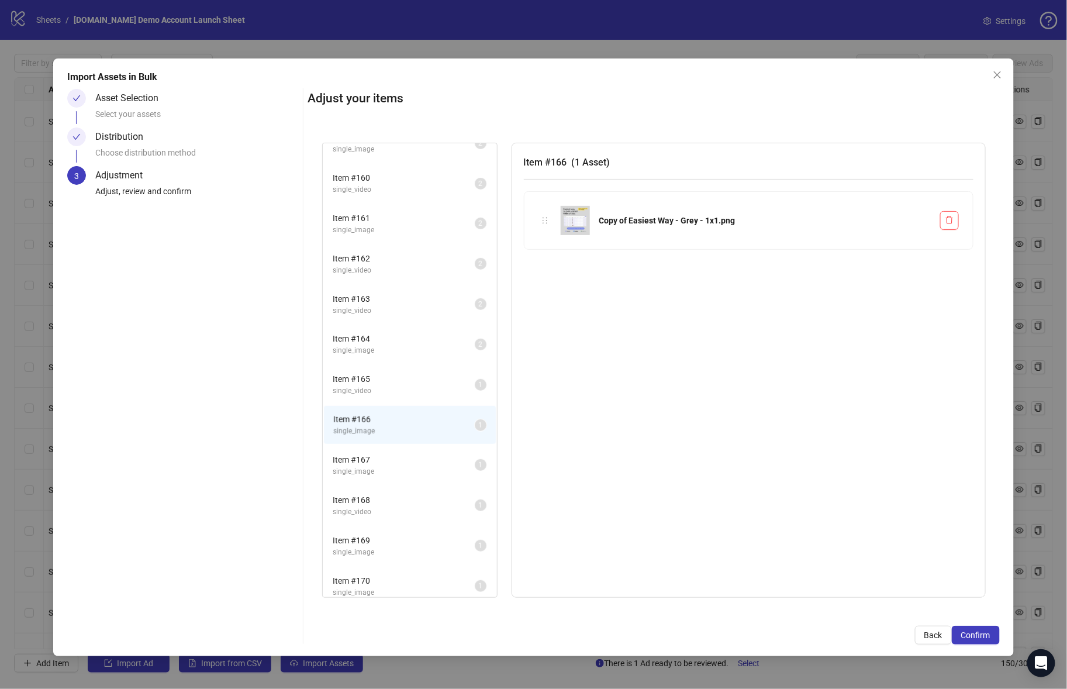
click at [437, 453] on span "Item # 167" at bounding box center [404, 459] width 142 height 13
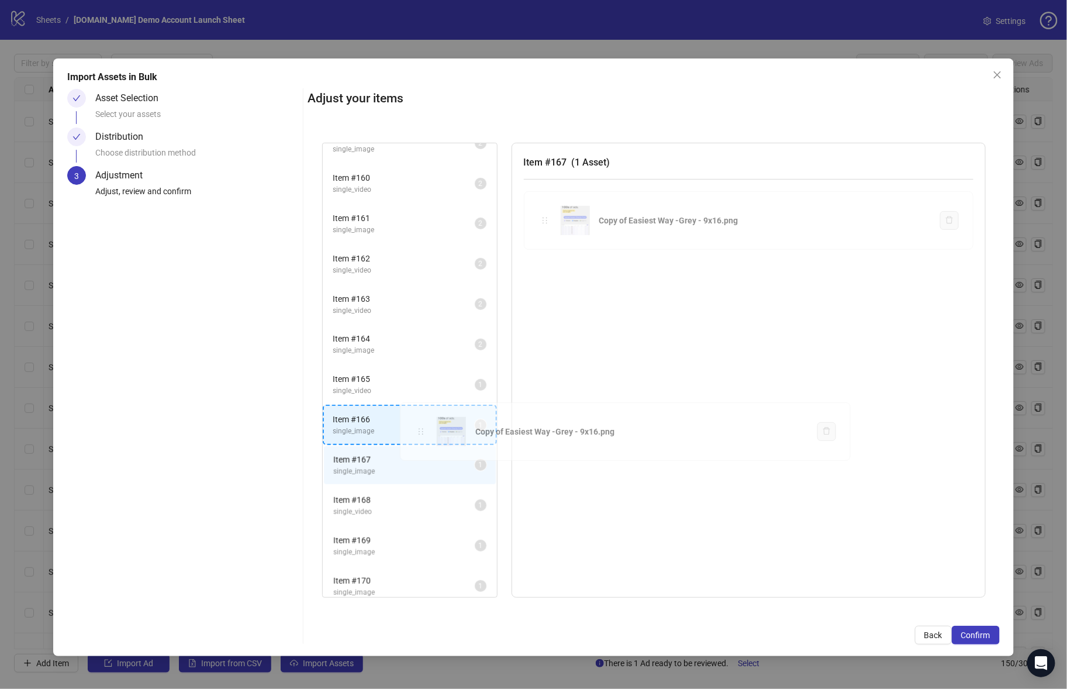
drag, startPoint x: 545, startPoint y: 216, endPoint x: 422, endPoint y: 428, distance: 245.5
click at [422, 428] on div "Item # 151 single_image 2 Item # 152 single_video 2 Item # 153 single_video 2 I…" at bounding box center [654, 371] width 692 height 484
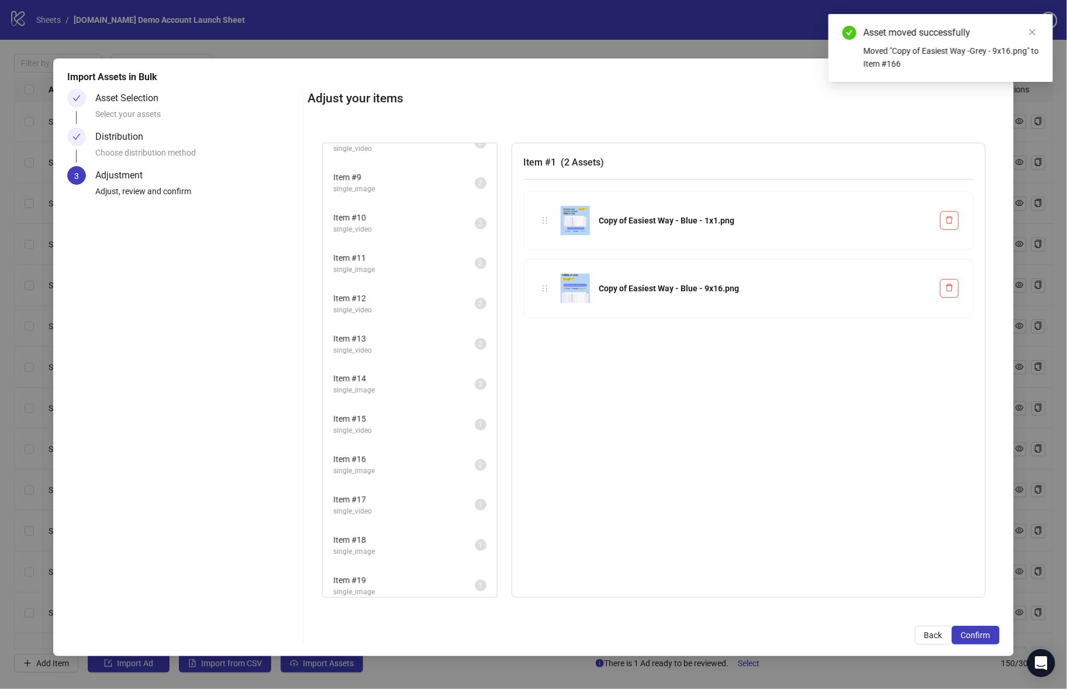
click at [414, 453] on span "Item # 16" at bounding box center [404, 459] width 142 height 13
click at [410, 413] on span "Item # 15" at bounding box center [404, 418] width 142 height 13
click at [406, 453] on span "Item # 16" at bounding box center [404, 459] width 142 height 13
click at [396, 425] on span "single_video" at bounding box center [404, 430] width 142 height 11
click at [405, 497] on span "Item # 17" at bounding box center [404, 499] width 142 height 13
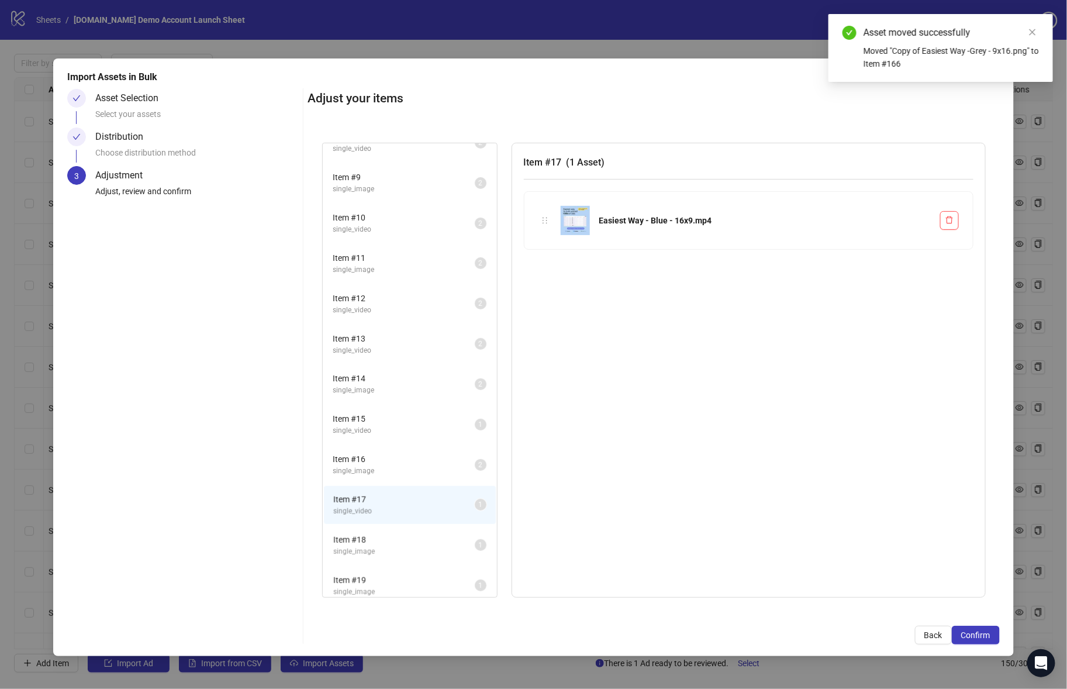
click at [403, 567] on li "Item # 19 single_image 1" at bounding box center [410, 586] width 172 height 38
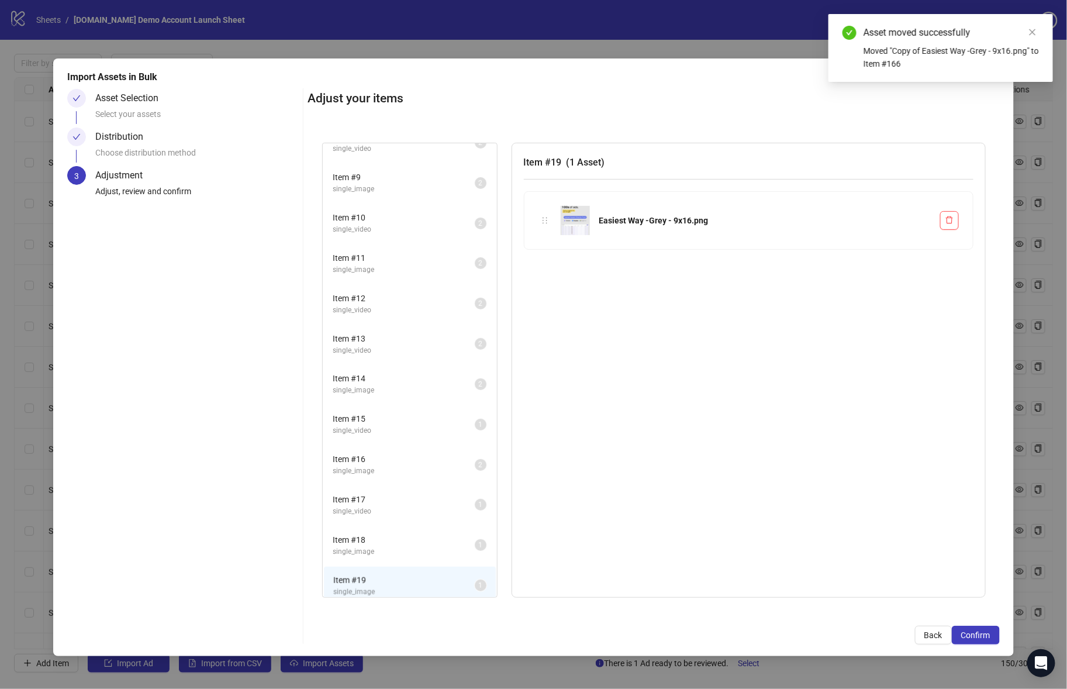
click at [401, 506] on span "single_video" at bounding box center [404, 511] width 142 height 11
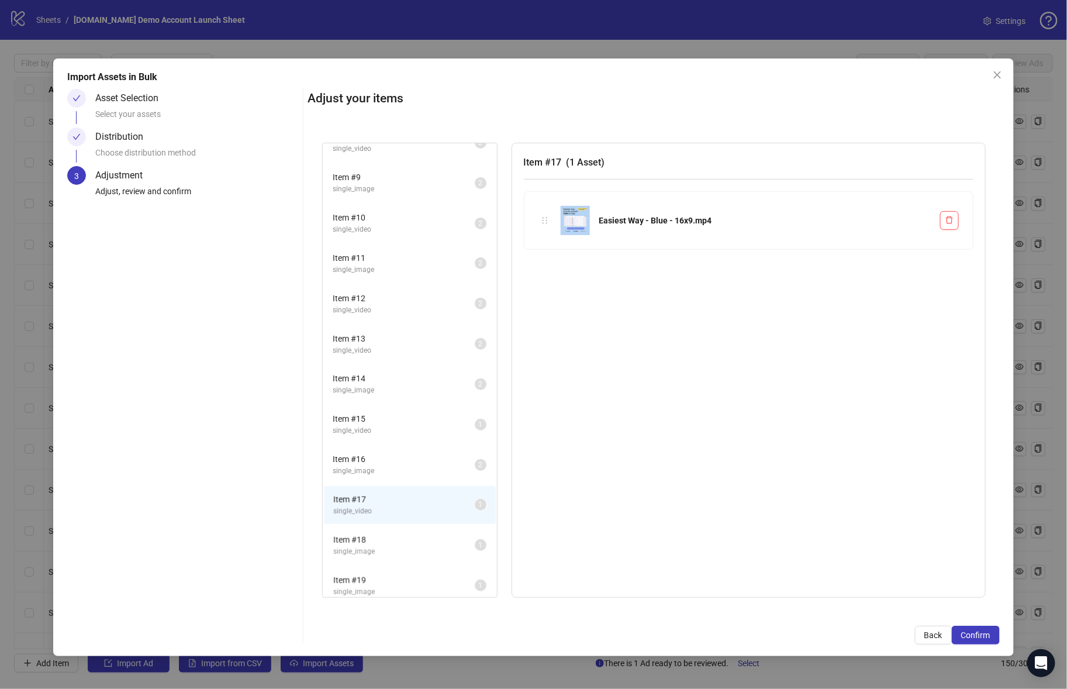
click at [396, 546] on span "single_image" at bounding box center [404, 551] width 142 height 11
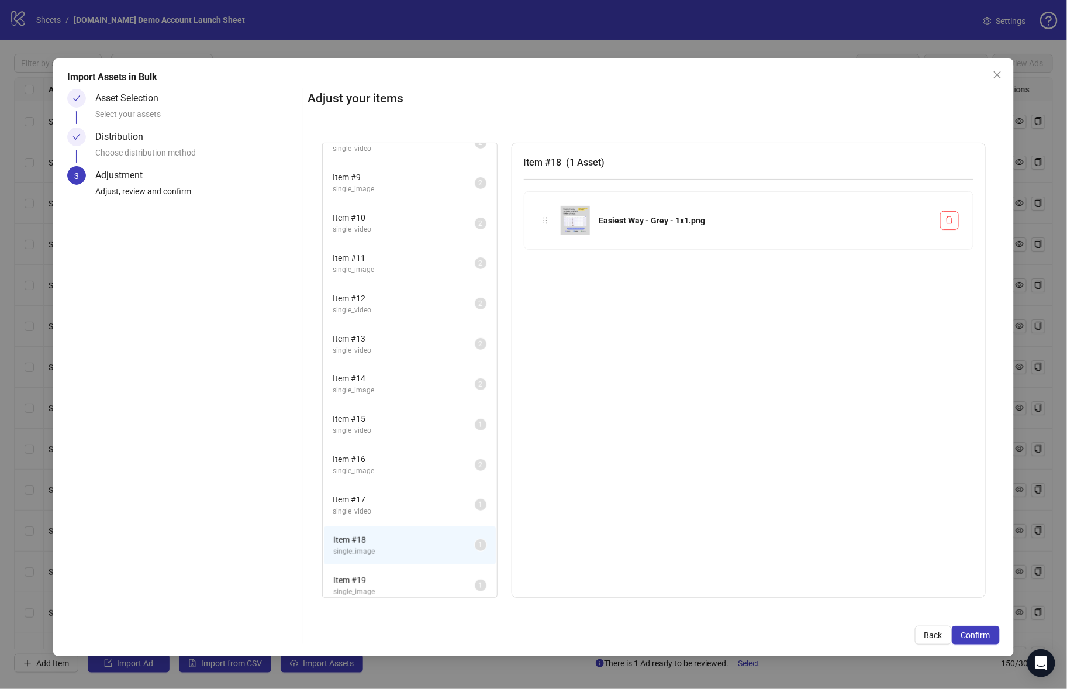
click at [394, 586] on span "single_image" at bounding box center [404, 591] width 142 height 11
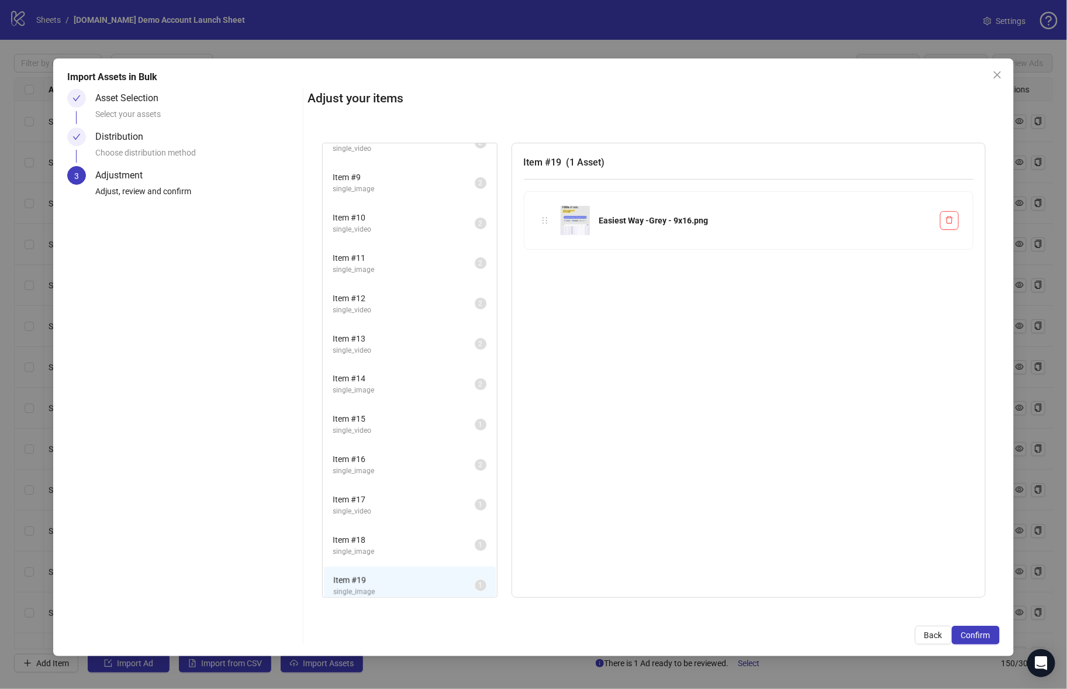
click at [395, 553] on li "Item # 18 single_image 1" at bounding box center [410, 545] width 172 height 38
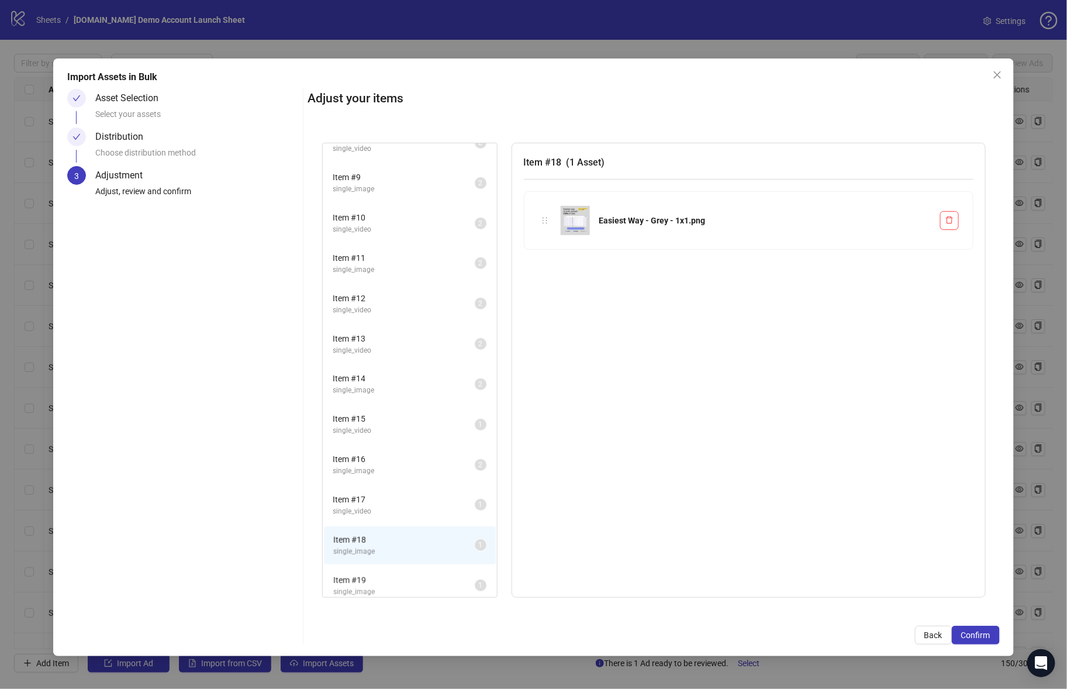
click at [385, 525] on div "Item # 18 single_image 1" at bounding box center [410, 545] width 174 height 40
click at [389, 548] on span "single_image" at bounding box center [404, 551] width 142 height 11
click at [384, 586] on span "single_image" at bounding box center [404, 591] width 142 height 11
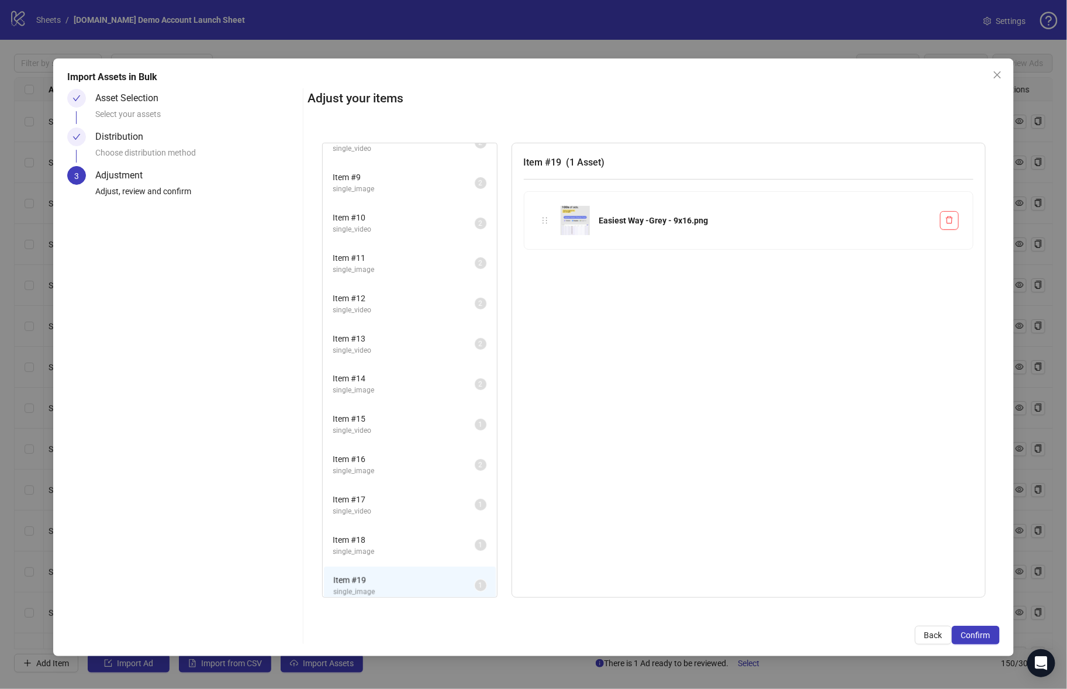
click at [391, 546] on span "single_image" at bounding box center [404, 551] width 142 height 11
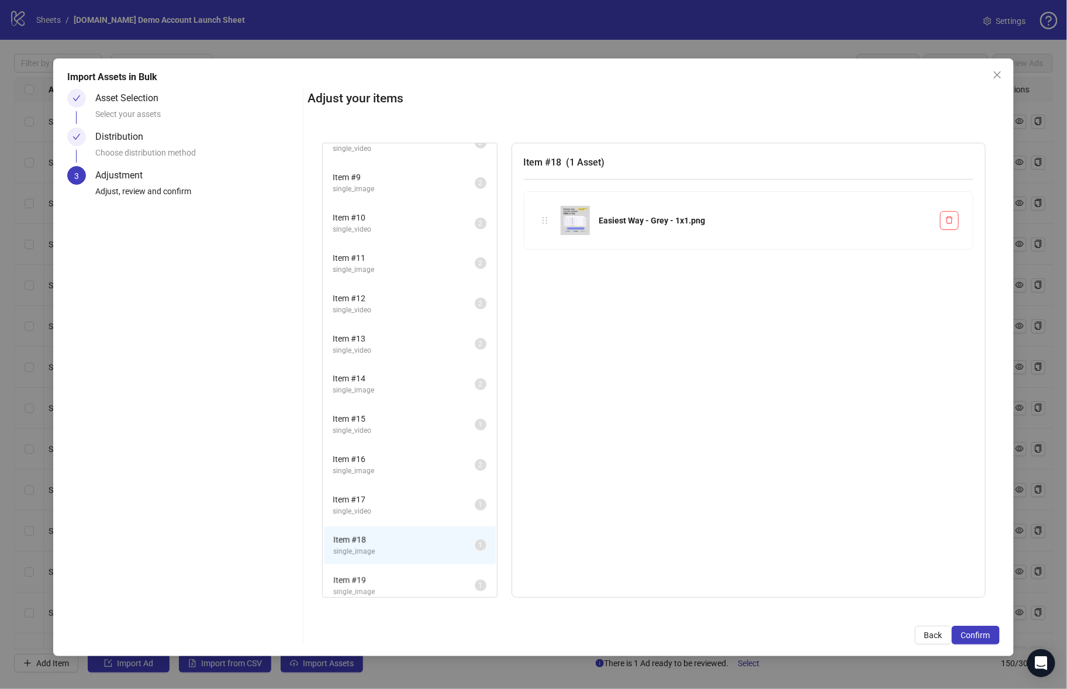
click at [402, 506] on span "single_video" at bounding box center [404, 511] width 142 height 11
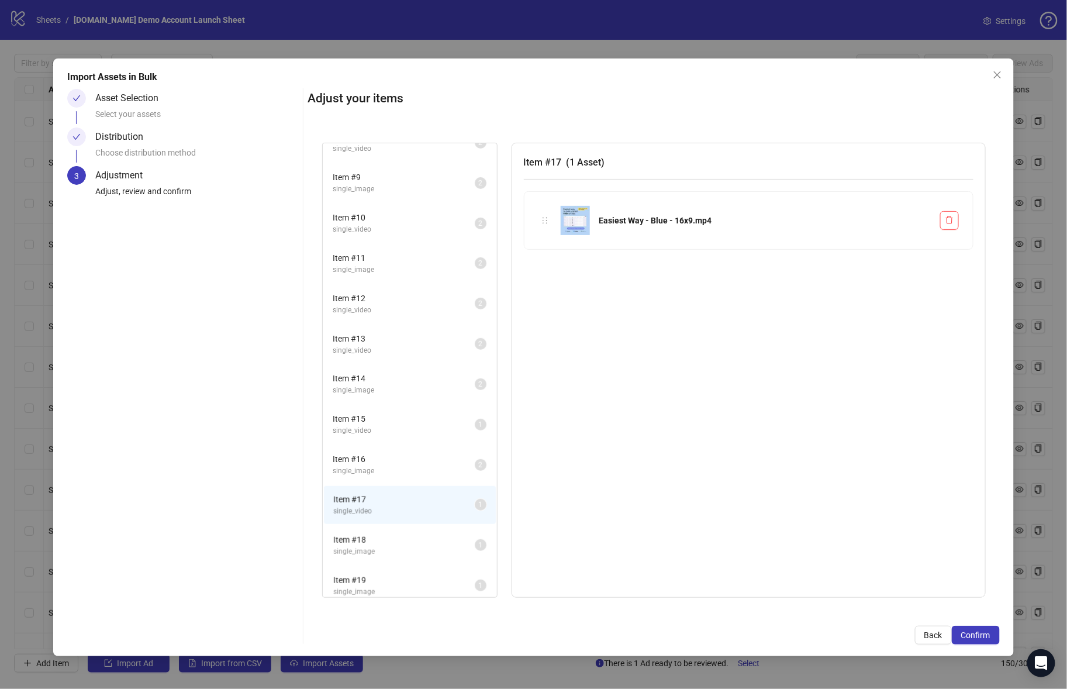
click at [394, 546] on span "single_image" at bounding box center [404, 551] width 142 height 11
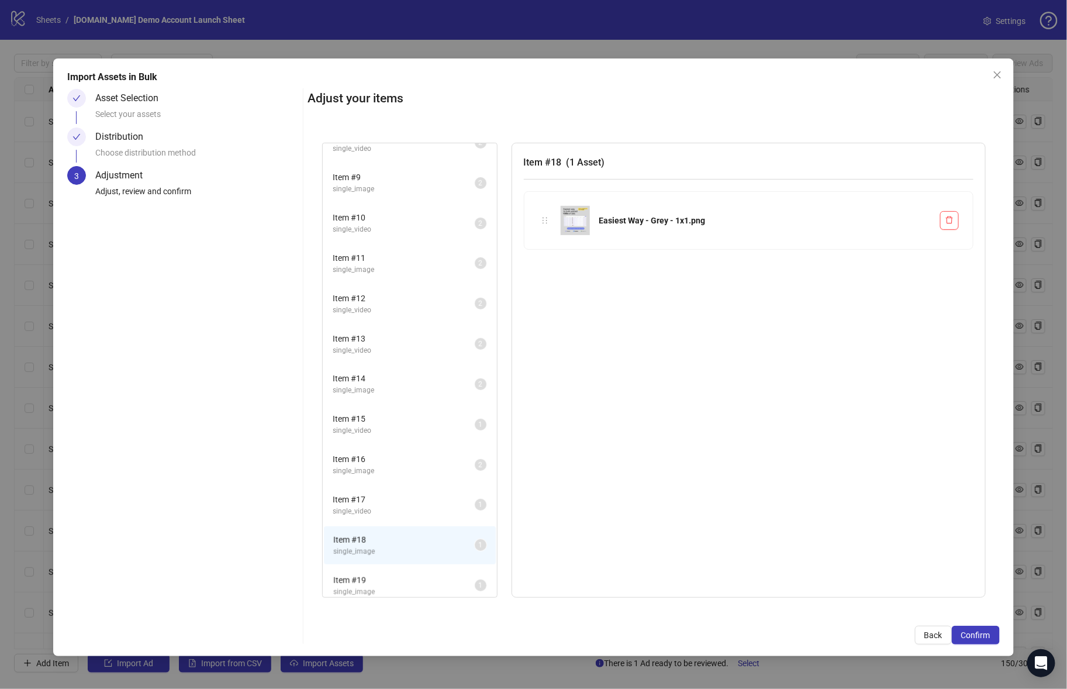
click at [402, 574] on span "Item # 19" at bounding box center [404, 580] width 142 height 13
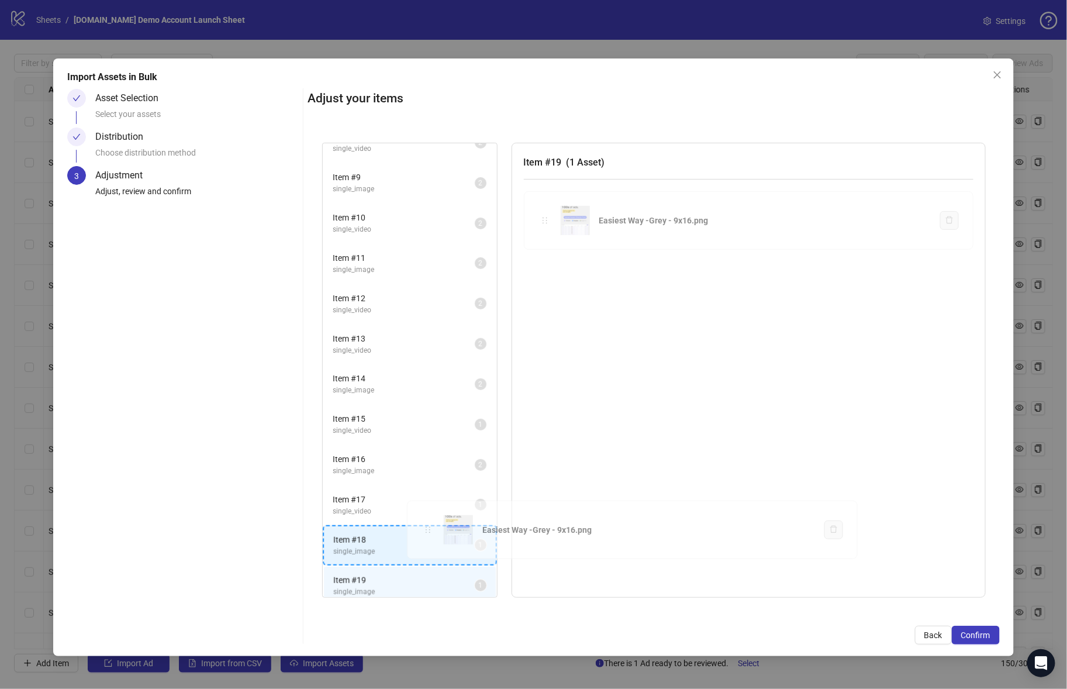
drag, startPoint x: 540, startPoint y: 220, endPoint x: 423, endPoint y: 530, distance: 331.0
click at [423, 530] on div "Item # 1 single_image 2 Item # 2 single_video 2 Item # 3 single_video 2 Item # …" at bounding box center [654, 371] width 692 height 484
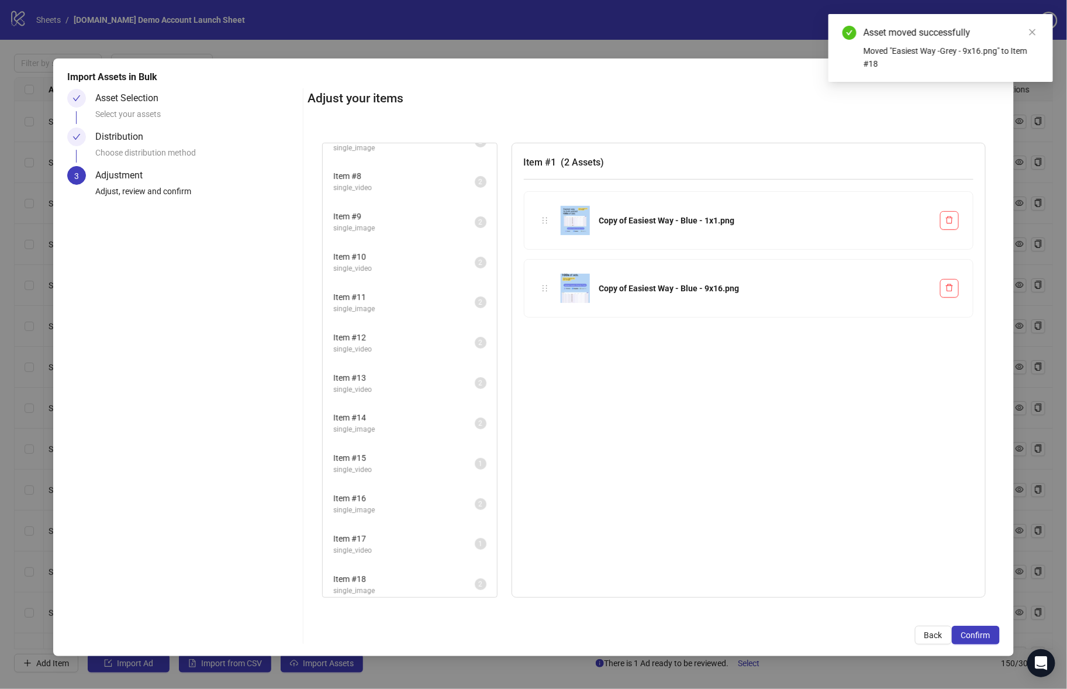
click at [426, 572] on span "Item # 18" at bounding box center [404, 578] width 142 height 13
click at [426, 533] on span "Item # 17" at bounding box center [404, 538] width 142 height 13
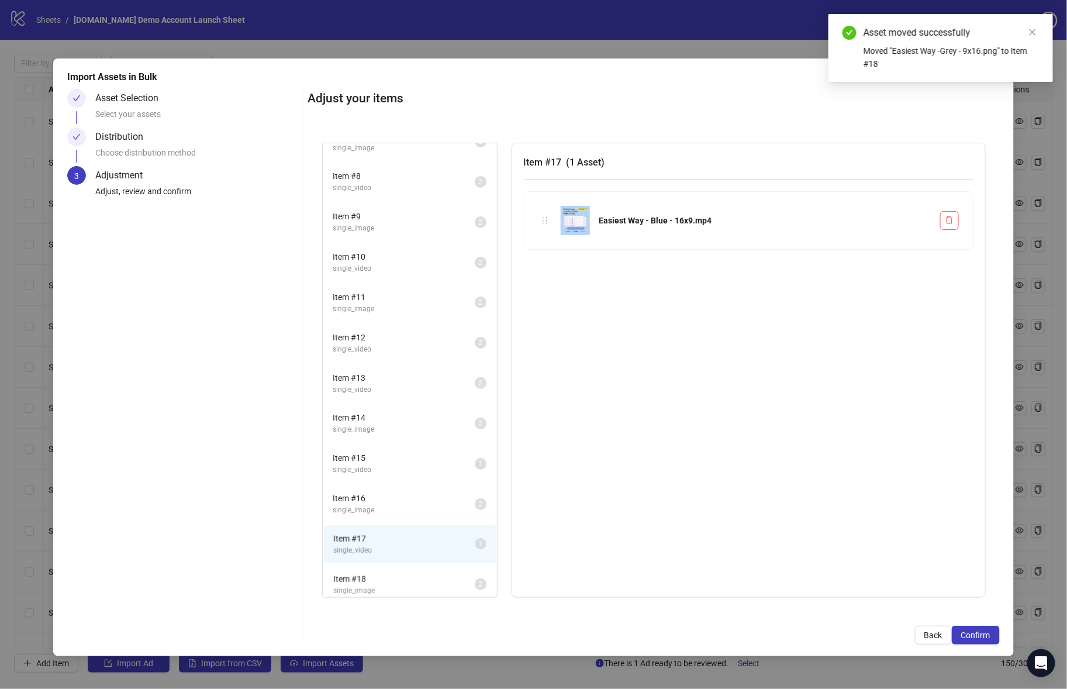
click at [417, 485] on li "Item # 16 single_image 2" at bounding box center [410, 504] width 172 height 38
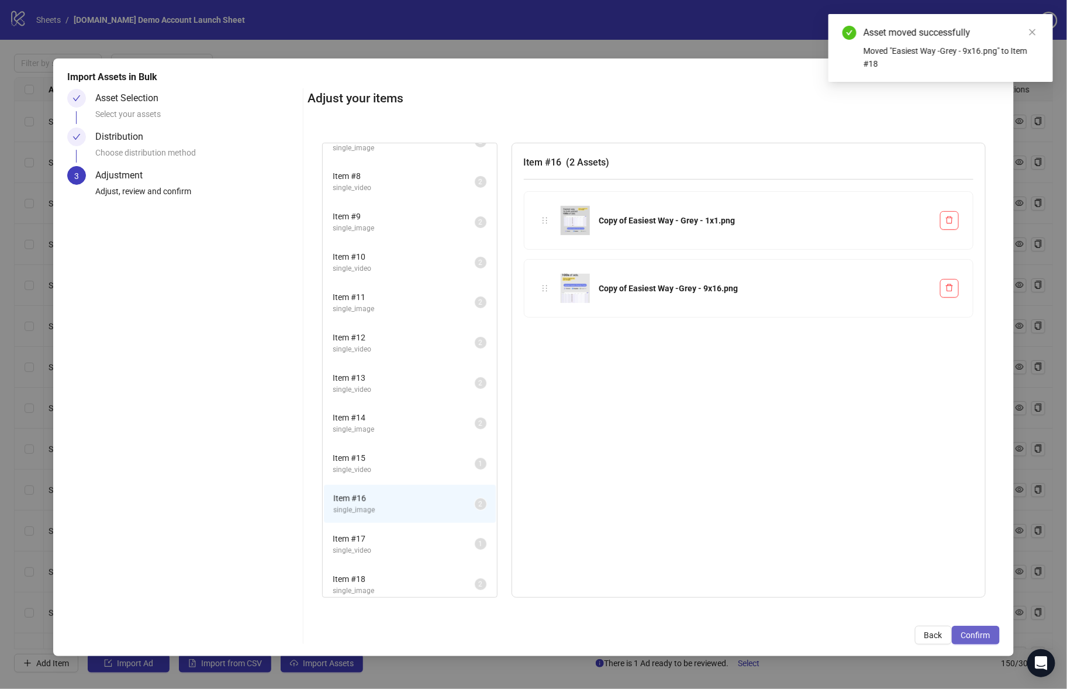
click at [968, 636] on span "Confirm" at bounding box center [975, 634] width 29 height 9
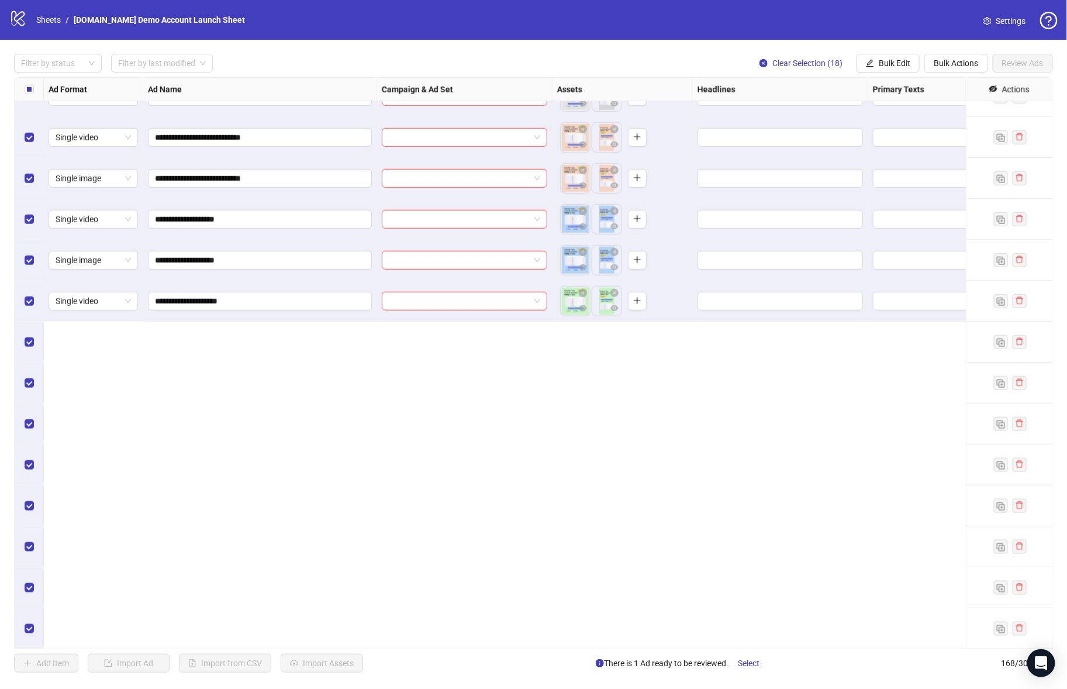
scroll to position [5939, 0]
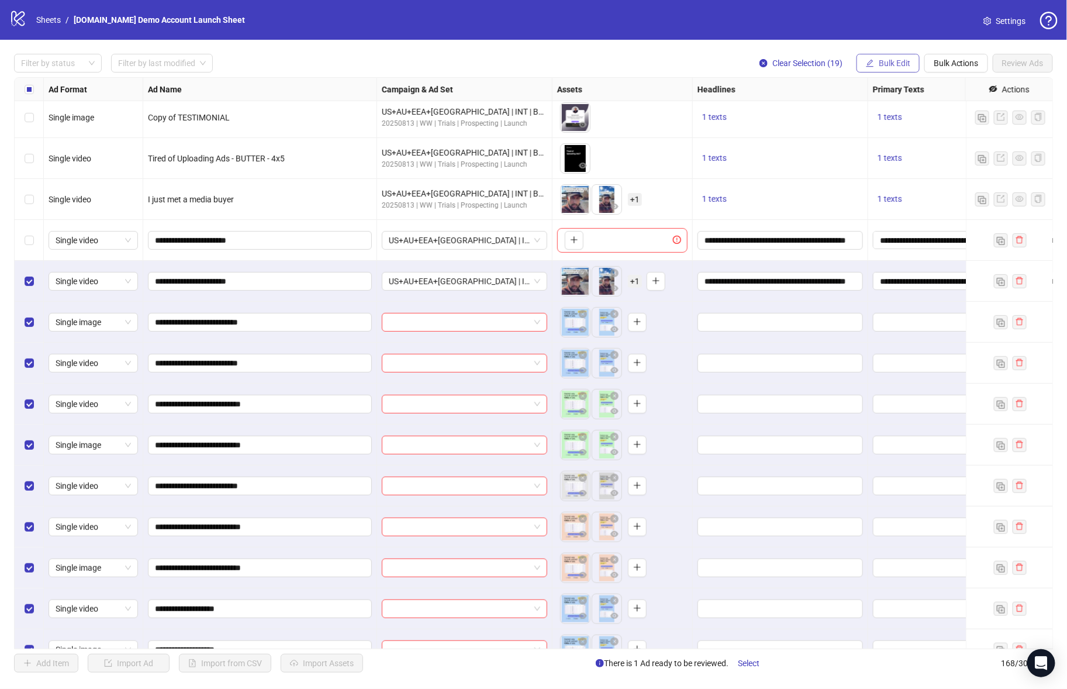
click at [885, 64] on span "Bulk Edit" at bounding box center [895, 62] width 32 height 9
click at [888, 142] on span "Headlines" at bounding box center [902, 142] width 70 height 13
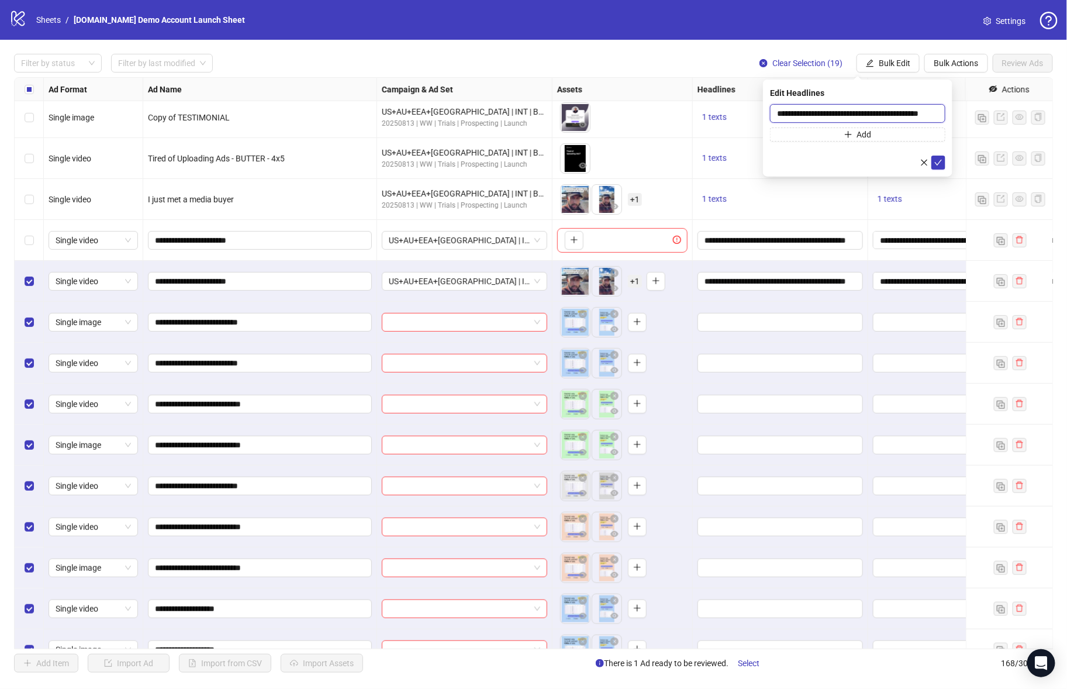
drag, startPoint x: 864, startPoint y: 110, endPoint x: 788, endPoint y: 113, distance: 76.1
click at [777, 115] on input "**********" at bounding box center [857, 113] width 175 height 19
click at [793, 112] on input "**********" at bounding box center [857, 113] width 175 height 19
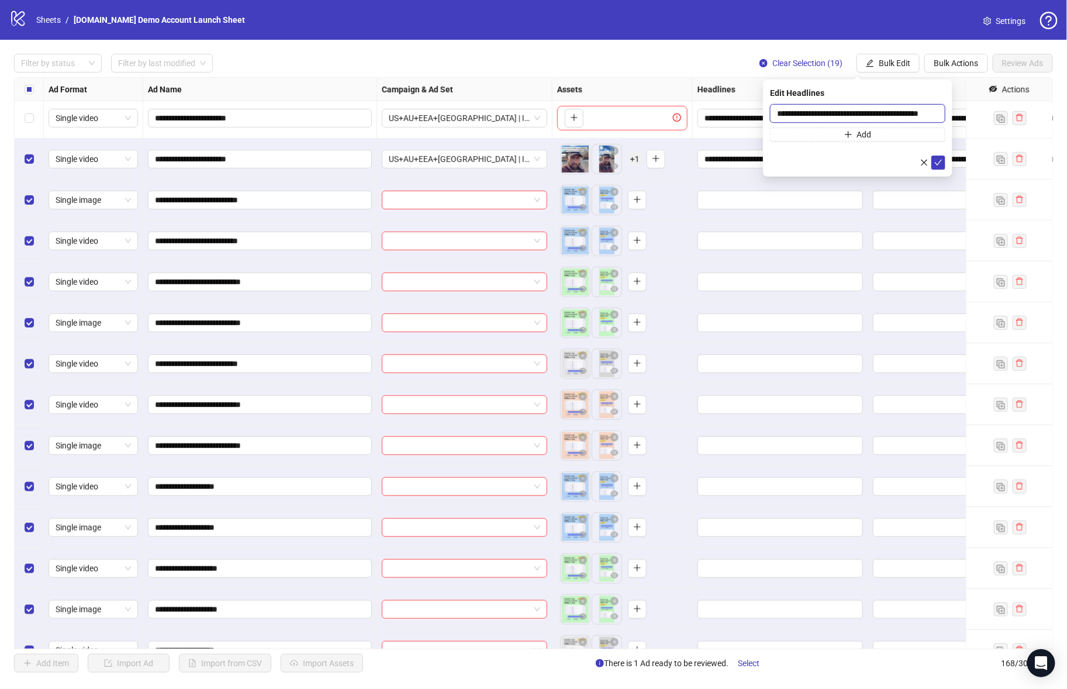
scroll to position [5841, 0]
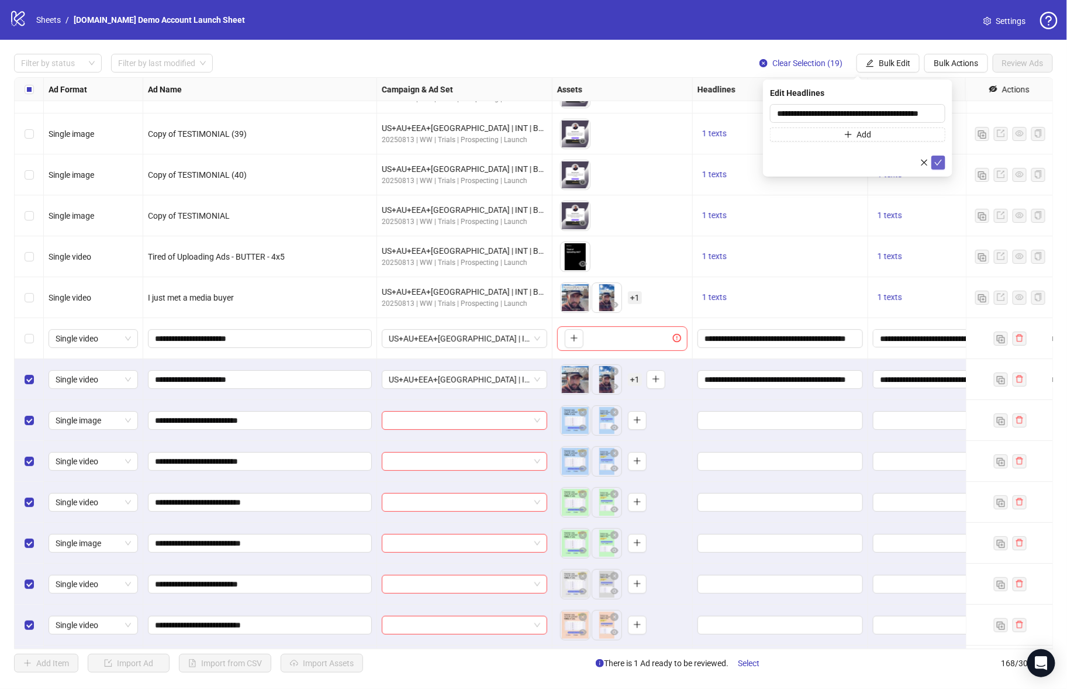
click at [945, 161] on button "submit" at bounding box center [938, 163] width 14 height 14
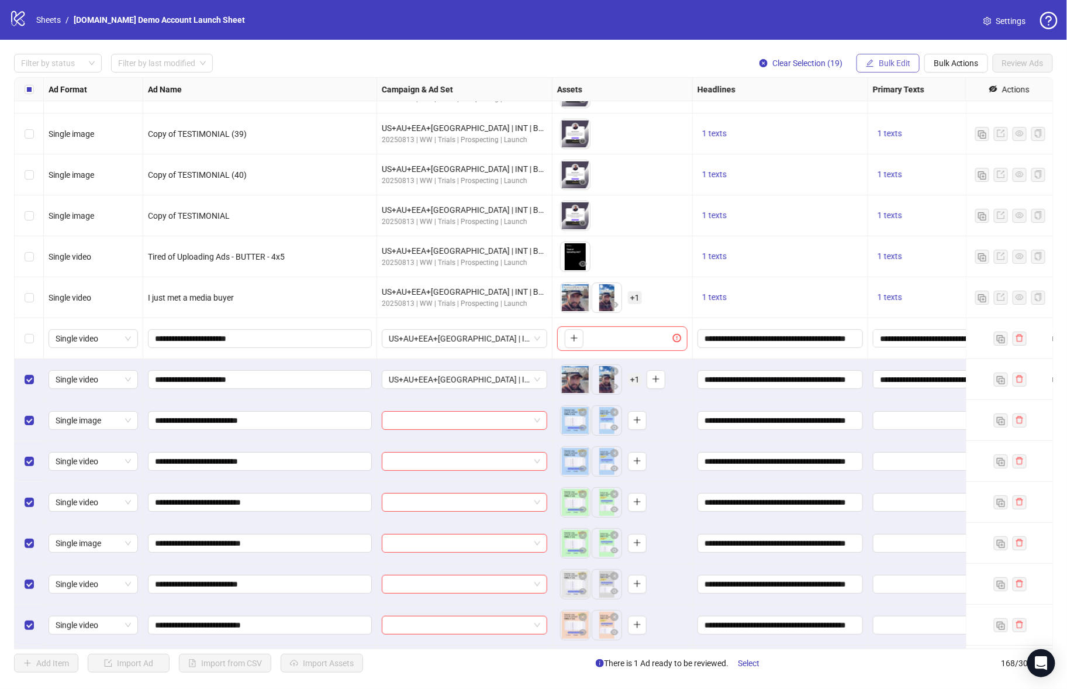
click at [895, 64] on span "Bulk Edit" at bounding box center [895, 62] width 32 height 9
click at [900, 157] on span "Primary Texts" at bounding box center [902, 161] width 70 height 13
click at [939, 177] on icon "check" at bounding box center [938, 175] width 8 height 8
click at [900, 64] on span "Bulk Edit" at bounding box center [895, 62] width 32 height 9
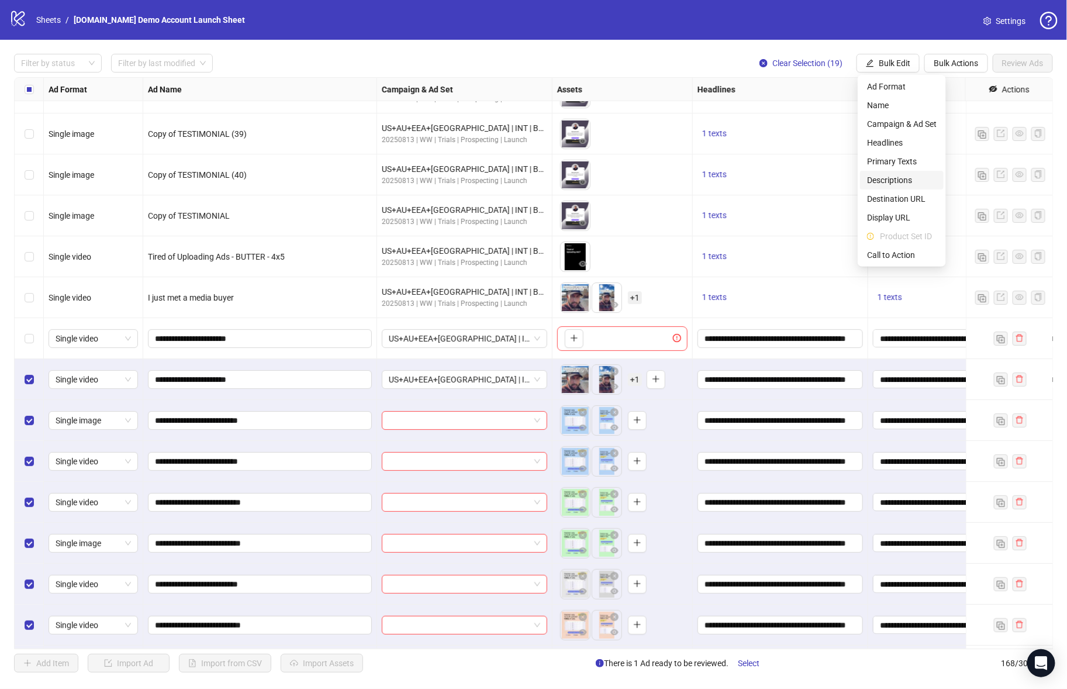
click at [896, 171] on li "Descriptions" at bounding box center [902, 180] width 84 height 19
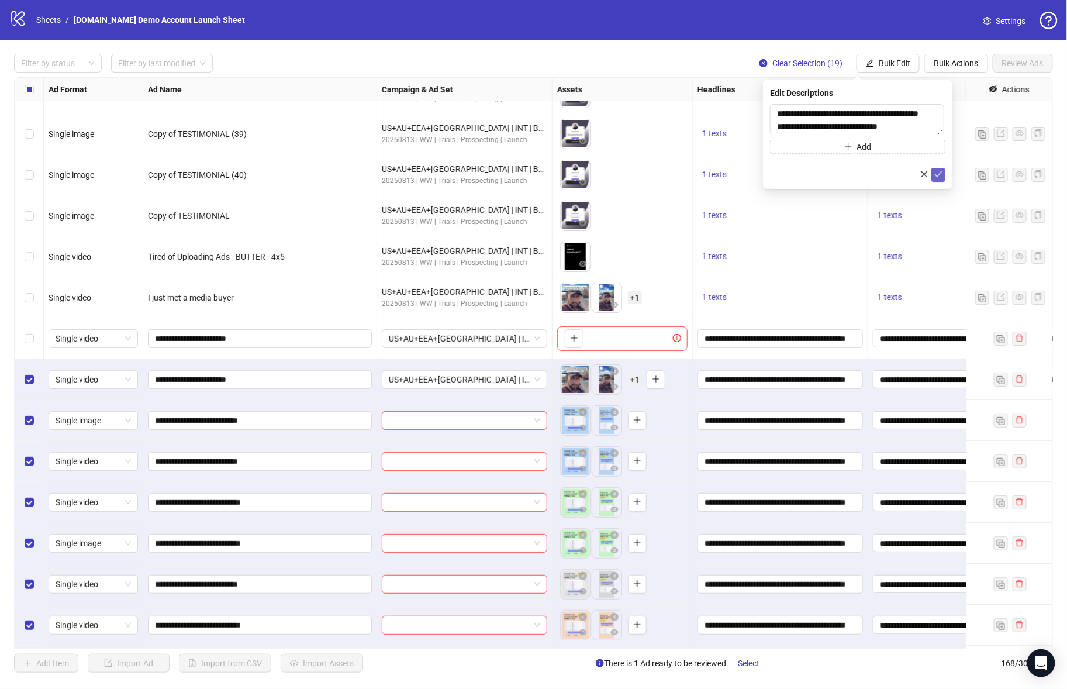
click at [940, 174] on icon "check" at bounding box center [938, 174] width 8 height 8
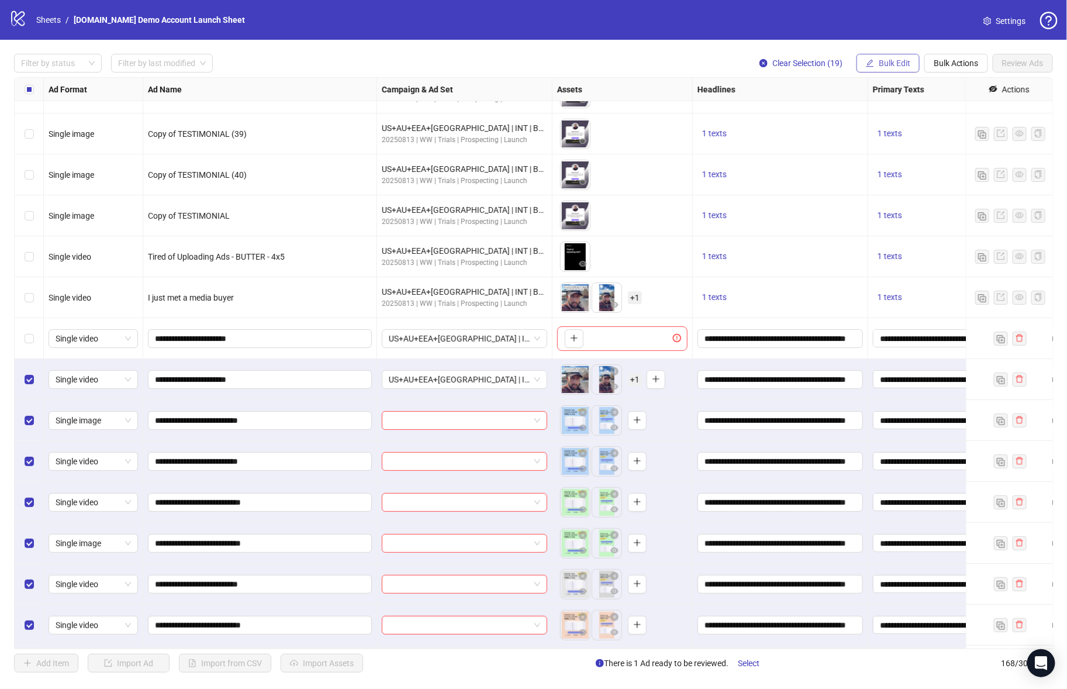
click at [883, 61] on span "Bulk Edit" at bounding box center [895, 62] width 32 height 9
click at [898, 199] on span "Destination URL" at bounding box center [902, 198] width 70 height 13
click at [938, 143] on icon "check" at bounding box center [938, 144] width 8 height 8
click at [902, 58] on span "Bulk Edit" at bounding box center [895, 62] width 32 height 9
click at [907, 250] on span "Call to Action" at bounding box center [902, 255] width 70 height 13
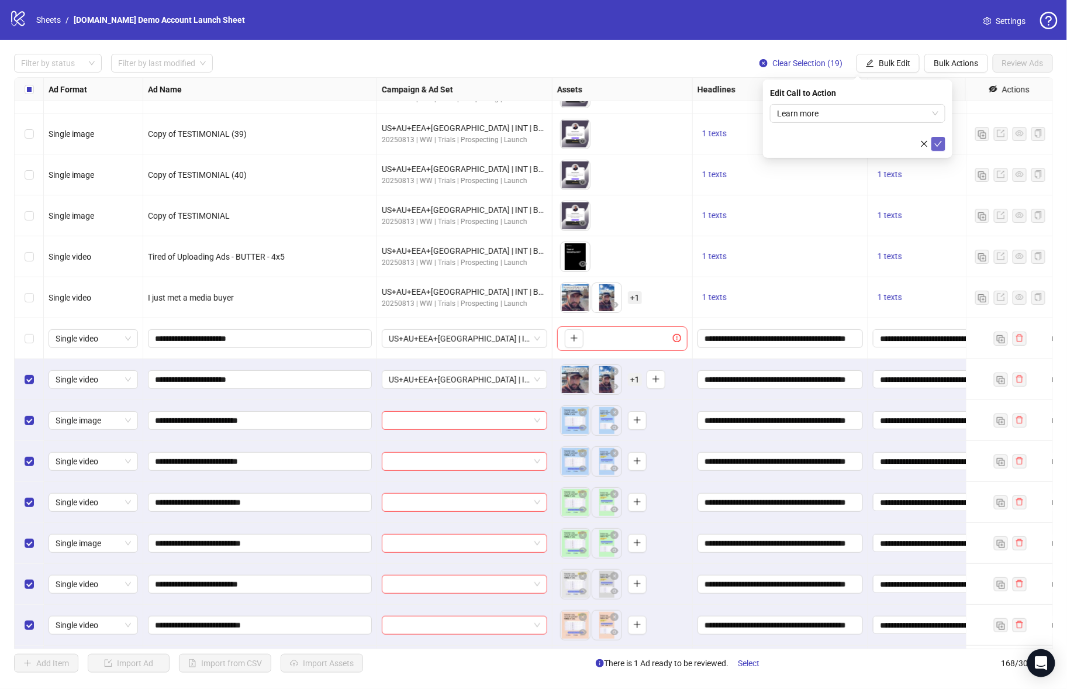
click at [936, 142] on icon "check" at bounding box center [938, 144] width 8 height 8
click at [705, 60] on div "Filter by status Filter by last modified Clear Selection (19) Bulk Edit Bulk Ac…" at bounding box center [533, 63] width 1039 height 19
click at [844, 92] on div "Headlines" at bounding box center [780, 89] width 175 height 23
drag, startPoint x: 737, startPoint y: 90, endPoint x: 699, endPoint y: 84, distance: 38.5
click at [737, 90] on div "Headlines" at bounding box center [780, 89] width 175 height 23
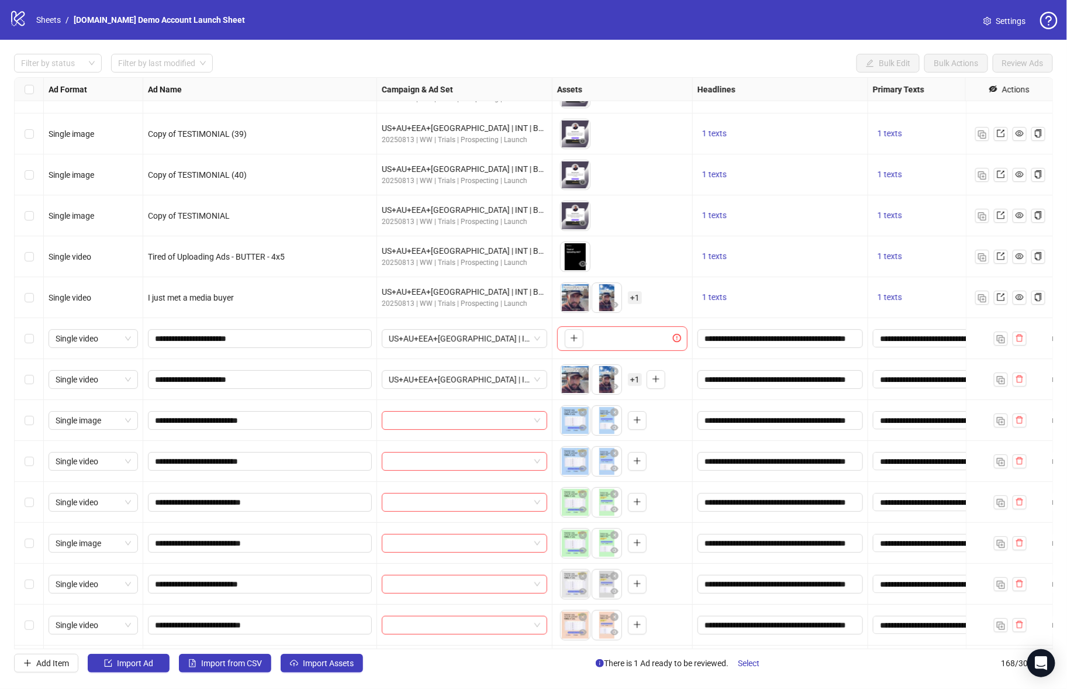
click at [10, 99] on div "Filter by status Filter by last modified Bulk Edit Bulk Actions Review Ads Ad F…" at bounding box center [533, 363] width 1067 height 647
click at [51, 20] on link "Sheets" at bounding box center [48, 19] width 29 height 13
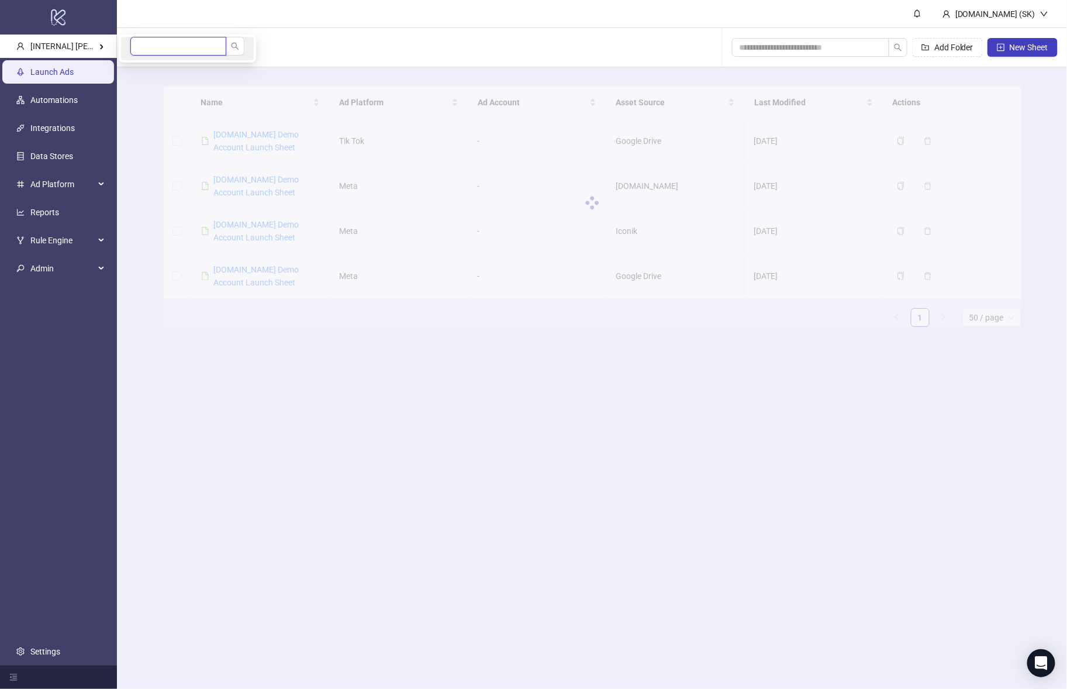
click at [200, 40] on input "search" at bounding box center [178, 46] width 96 height 19
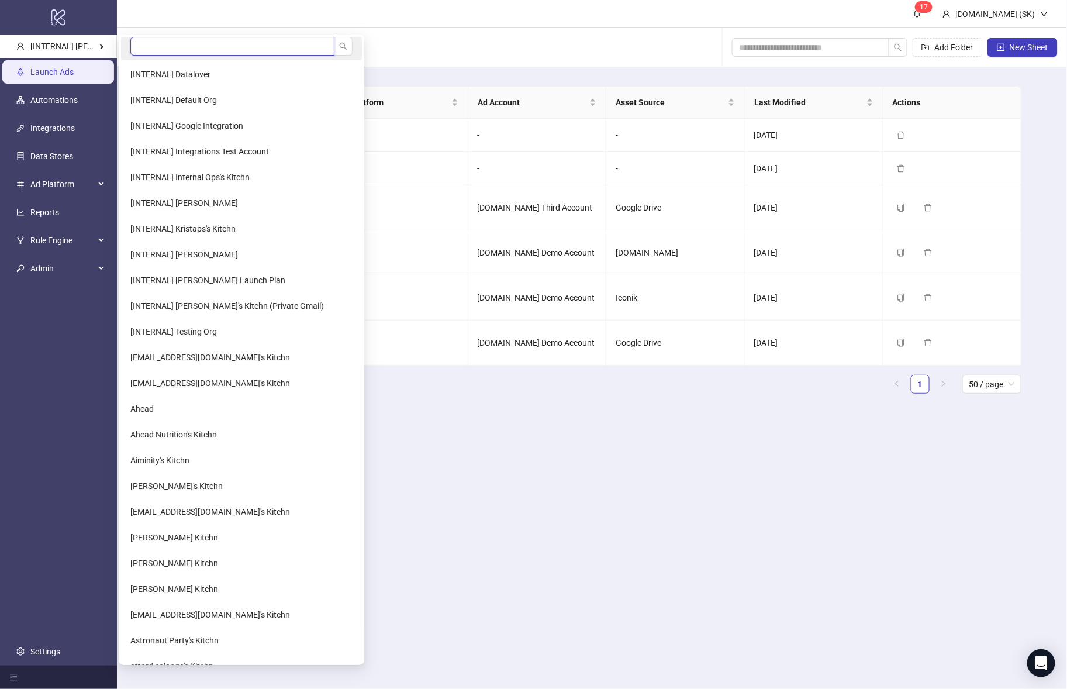
click at [164, 47] on input "search" at bounding box center [232, 46] width 204 height 19
type input "*"
type input "******"
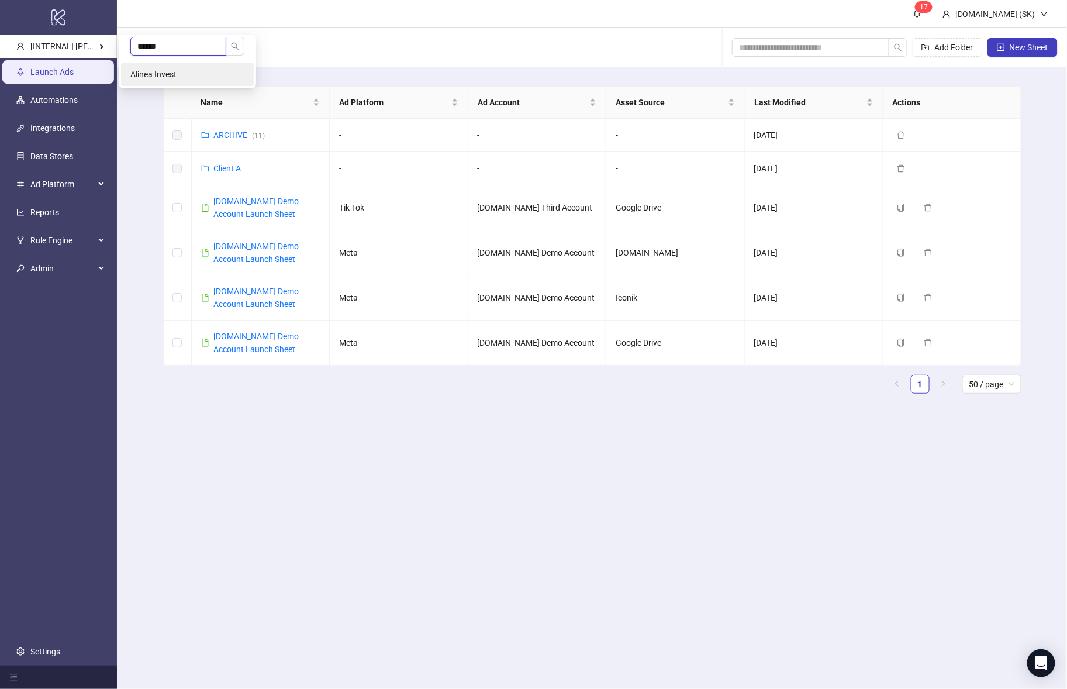
type input "******"
click at [175, 63] on li "Alinea Invest" at bounding box center [187, 74] width 133 height 23
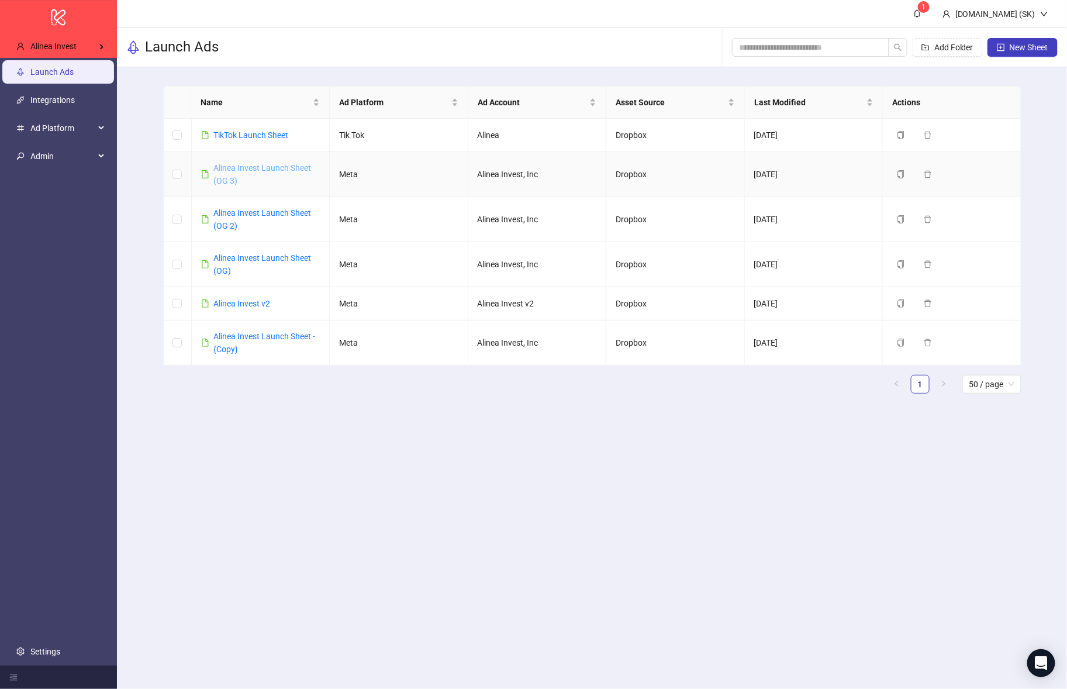
click at [295, 167] on link "Alinea Invest Launch Sheet (OG 3)" at bounding box center [263, 174] width 98 height 22
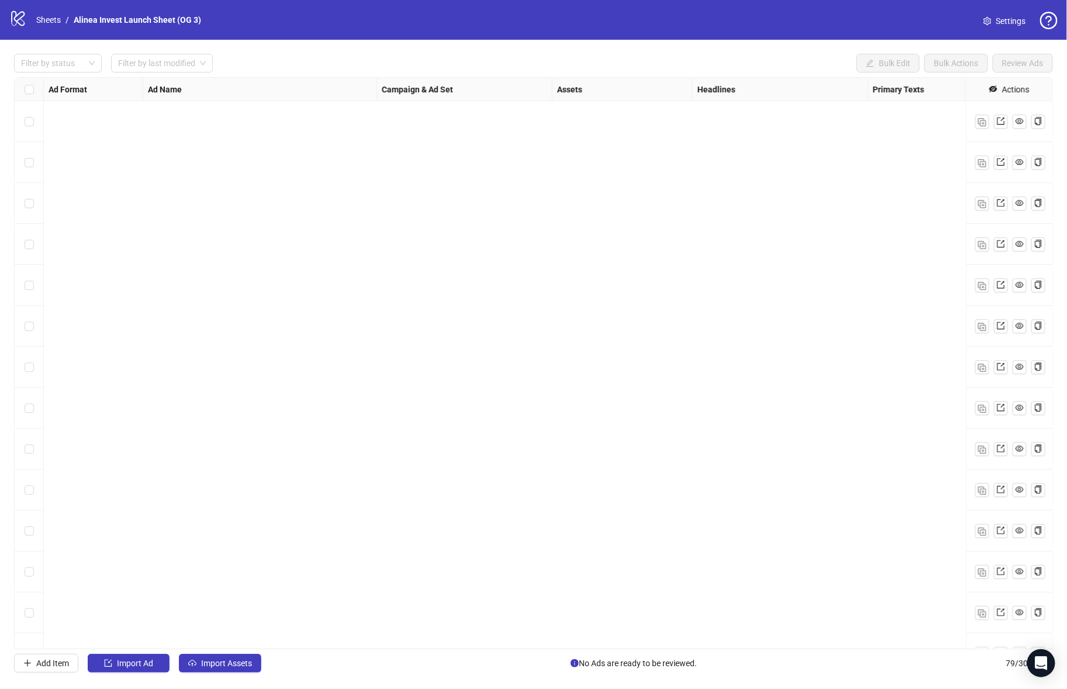
scroll to position [2686, 0]
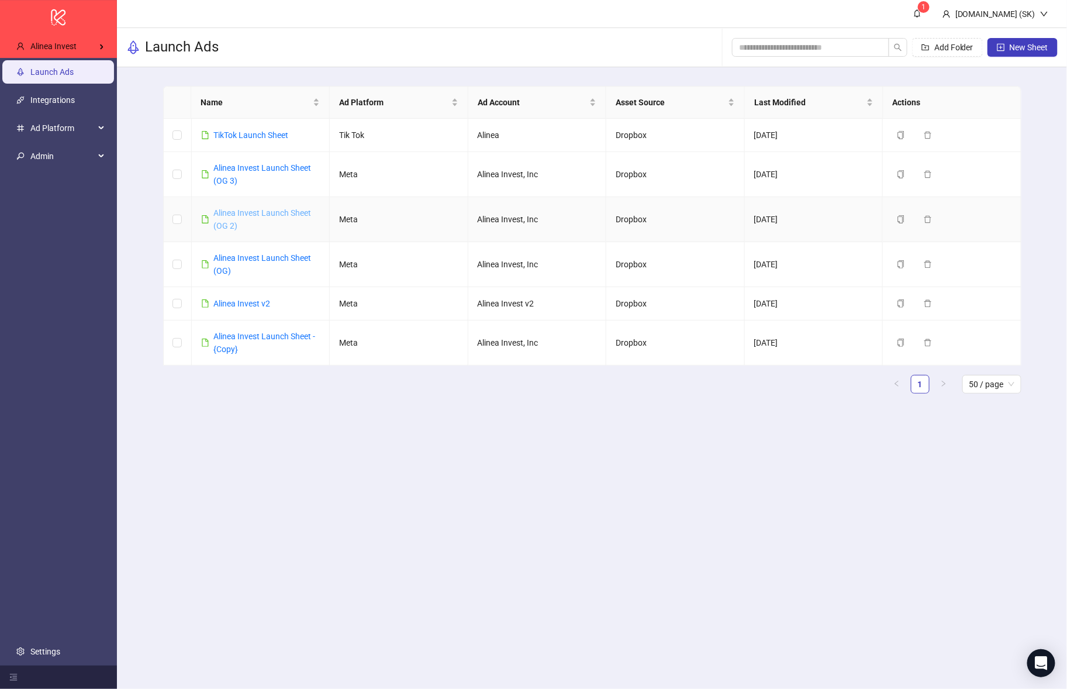
click at [267, 213] on link "Alinea Invest Launch Sheet (OG 2)" at bounding box center [263, 219] width 98 height 22
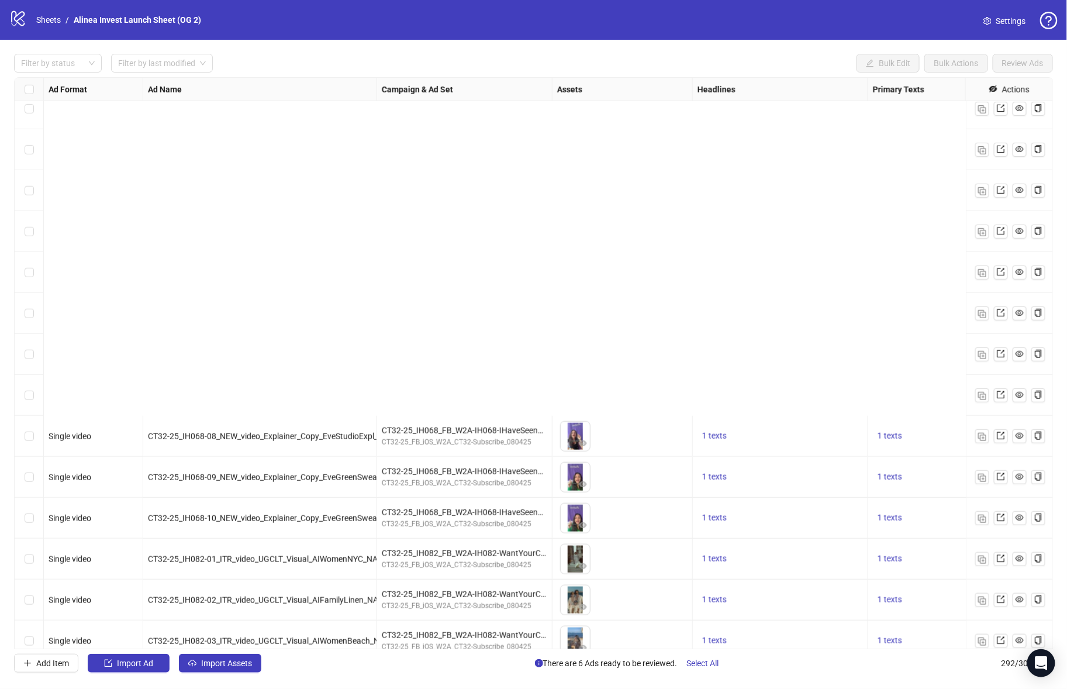
scroll to position [11404, 0]
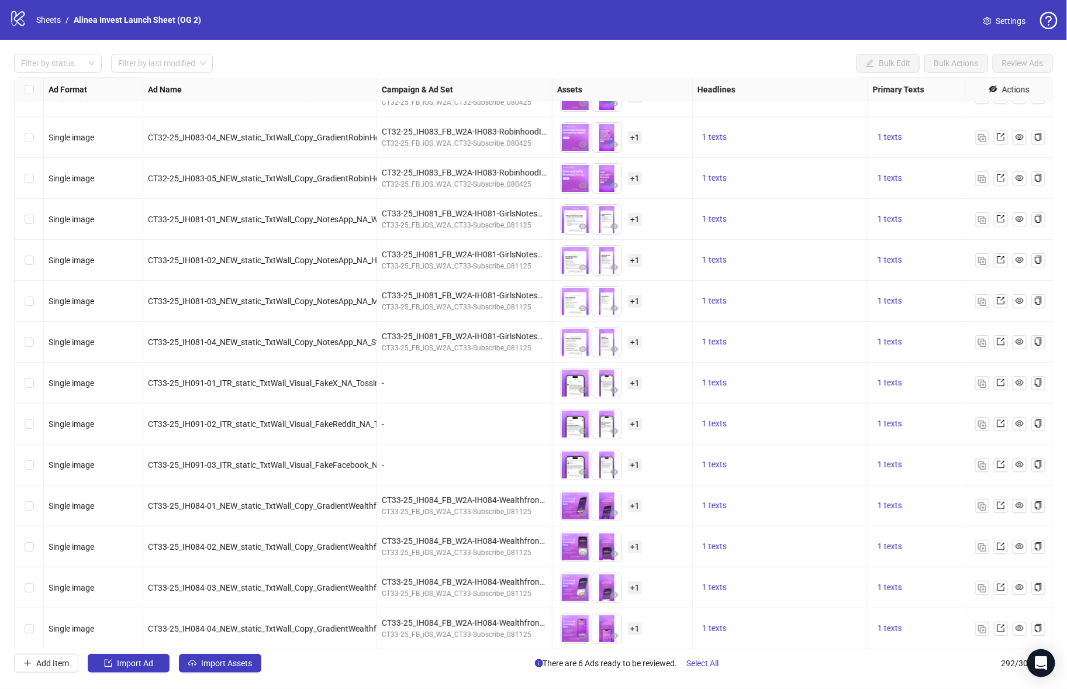
click at [636, 379] on span "+ 1" at bounding box center [635, 383] width 14 height 13
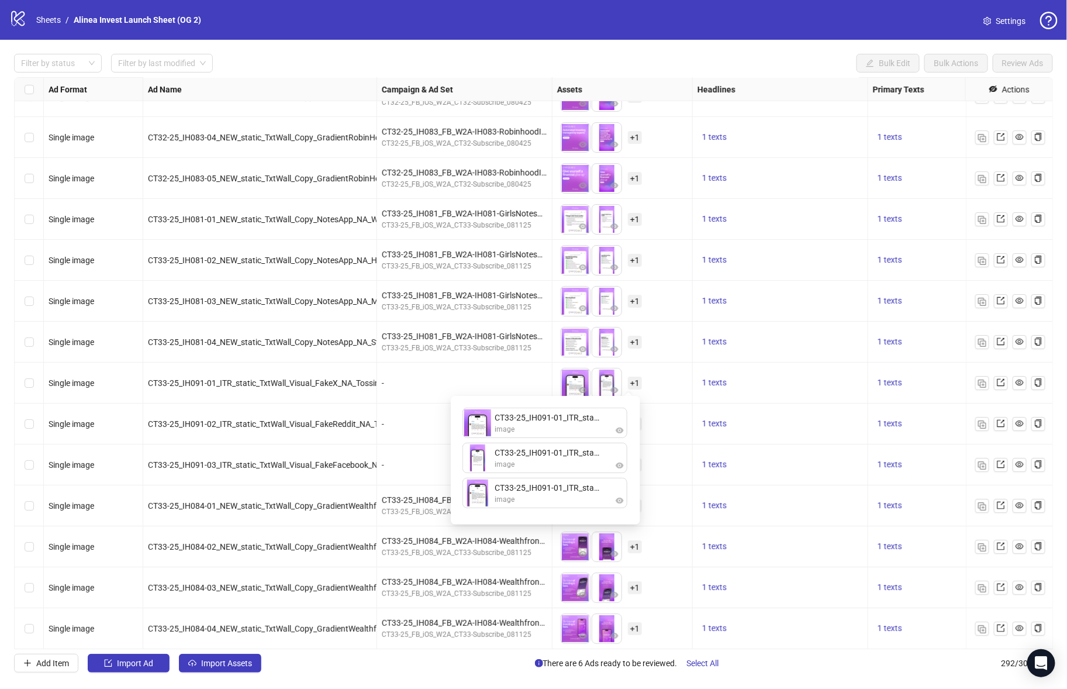
click at [664, 378] on div "To pick up a draggable item, press the space bar. While dragging, use the arrow…" at bounding box center [622, 383] width 130 height 36
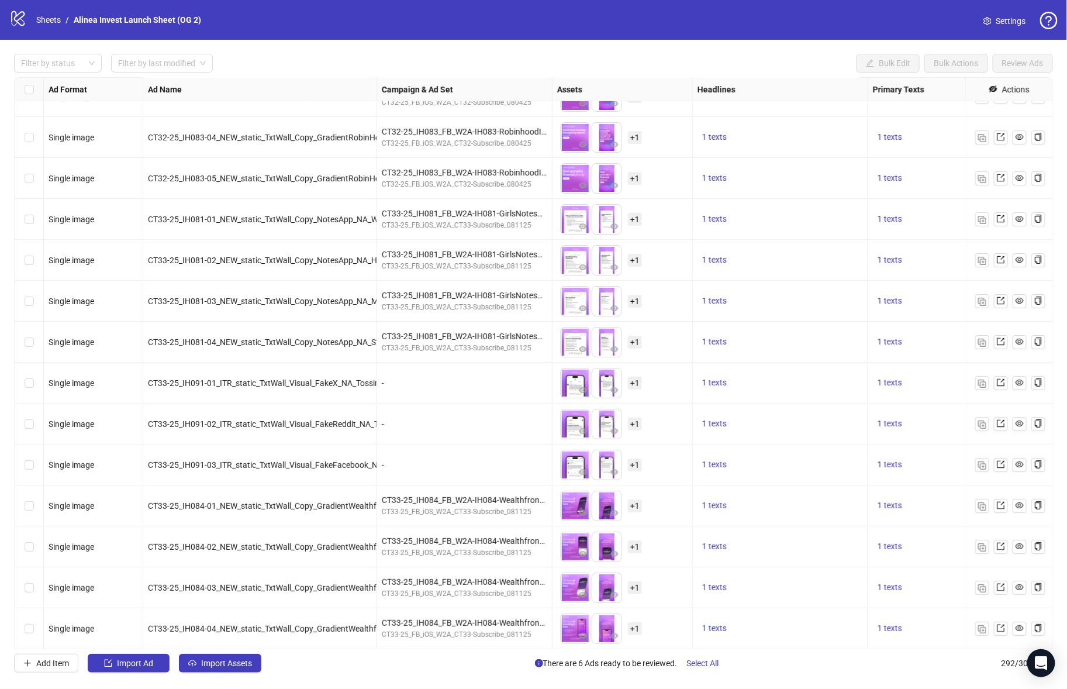
click at [1010, 18] on span "Settings" at bounding box center [1011, 21] width 30 height 13
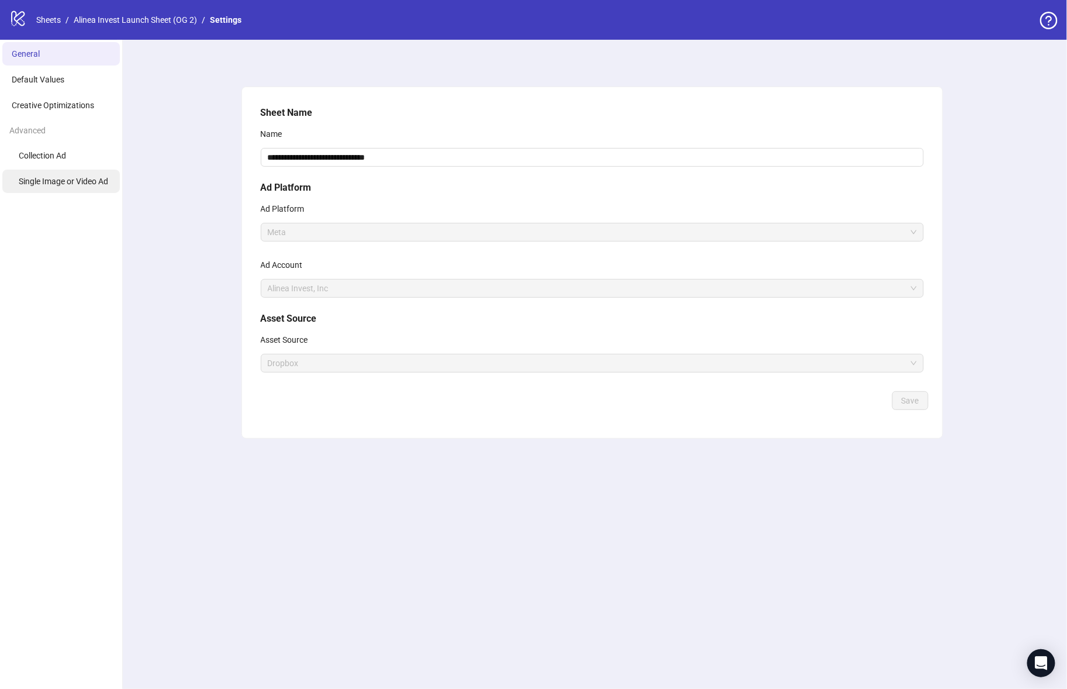
click at [69, 174] on li "Single Image or Video Ad" at bounding box center [61, 181] width 118 height 23
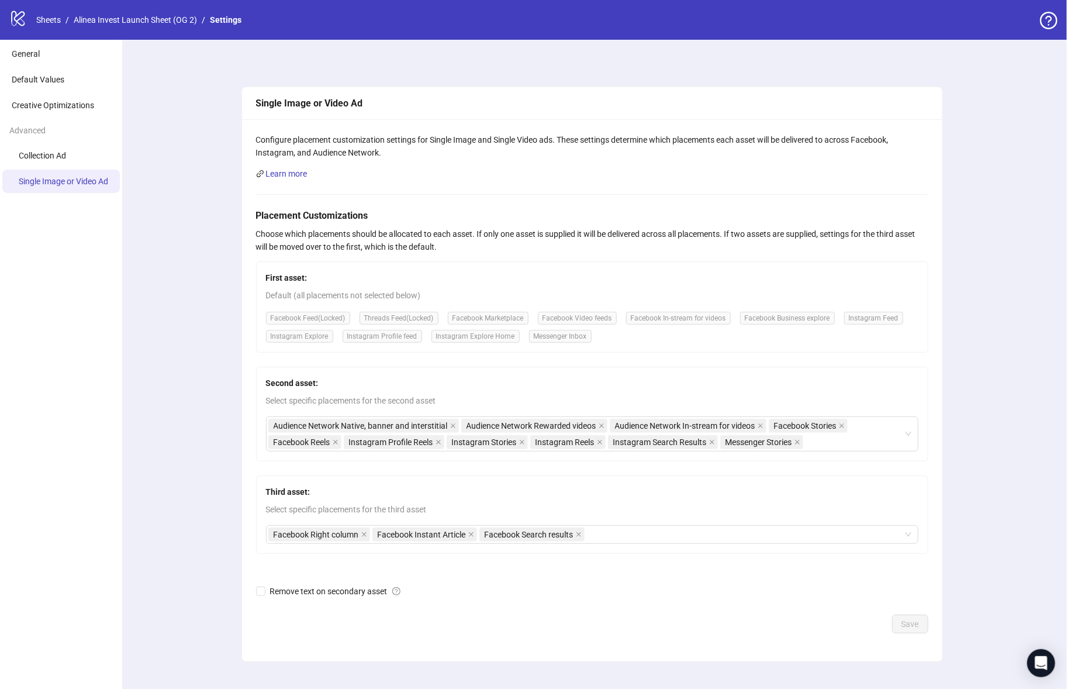
click at [177, 20] on link "Alinea Invest Launch Sheet (OG 2)" at bounding box center [135, 19] width 128 height 13
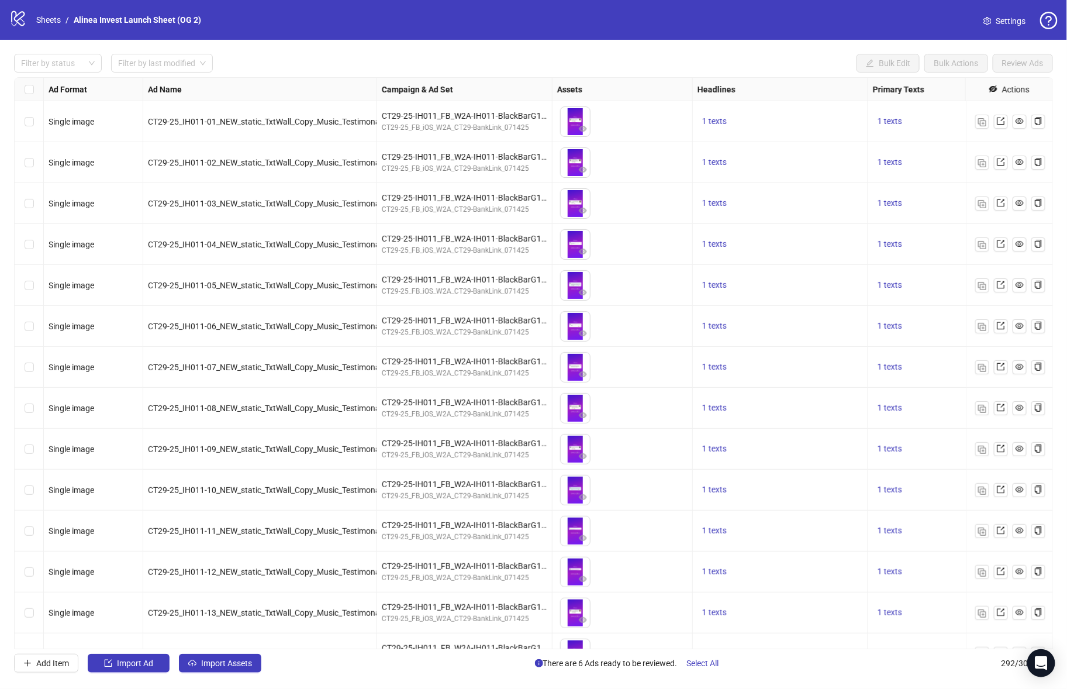
click at [42, 26] on div "logo/logo-mobile Sheets / Alinea Invest Launch Sheet (OG 2)" at bounding box center [107, 19] width 196 height 21
click at [43, 15] on link "Sheets" at bounding box center [48, 19] width 29 height 13
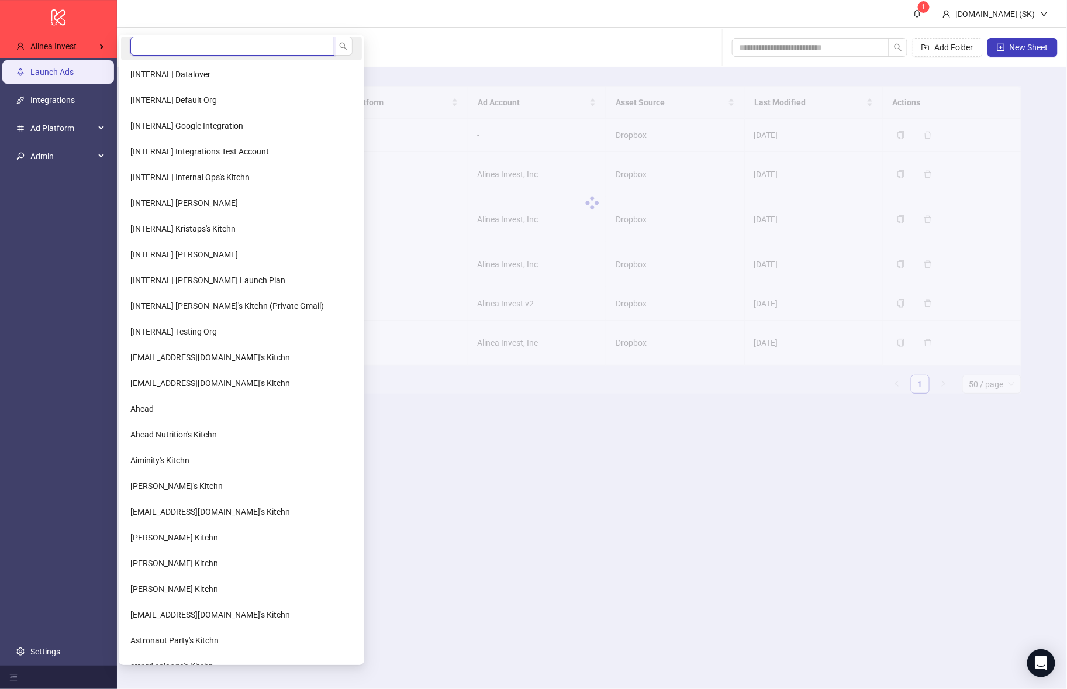
click at [157, 51] on input "search" at bounding box center [232, 46] width 204 height 19
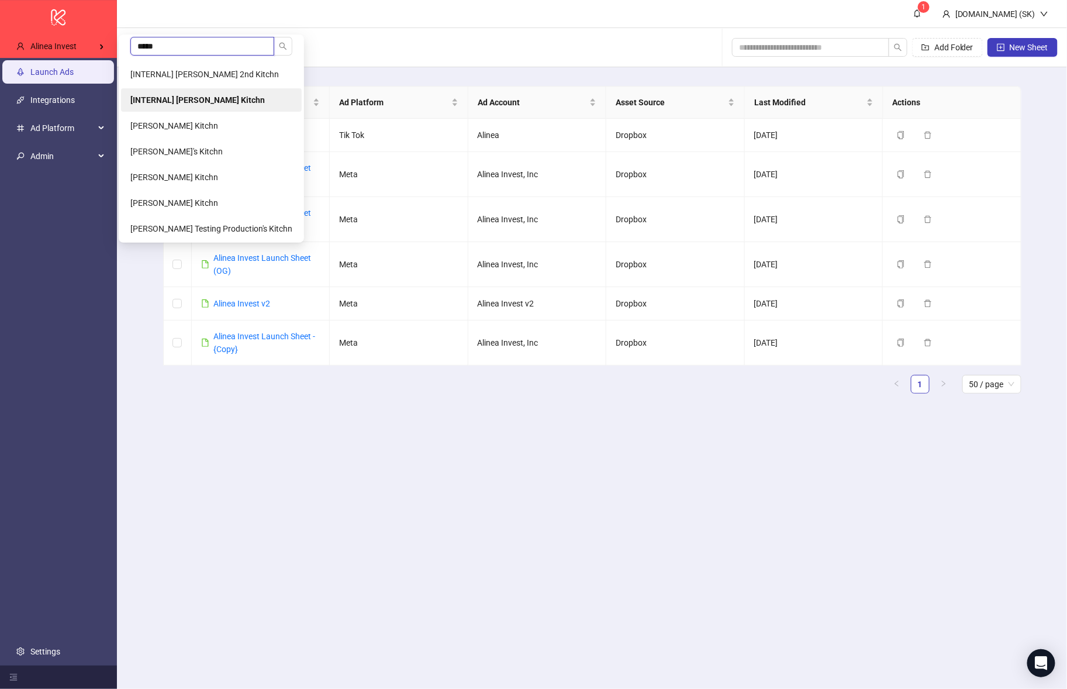
type input "*****"
click at [164, 99] on b "[INTERNAL] [PERSON_NAME] Kitchn" at bounding box center [197, 99] width 134 height 9
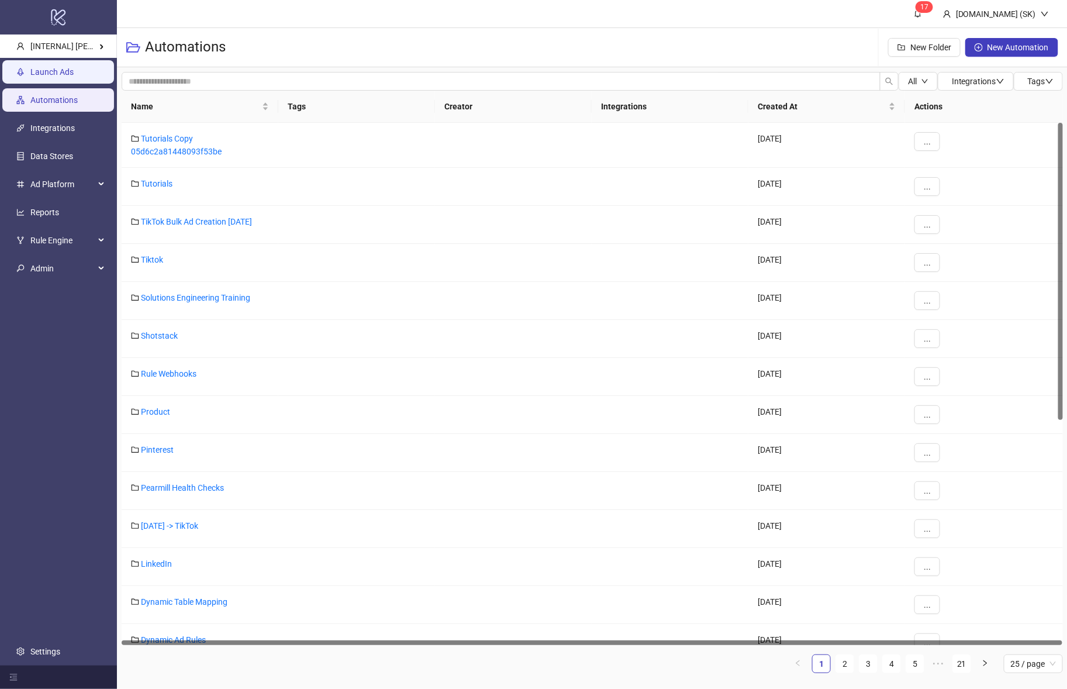
click at [74, 71] on link "Launch Ads" at bounding box center [51, 71] width 43 height 9
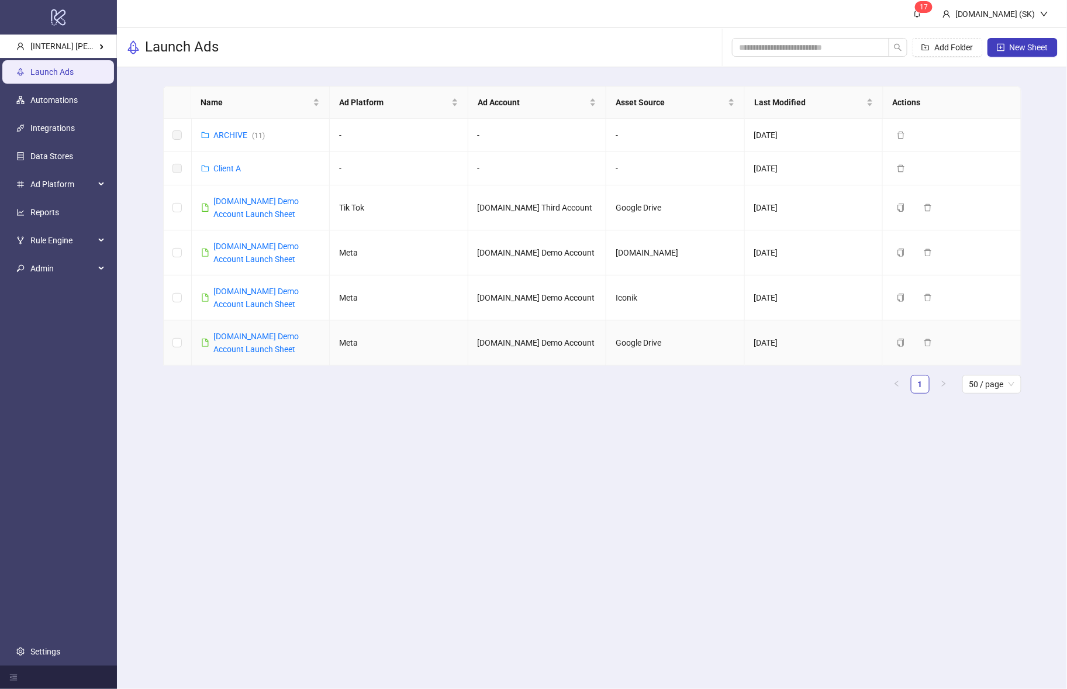
click at [282, 330] on div "[DOMAIN_NAME] Demo Account Launch Sheet" at bounding box center [267, 343] width 106 height 26
click at [283, 335] on link "[DOMAIN_NAME] Demo Account Launch Sheet" at bounding box center [256, 343] width 85 height 22
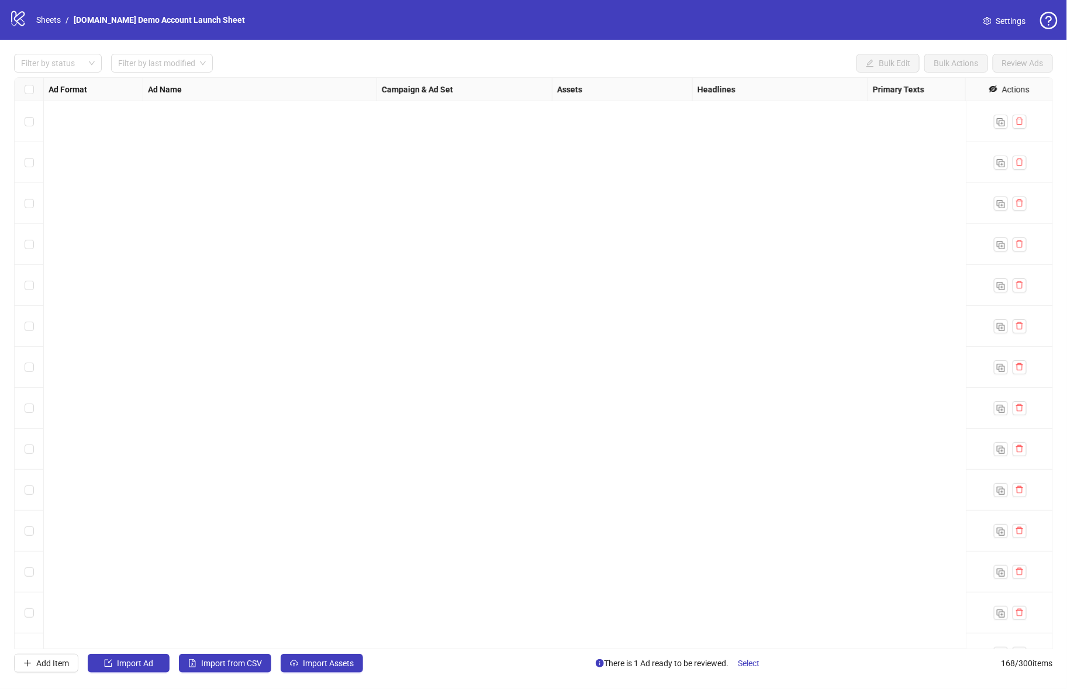
scroll to position [6328, 0]
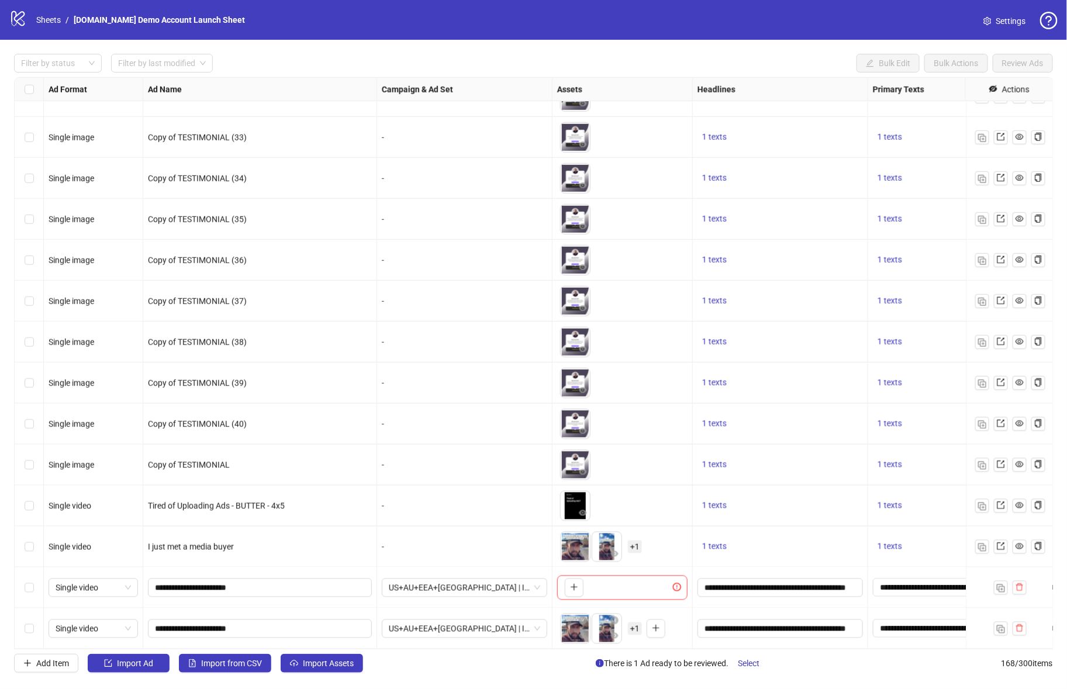
click at [634, 630] on span "+ 1" at bounding box center [635, 628] width 14 height 13
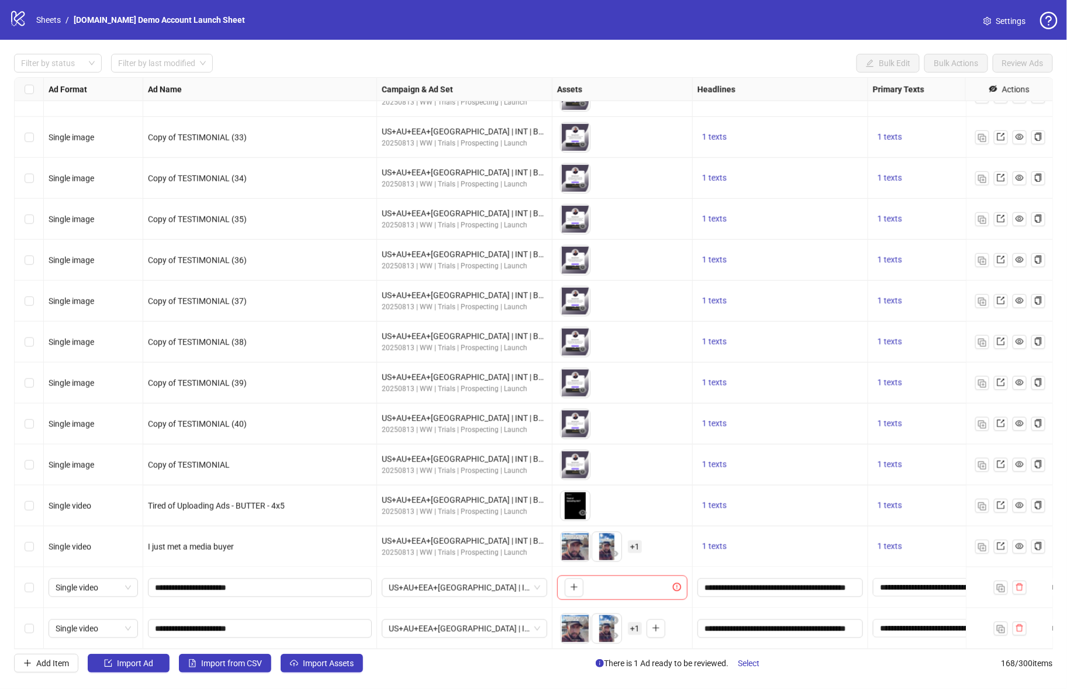
click at [1010, 18] on span "Settings" at bounding box center [1011, 21] width 30 height 13
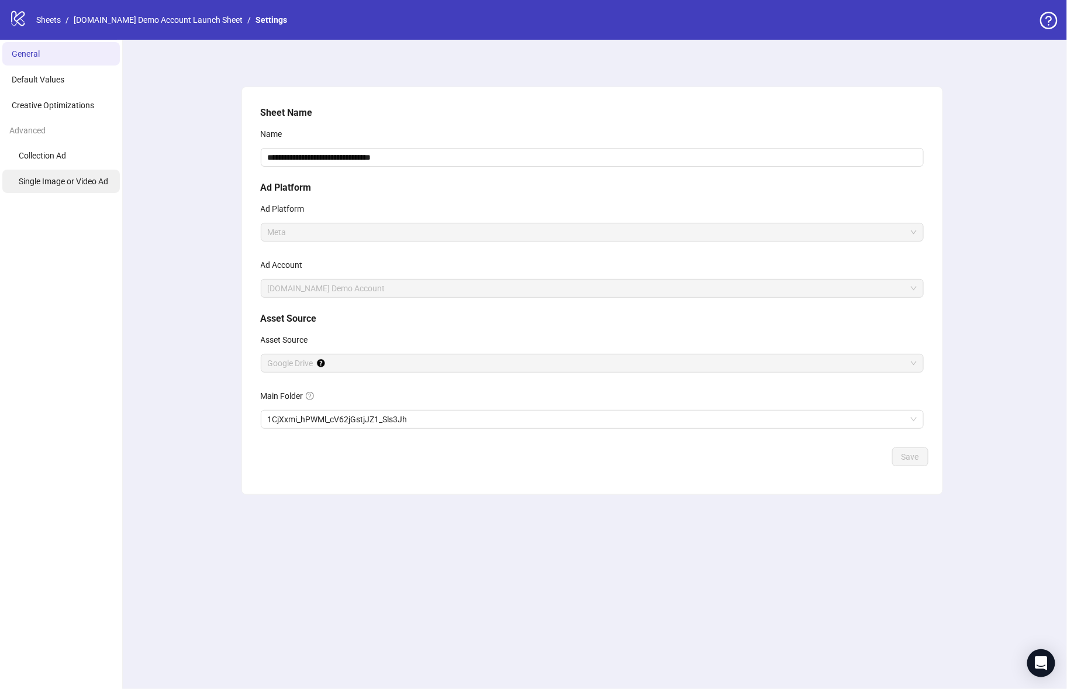
click at [82, 179] on span "Single Image or Video Ad" at bounding box center [63, 181] width 89 height 9
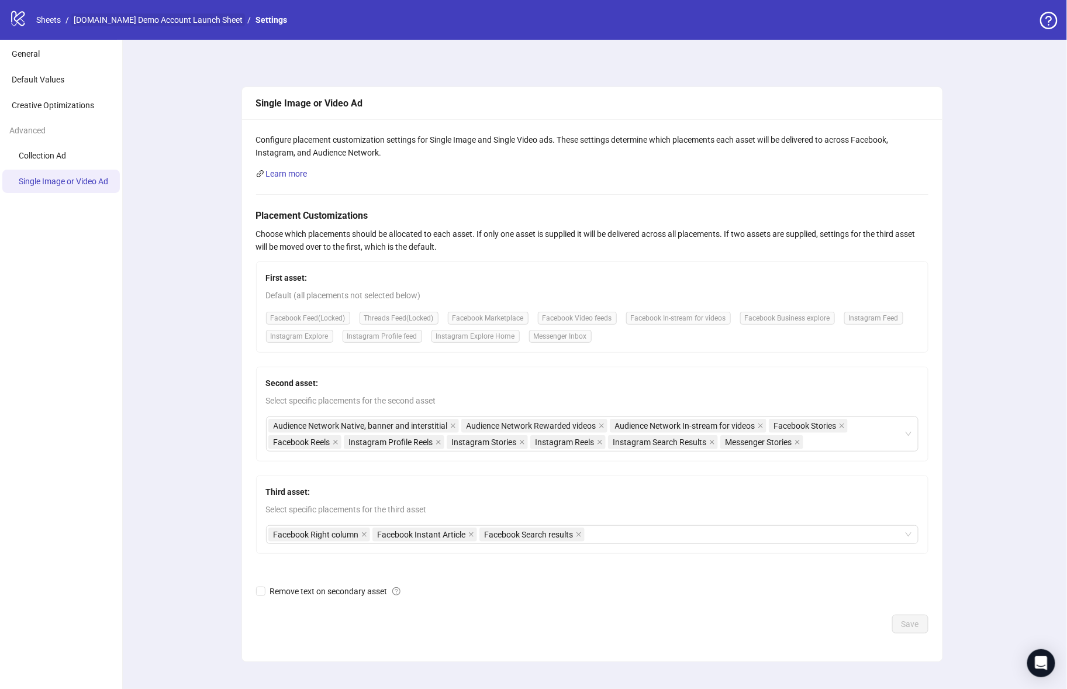
click at [191, 23] on link "[DOMAIN_NAME] Demo Account Launch Sheet" at bounding box center [158, 19] width 174 height 13
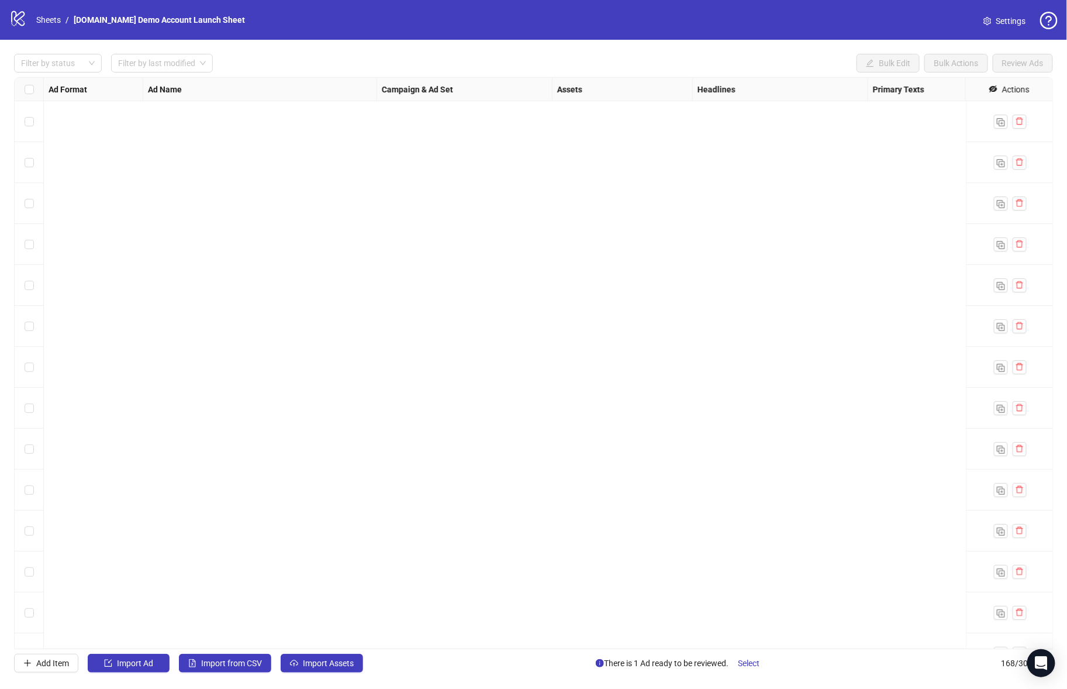
scroll to position [6328, 0]
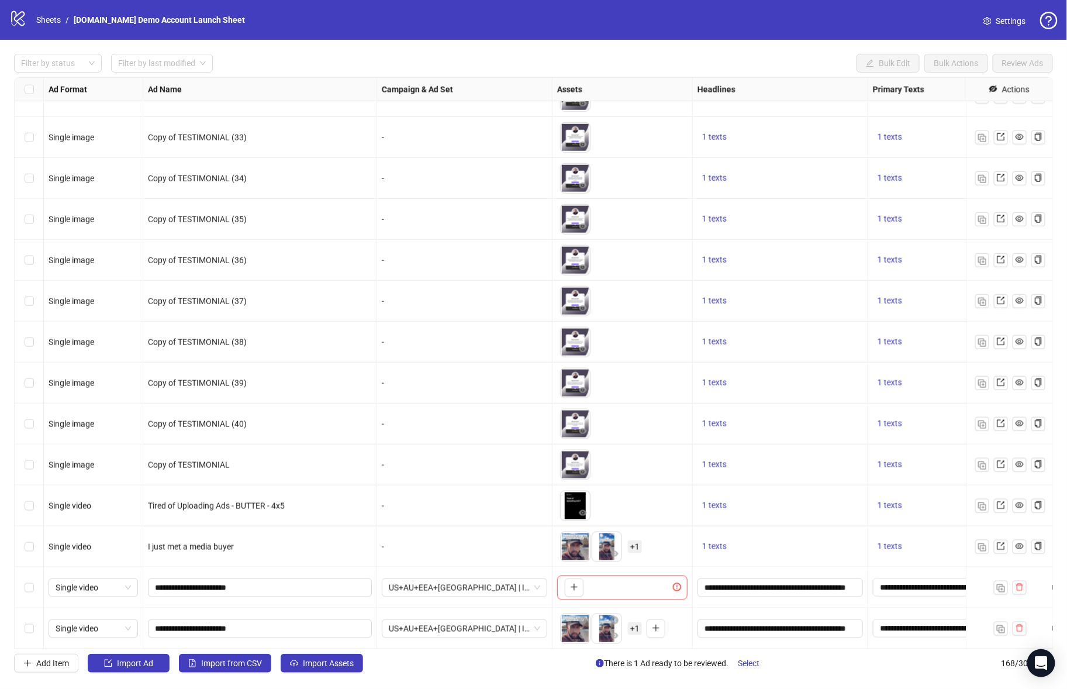
click at [1002, 23] on span "Settings" at bounding box center [1011, 21] width 30 height 13
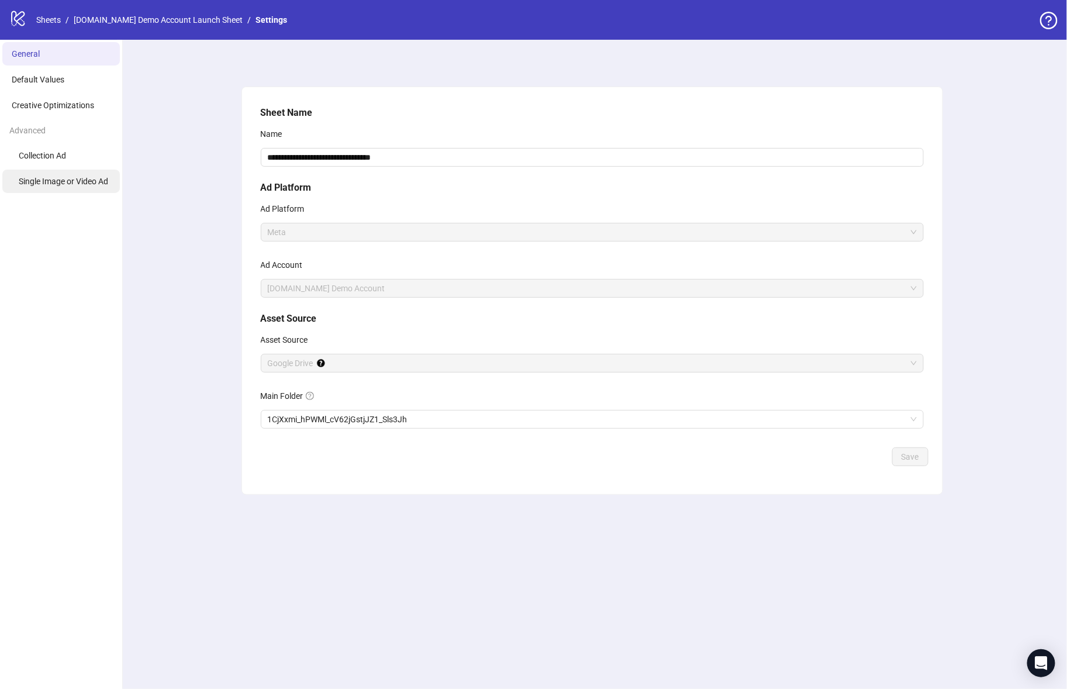
click at [65, 182] on span "Single Image or Video Ad" at bounding box center [63, 181] width 89 height 9
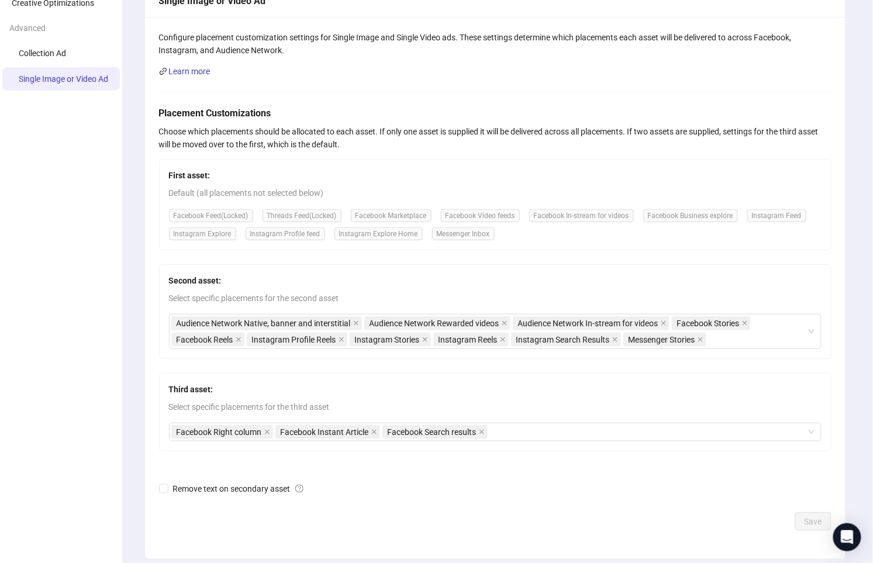
scroll to position [113, 0]
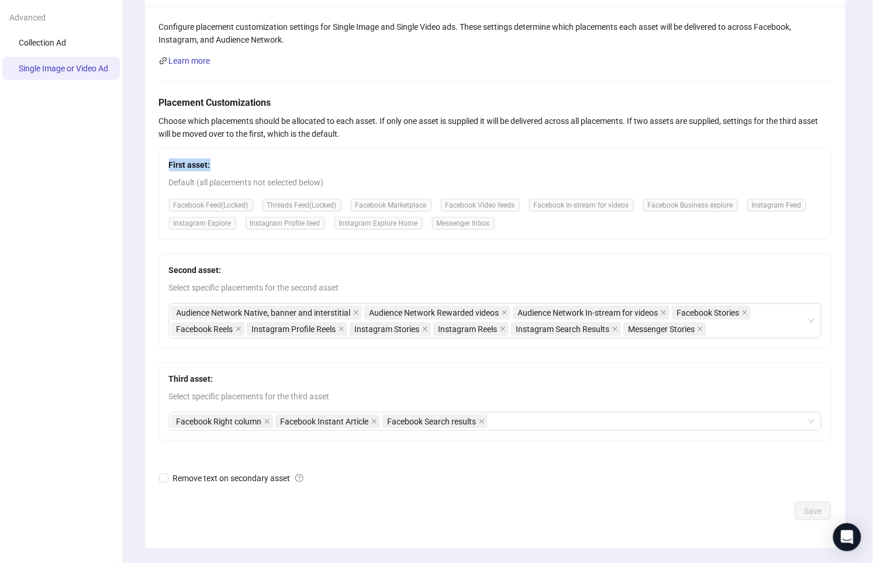
drag, startPoint x: 167, startPoint y: 159, endPoint x: 222, endPoint y: 169, distance: 55.9
click at [222, 169] on div "First asset: Default (all placements not selected below) Facebook Feed (Locked)…" at bounding box center [495, 194] width 672 height 91
click at [222, 172] on div "First asset: Default (all placements not selected below) Facebook Feed (Locked)…" at bounding box center [495, 194] width 672 height 91
drag, startPoint x: 219, startPoint y: 168, endPoint x: 171, endPoint y: 163, distance: 48.8
click at [171, 164] on span "First asset:" at bounding box center [495, 164] width 653 height 13
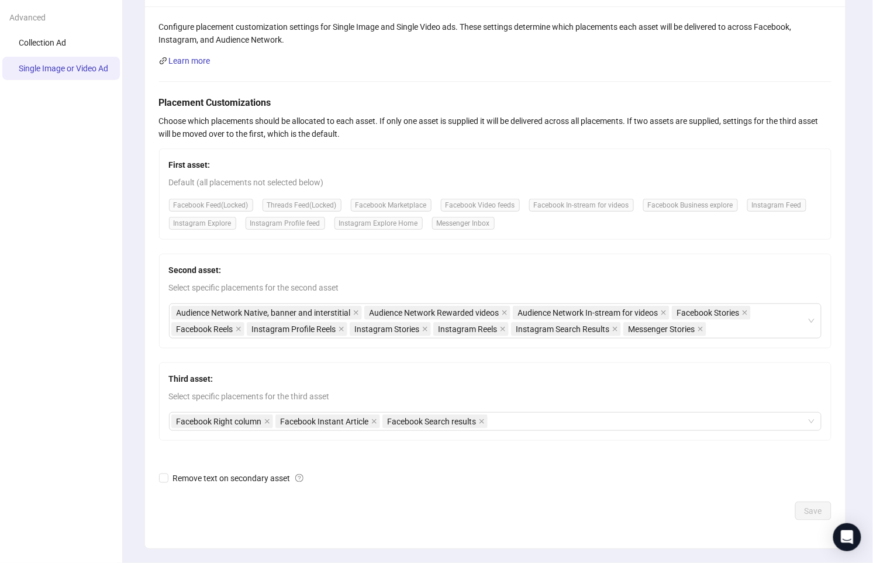
click at [170, 163] on strong "First asset:" at bounding box center [190, 164] width 42 height 9
click at [164, 161] on div "First asset: Default (all placements not selected below) Facebook Feed (Locked)…" at bounding box center [495, 194] width 672 height 91
click at [482, 419] on icon "close" at bounding box center [481, 421] width 5 height 5
click at [374, 416] on span at bounding box center [374, 421] width 6 height 13
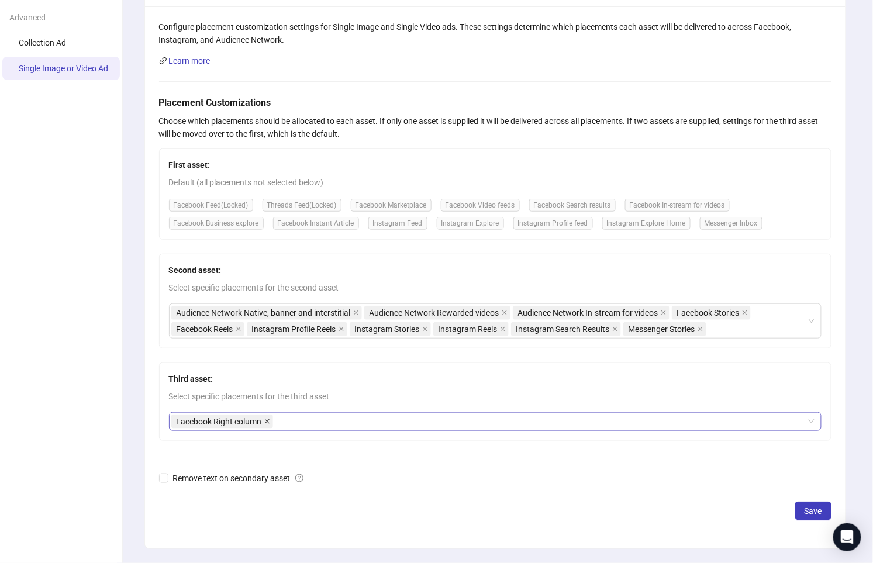
click at [264, 416] on span at bounding box center [267, 421] width 6 height 13
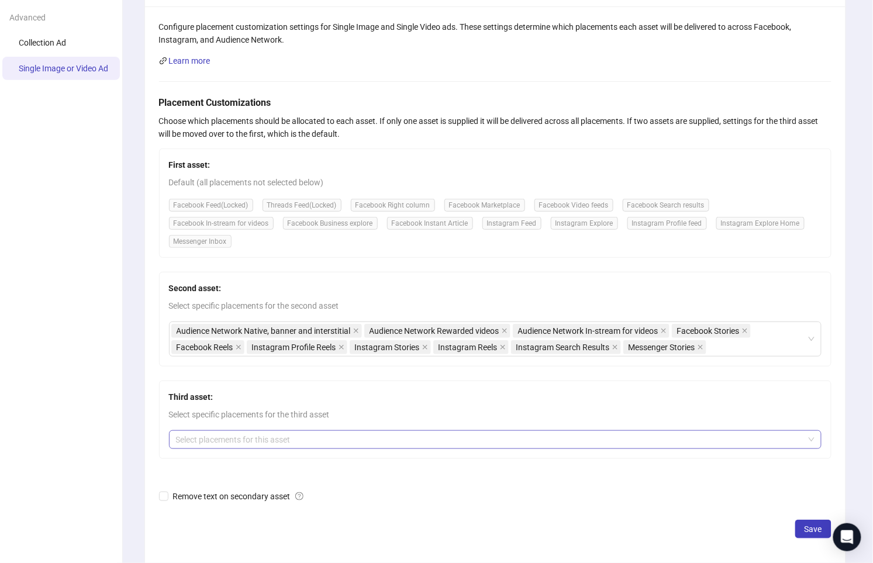
click at [254, 434] on div at bounding box center [489, 440] width 636 height 16
click at [359, 439] on div at bounding box center [489, 440] width 636 height 16
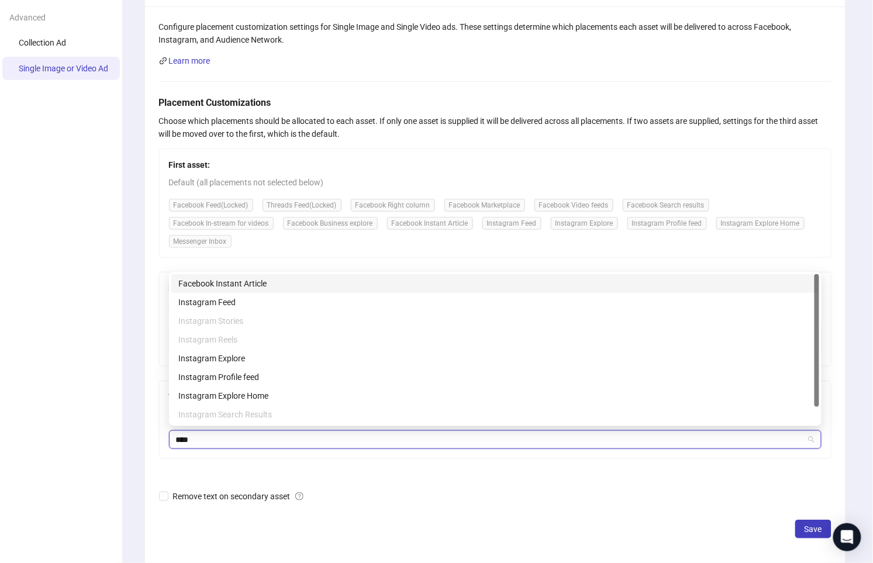
type input "*****"
click at [302, 303] on div "Instagram Feed" at bounding box center [495, 302] width 634 height 13
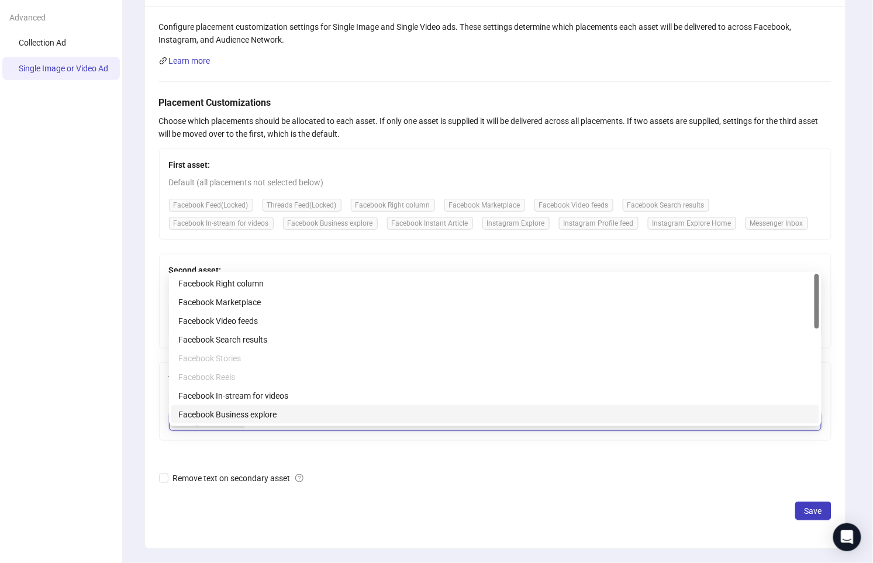
click at [433, 491] on form "Placement Customizations Choose which placements should be allocated to each as…" at bounding box center [495, 308] width 672 height 425
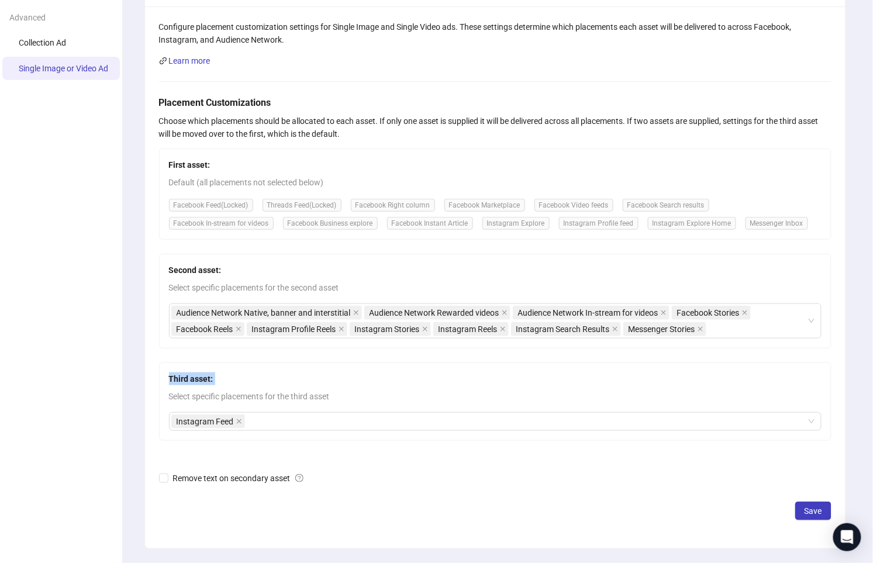
drag, startPoint x: 175, startPoint y: 377, endPoint x: 228, endPoint y: 387, distance: 54.2
click at [228, 387] on div "Configure placement customization settings for Single Image and Single Video ad…" at bounding box center [495, 277] width 700 height 542
click at [235, 370] on div "Third asset: Select specific placements for the third asset Instagram Feed" at bounding box center [495, 402] width 672 height 78
drag, startPoint x: 339, startPoint y: 463, endPoint x: 342, endPoint y: 470, distance: 7.8
click at [337, 465] on form "Placement Customizations Choose which placements should be allocated to each as…" at bounding box center [495, 308] width 672 height 425
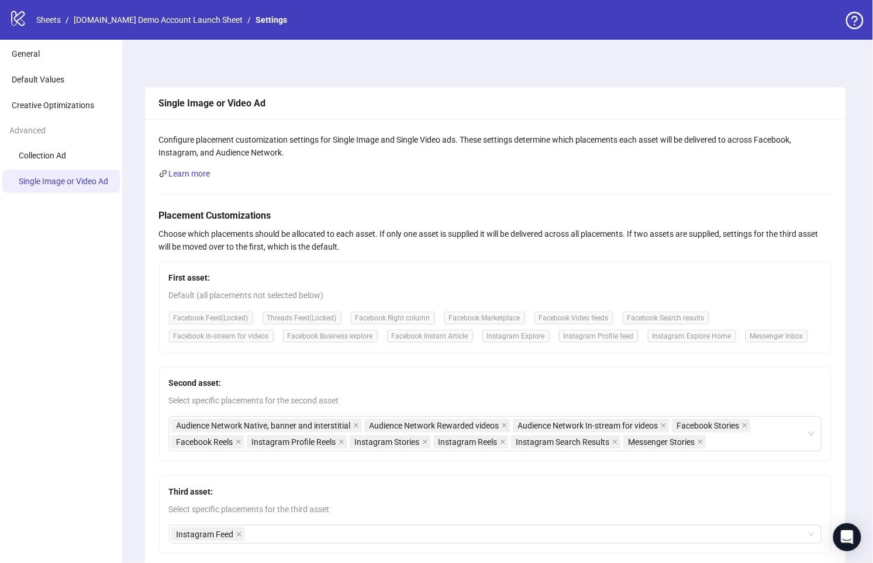
scroll to position [0, 0]
click at [241, 211] on h5 "Placement Customizations" at bounding box center [495, 216] width 672 height 14
click at [323, 219] on h5 "Placement Customizations" at bounding box center [495, 216] width 672 height 14
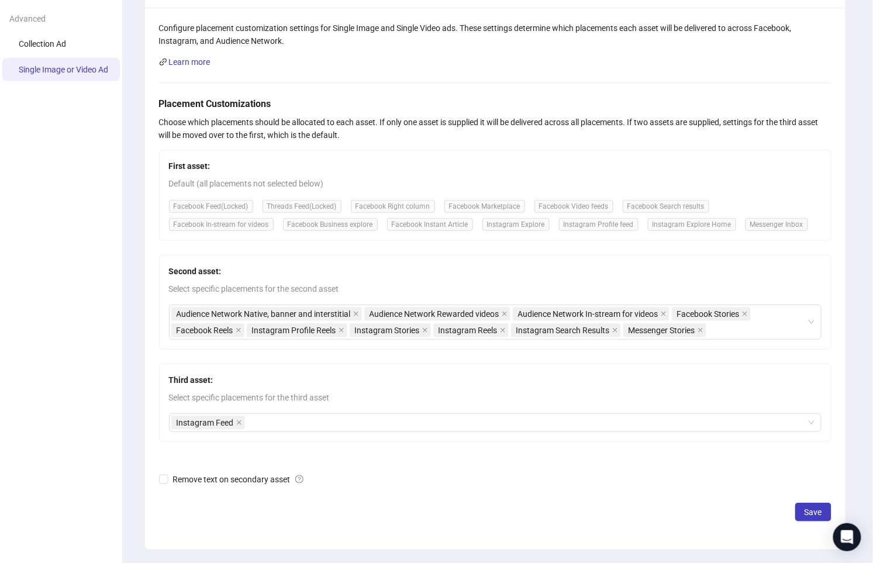
scroll to position [92, 0]
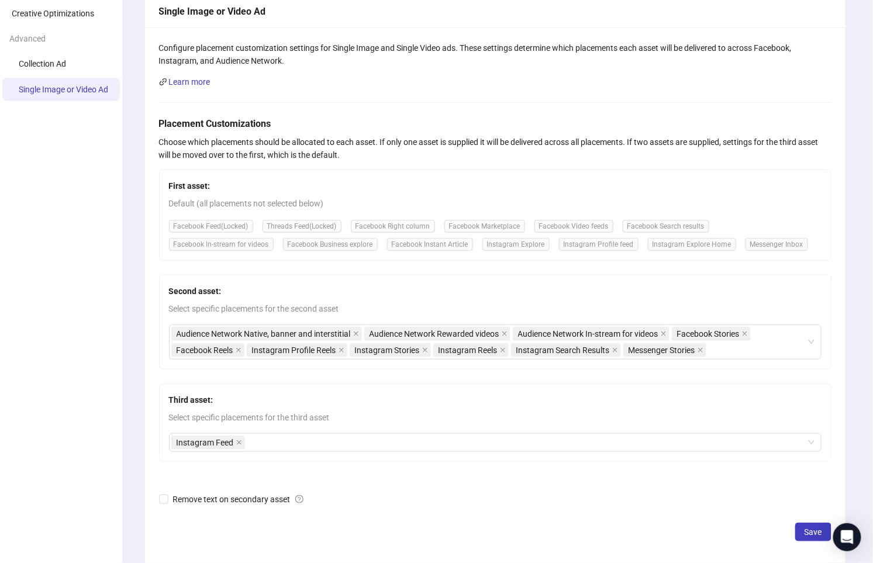
click at [151, 206] on div "Configure placement customization settings for Single Image and Single Video ad…" at bounding box center [495, 298] width 700 height 542
drag, startPoint x: 210, startPoint y: 123, endPoint x: 256, endPoint y: 115, distance: 46.9
click at [238, 119] on h5 "Placement Customizations" at bounding box center [495, 124] width 672 height 14
click at [256, 115] on div "Configure placement customization settings for Single Image and Single Video ad…" at bounding box center [495, 298] width 700 height 542
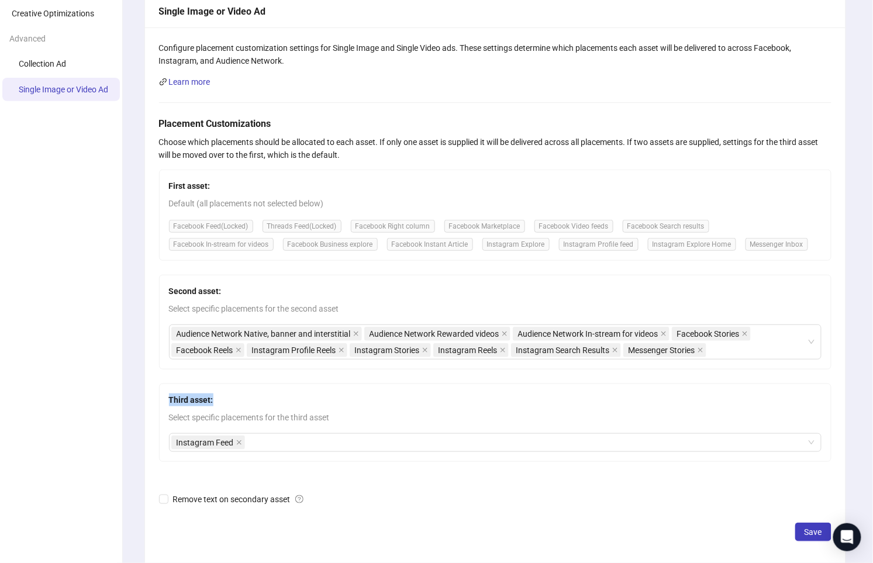
drag, startPoint x: 162, startPoint y: 399, endPoint x: 233, endPoint y: 395, distance: 70.9
click at [233, 395] on div "Third asset: Select specific placements for the third asset Instagram Feed" at bounding box center [495, 423] width 672 height 78
click at [233, 395] on span "Third asset:" at bounding box center [495, 400] width 653 height 13
drag, startPoint x: 56, startPoint y: 191, endPoint x: 54, endPoint y: 145, distance: 46.2
click at [56, 191] on ul "General Default Values Creative Optimizations Advanced Collection Ad Single Ima…" at bounding box center [61, 282] width 123 height 669
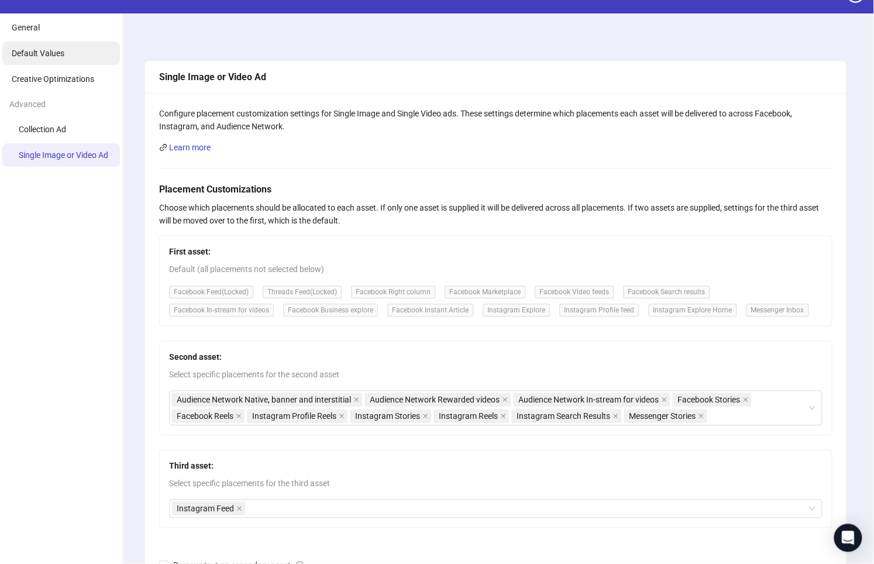
scroll to position [0, 0]
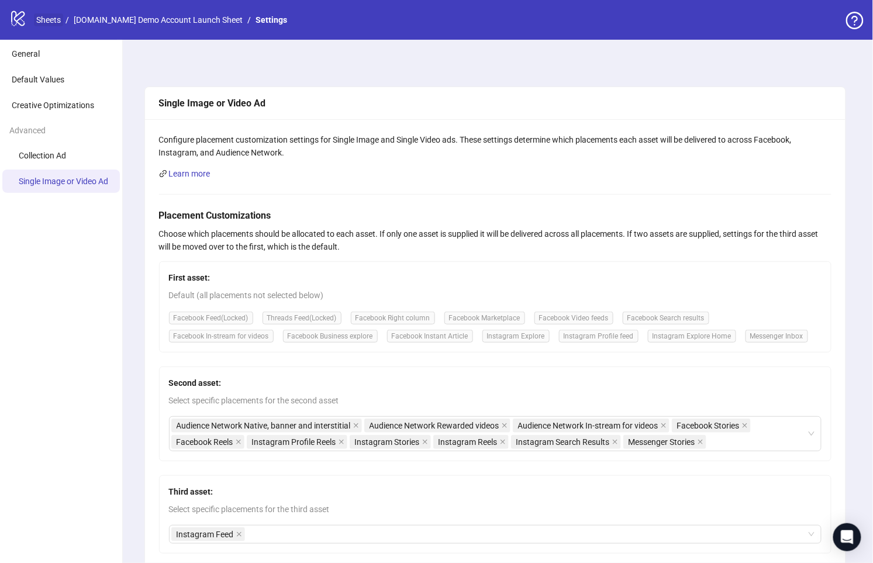
click at [53, 19] on link "Sheets" at bounding box center [48, 19] width 29 height 13
